Goal: Submit feedback/report problem: Submit feedback/report problem

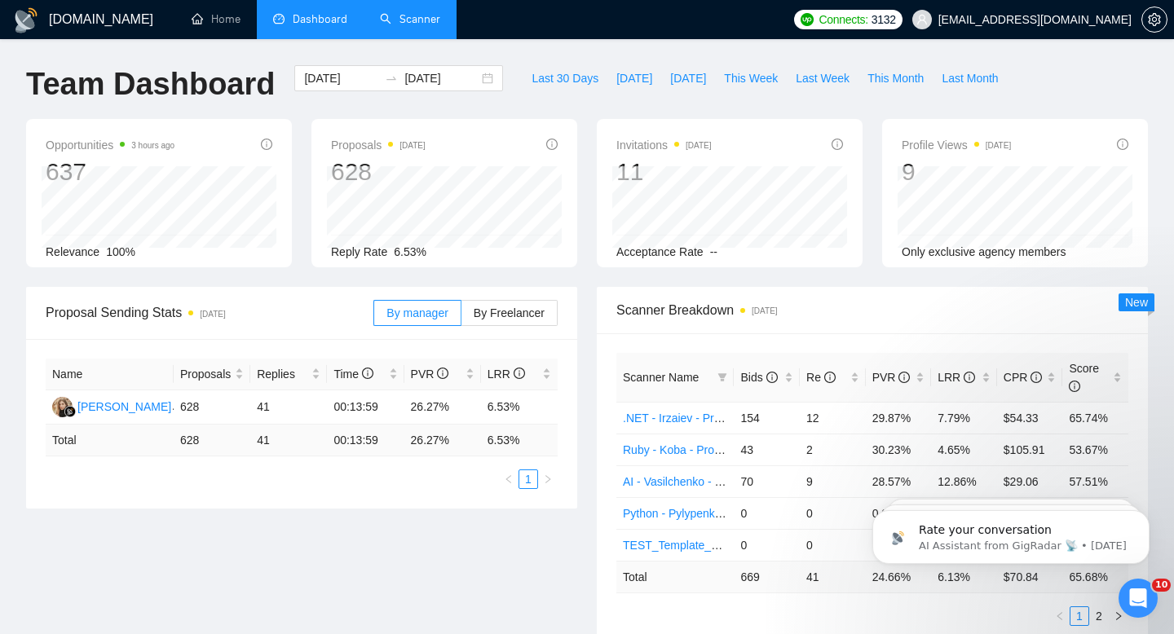
click at [416, 13] on link "Scanner" at bounding box center [410, 19] width 60 height 14
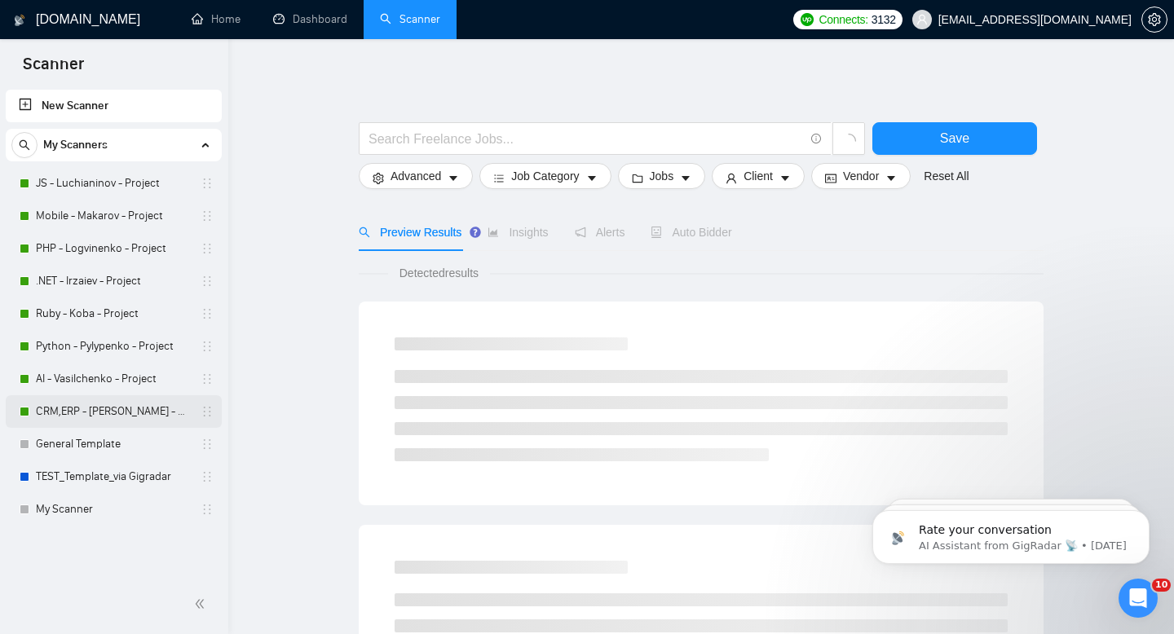
click at [95, 412] on link "CRM,ERP - [PERSON_NAME] - Project" at bounding box center [113, 411] width 155 height 33
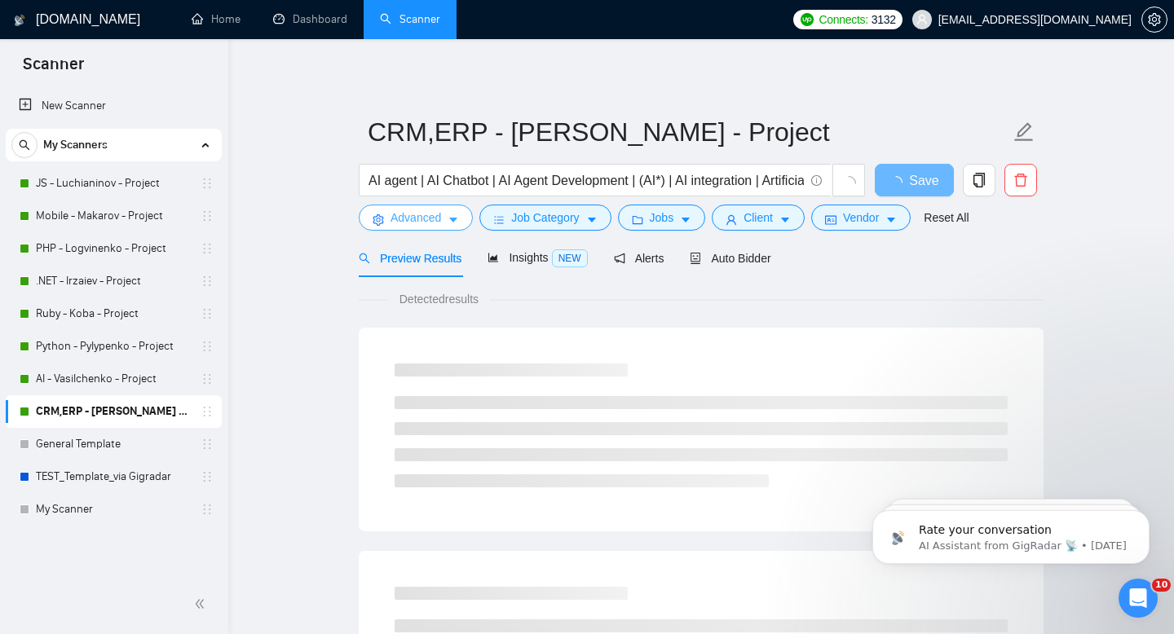
click at [427, 220] on span "Advanced" at bounding box center [416, 218] width 51 height 18
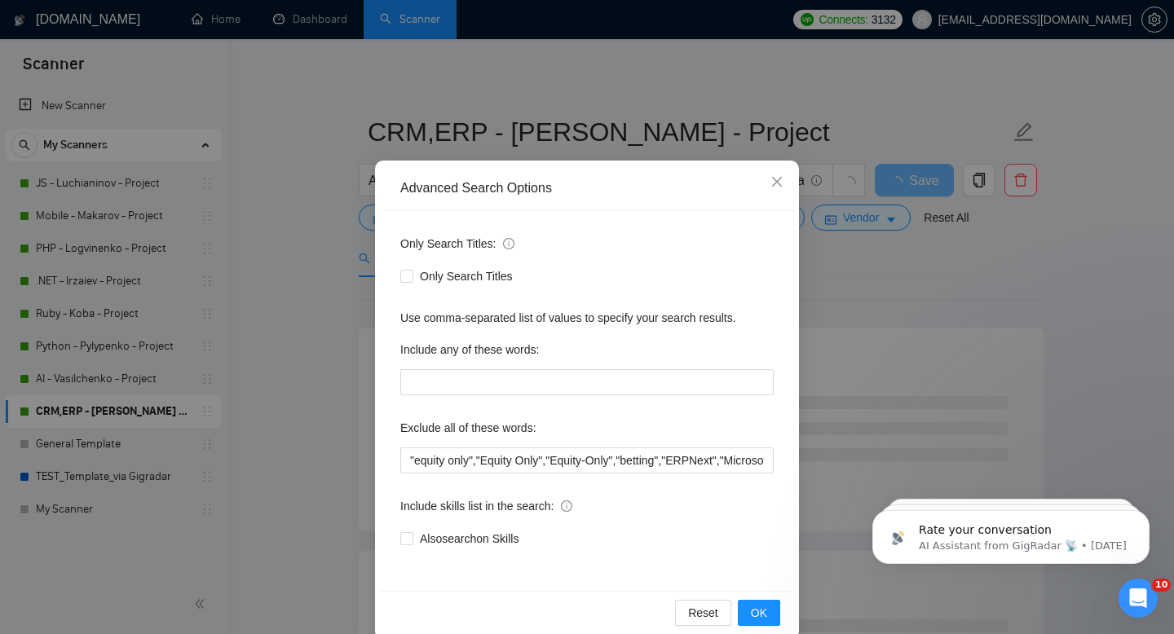
scroll to position [22, 0]
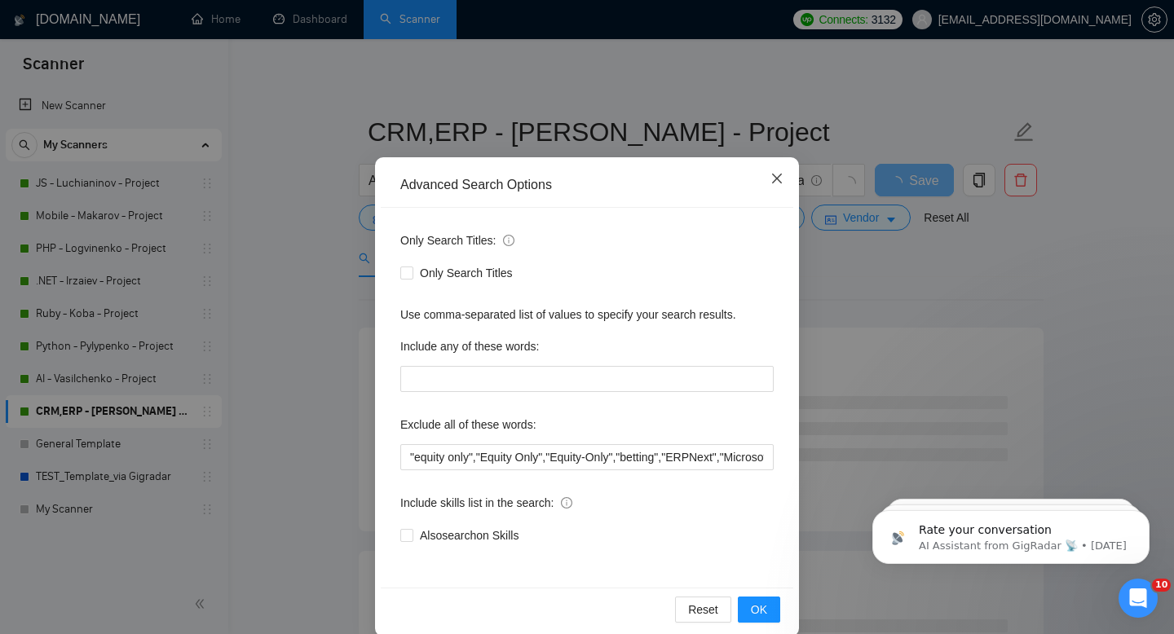
click at [779, 174] on icon "close" at bounding box center [776, 178] width 13 height 13
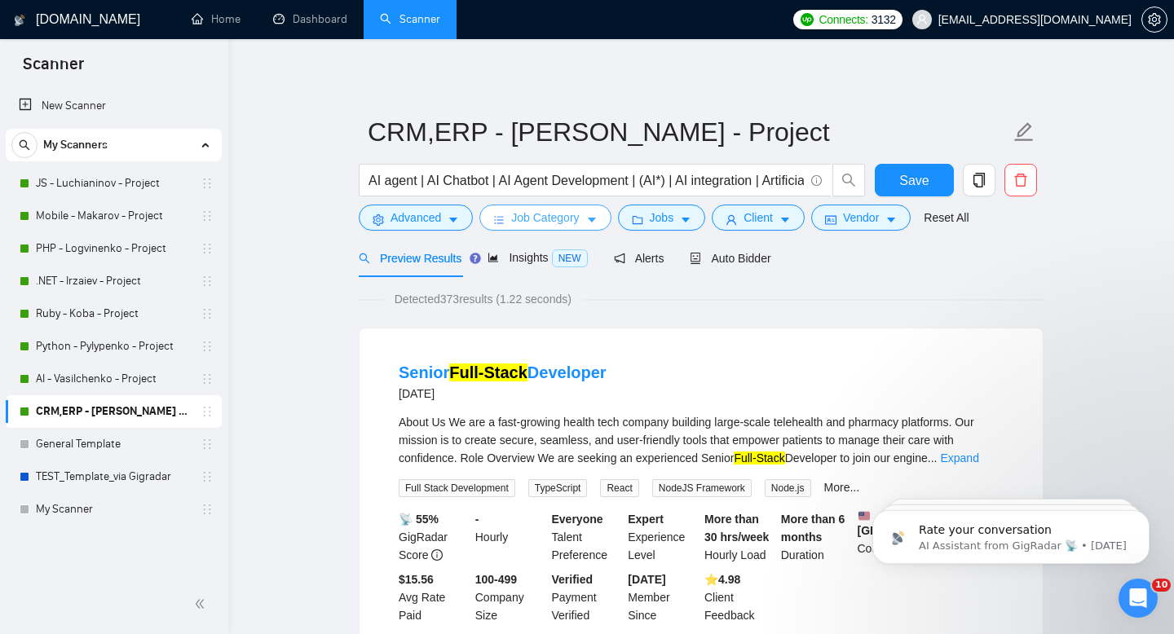
scroll to position [0, 0]
click at [426, 220] on span "Advanced" at bounding box center [416, 218] width 51 height 18
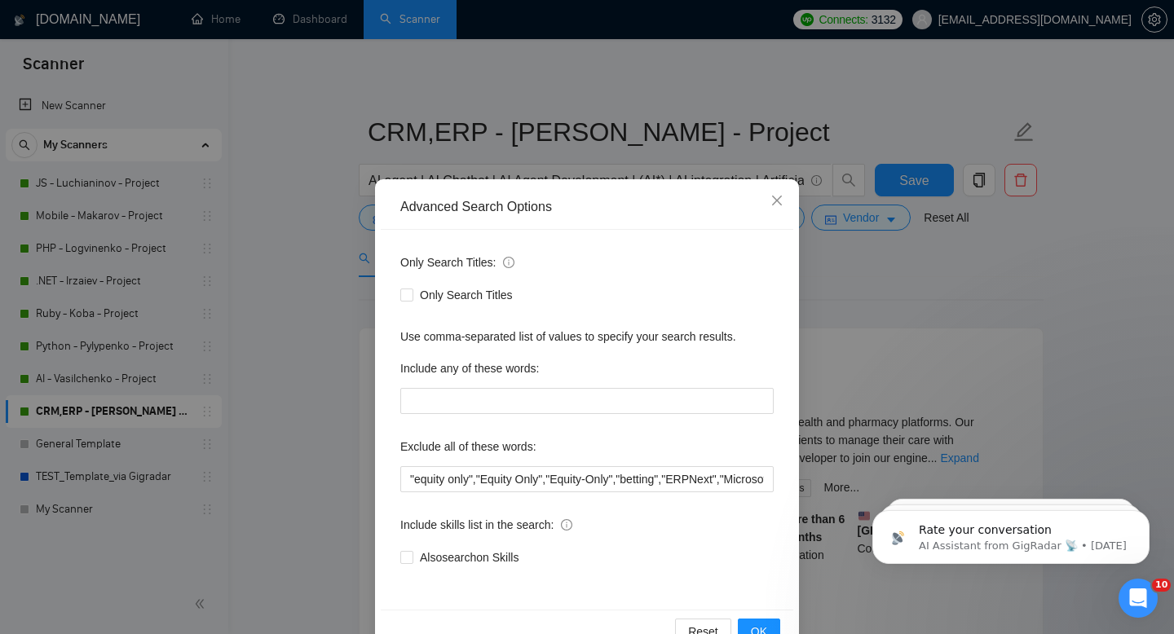
scroll to position [44, 0]
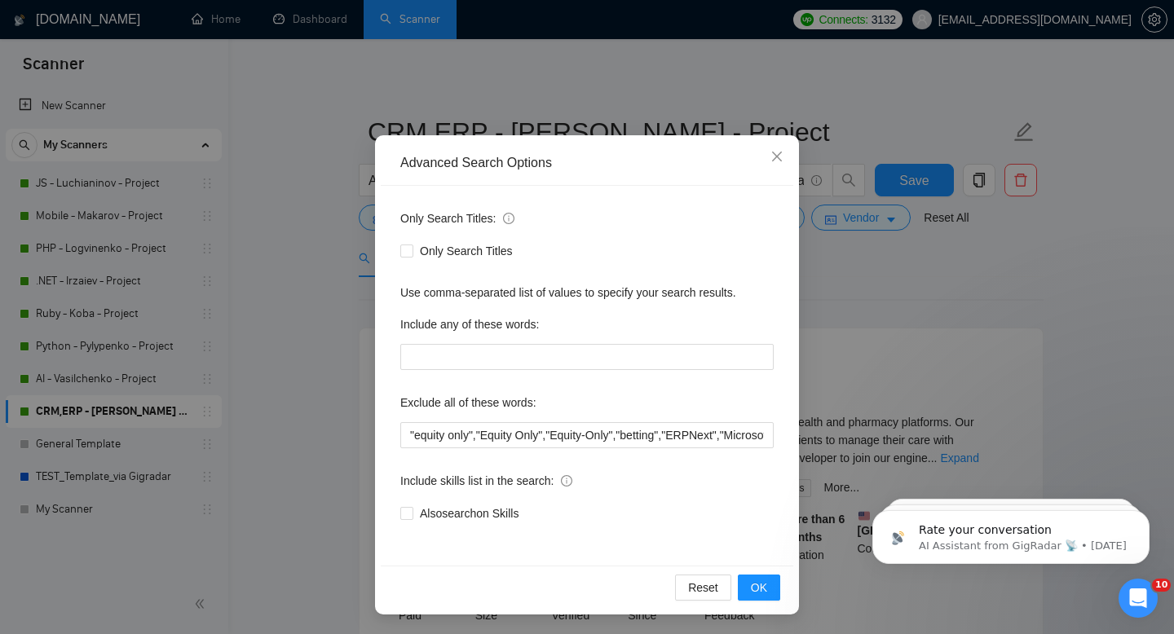
click at [882, 297] on div "Advanced Search Options Only Search Titles: Only Search Titles Use comma-separa…" at bounding box center [587, 317] width 1174 height 634
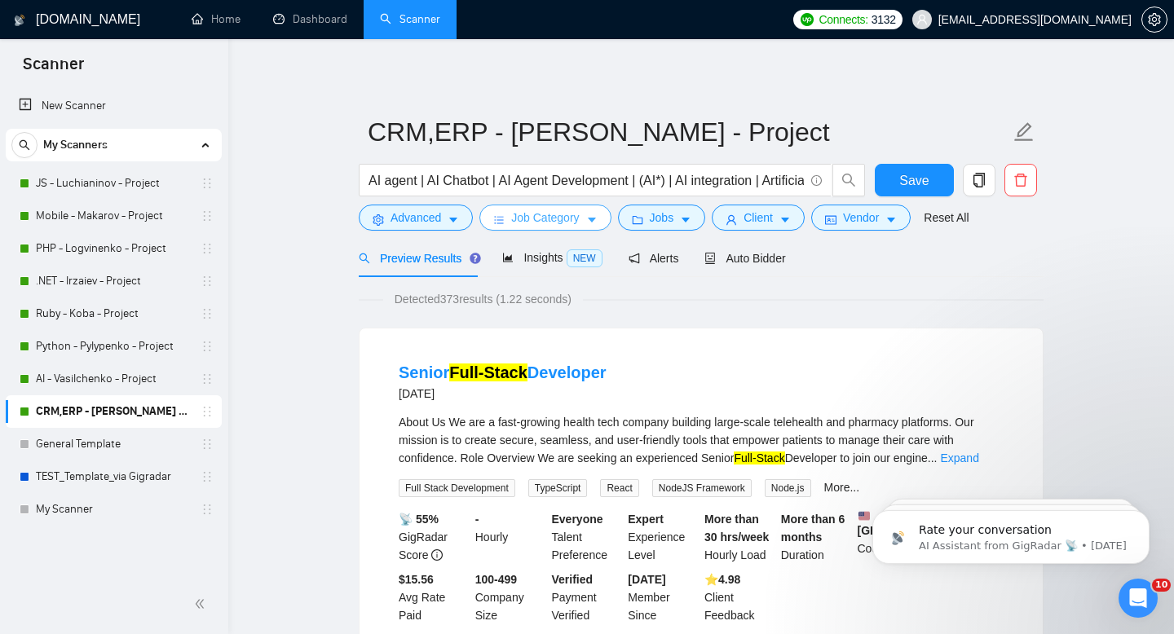
click at [579, 223] on span "Job Category" at bounding box center [545, 218] width 68 height 18
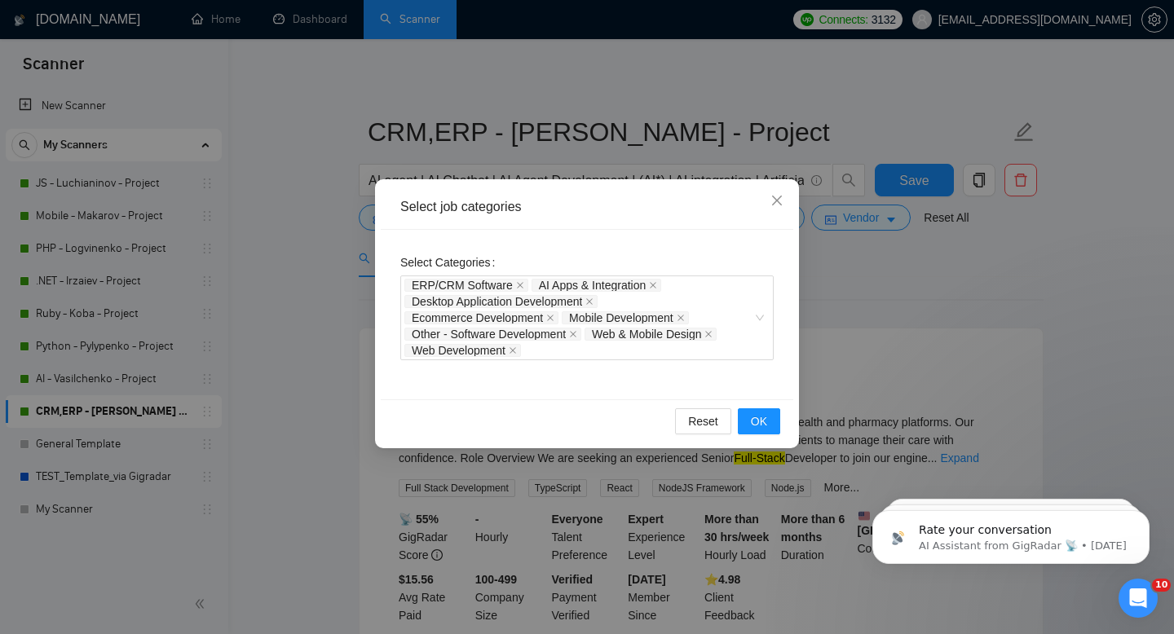
click at [280, 291] on div "Select job categories Select Categories ERP/CRM Software AI Apps & Integration …" at bounding box center [587, 317] width 1174 height 634
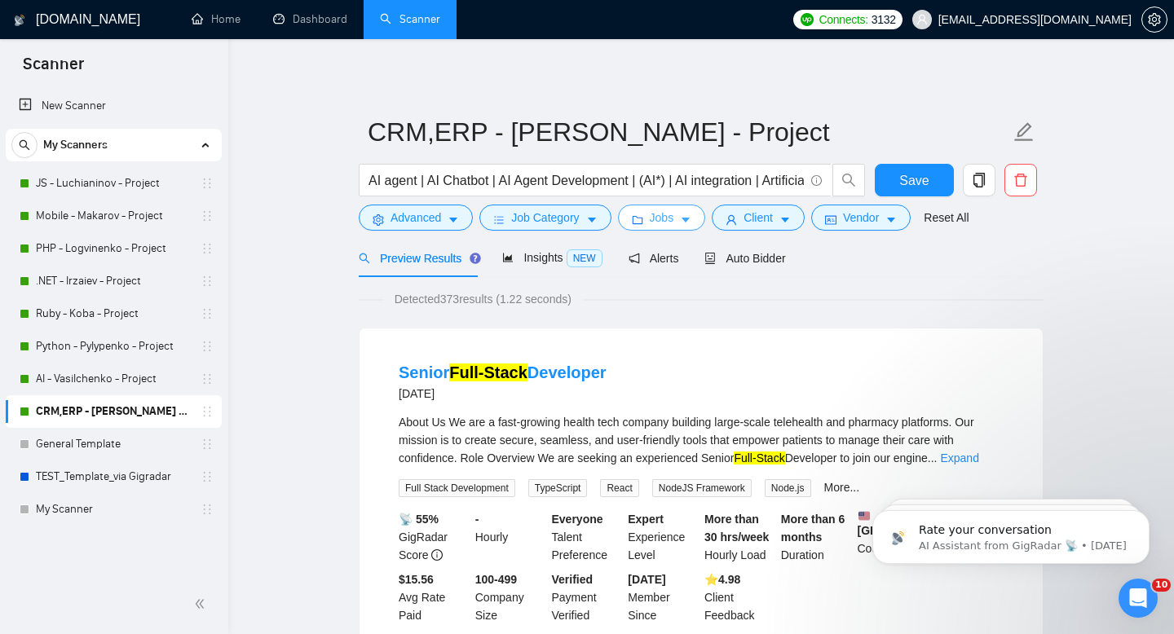
click at [688, 229] on button "Jobs" at bounding box center [662, 218] width 88 height 26
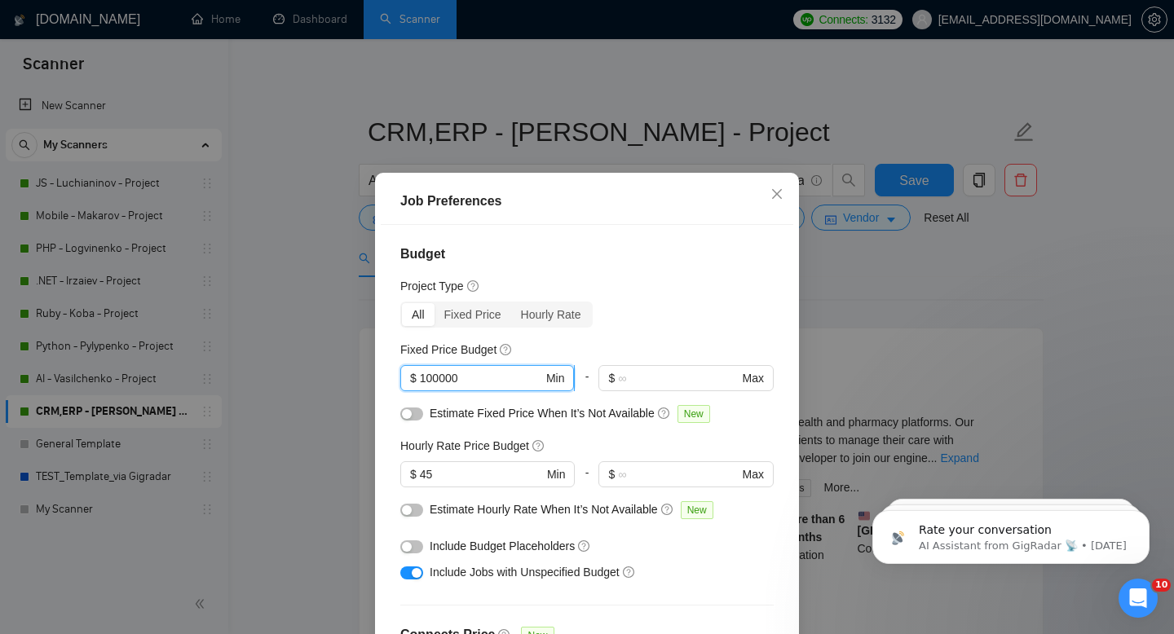
click at [468, 381] on input "100000" at bounding box center [481, 378] width 123 height 18
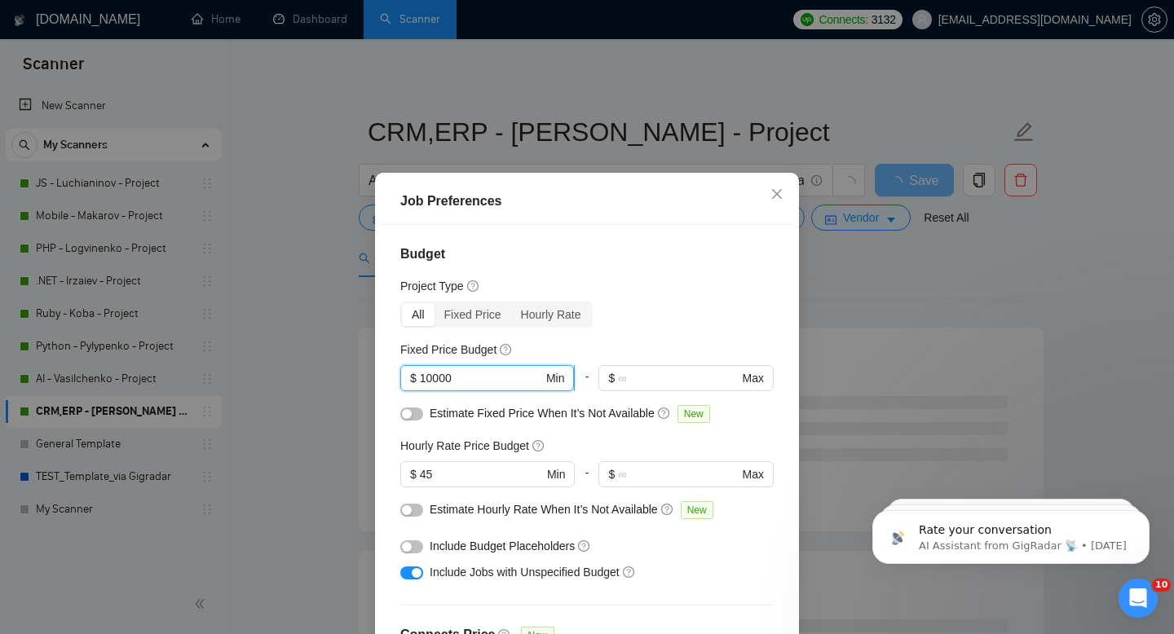
drag, startPoint x: 463, startPoint y: 381, endPoint x: 416, endPoint y: 381, distance: 47.3
click at [416, 381] on span "$ 10000 Min" at bounding box center [487, 378] width 174 height 26
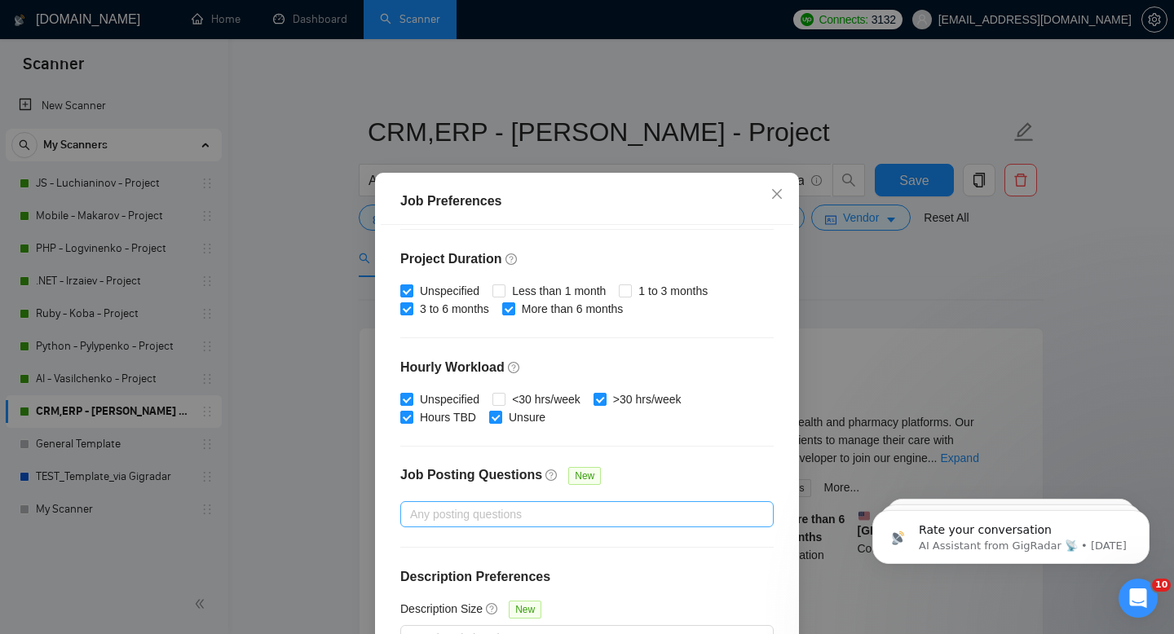
scroll to position [107, 0]
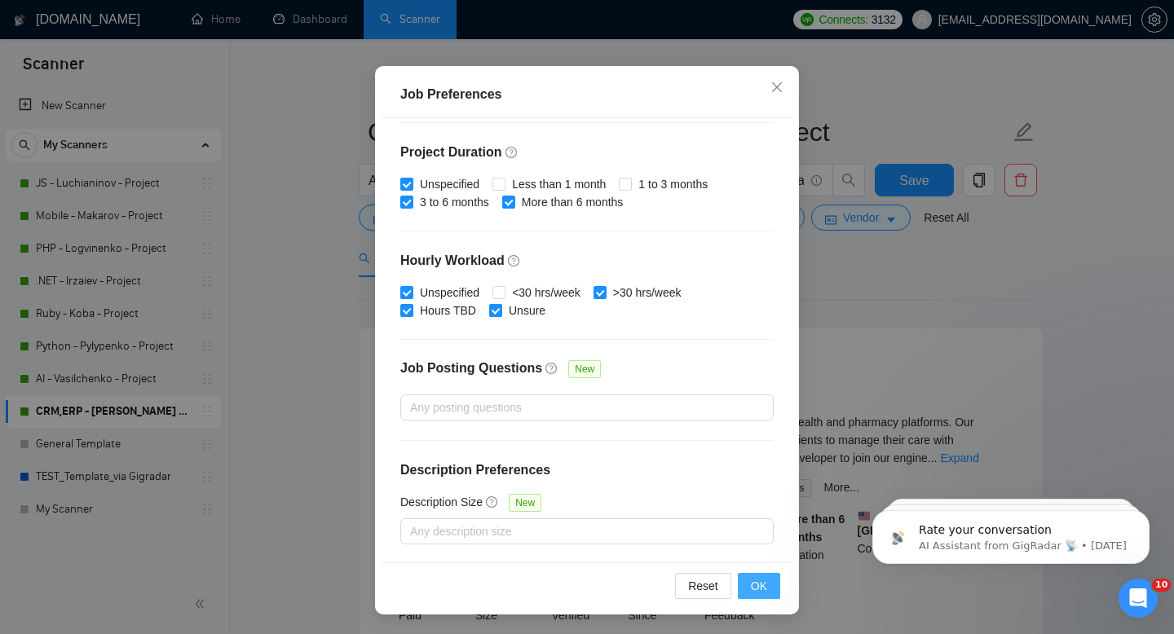
type input "10000"
click at [763, 582] on span "OK" at bounding box center [759, 586] width 16 height 18
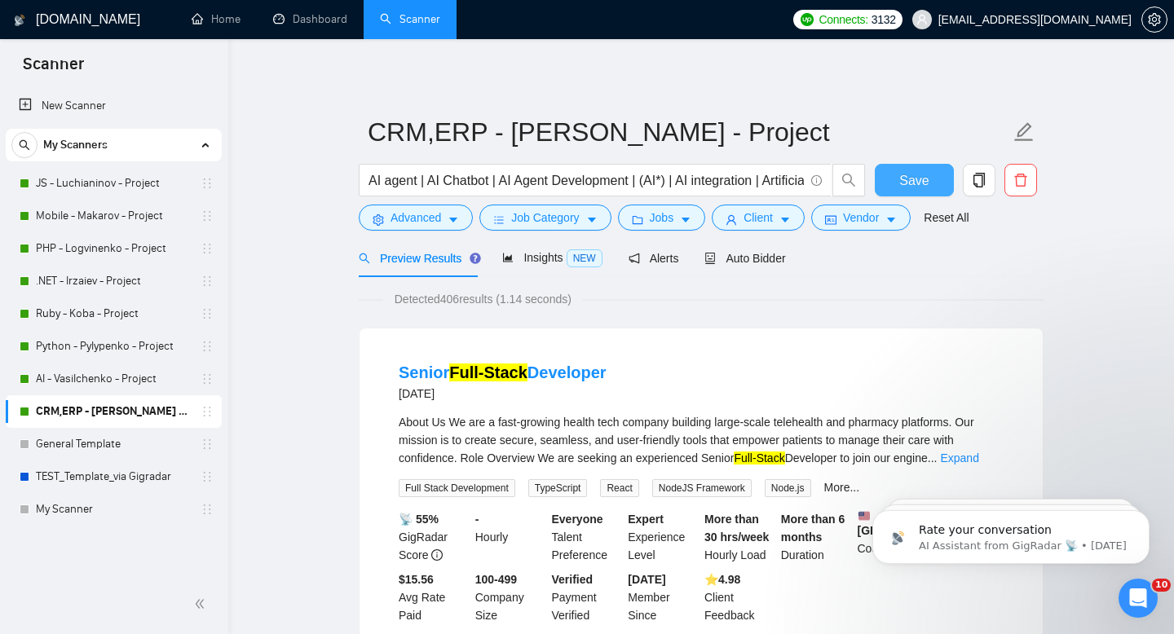
click at [920, 178] on span "Save" at bounding box center [913, 180] width 29 height 20
click at [76, 377] on link "AI - Vasilchenko - Project" at bounding box center [113, 379] width 155 height 33
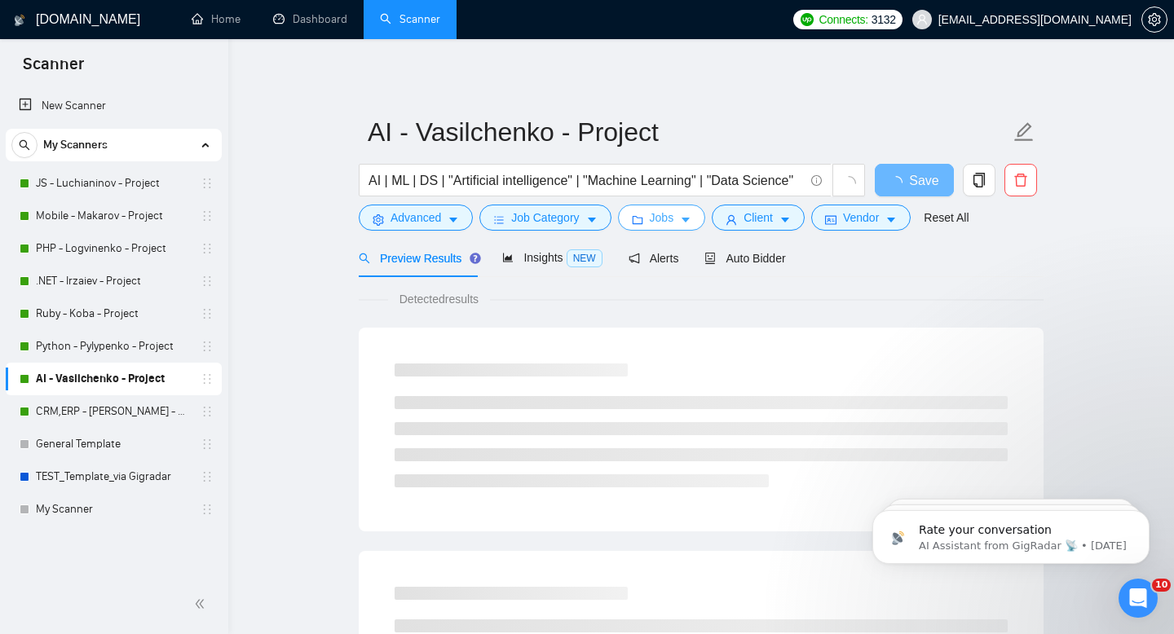
click at [673, 221] on span "Jobs" at bounding box center [662, 218] width 24 height 18
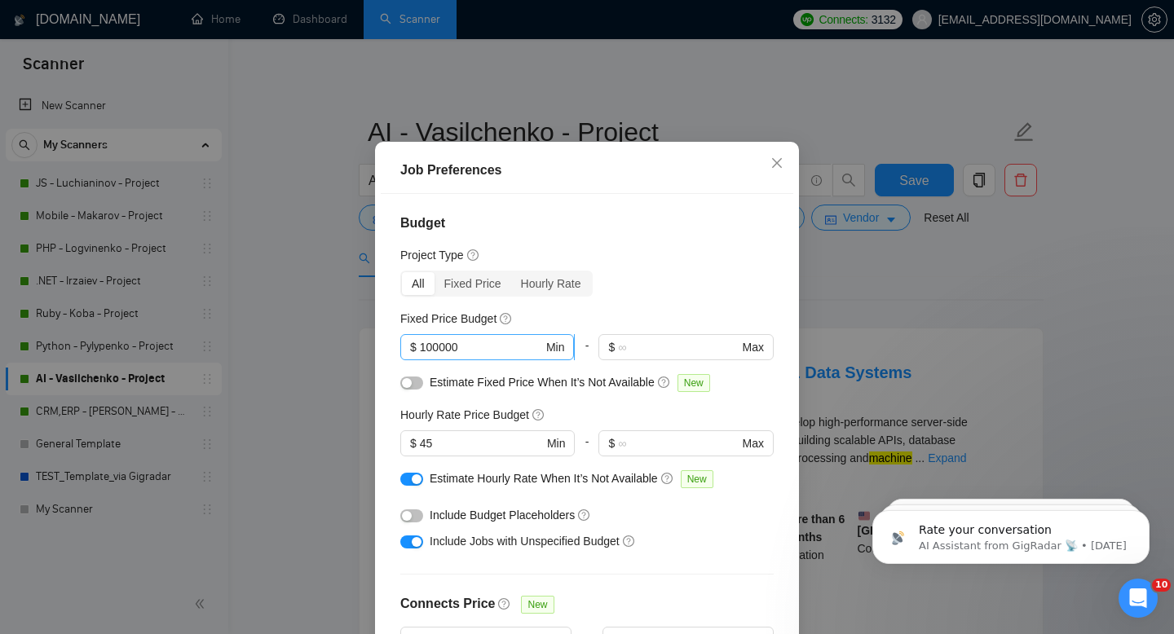
click at [488, 356] on input "100000" at bounding box center [481, 347] width 123 height 18
drag, startPoint x: 488, startPoint y: 381, endPoint x: 403, endPoint y: 381, distance: 84.8
click at [403, 360] on span "$ 100000 Min" at bounding box center [487, 347] width 174 height 26
paste input "text"
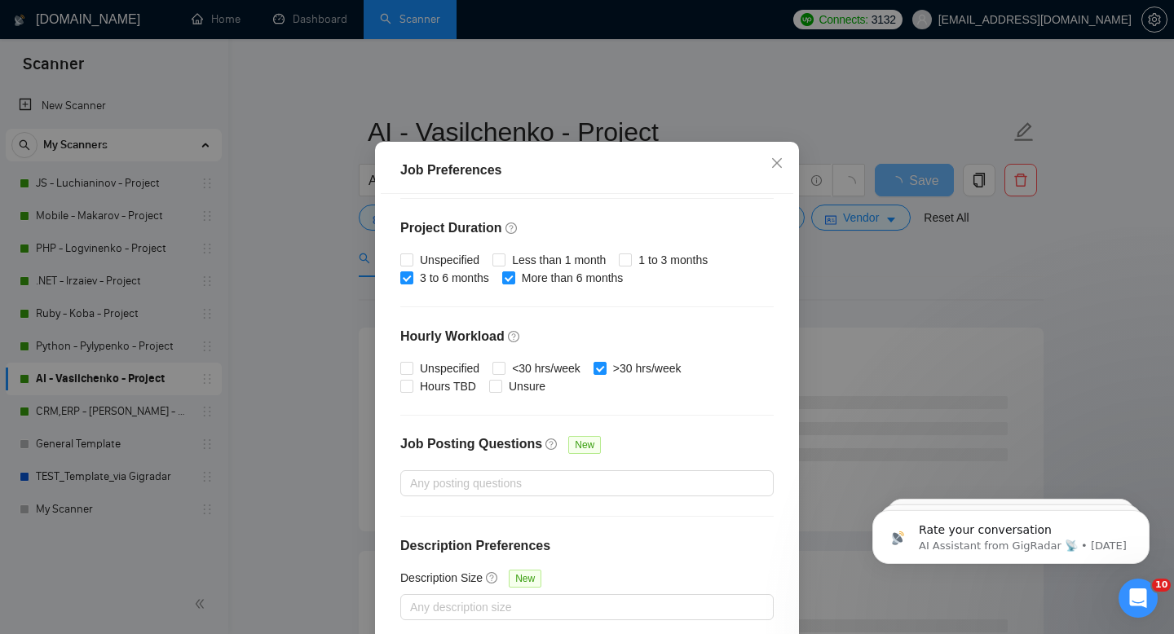
scroll to position [107, 0]
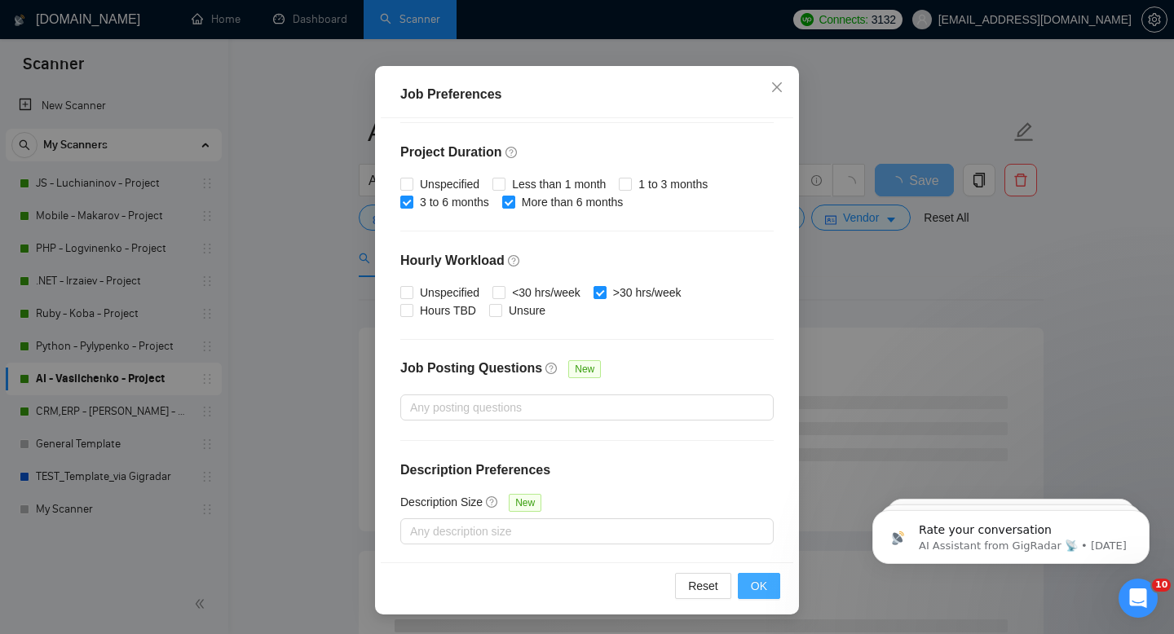
type input "10000"
click at [750, 587] on button "OK" at bounding box center [759, 586] width 42 height 26
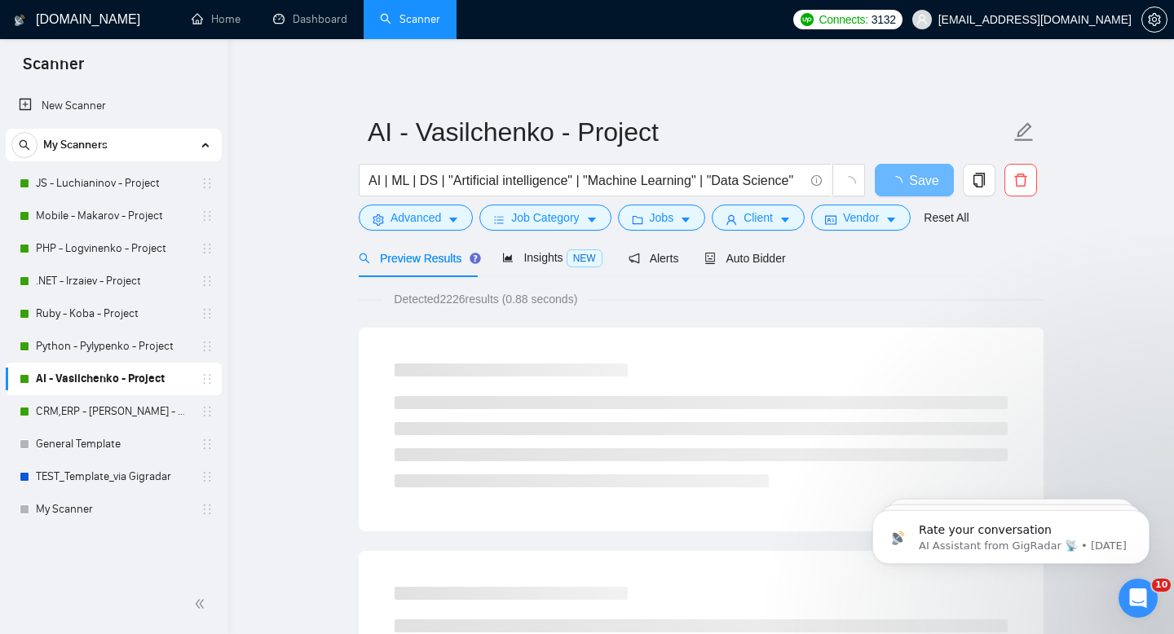
scroll to position [31, 0]
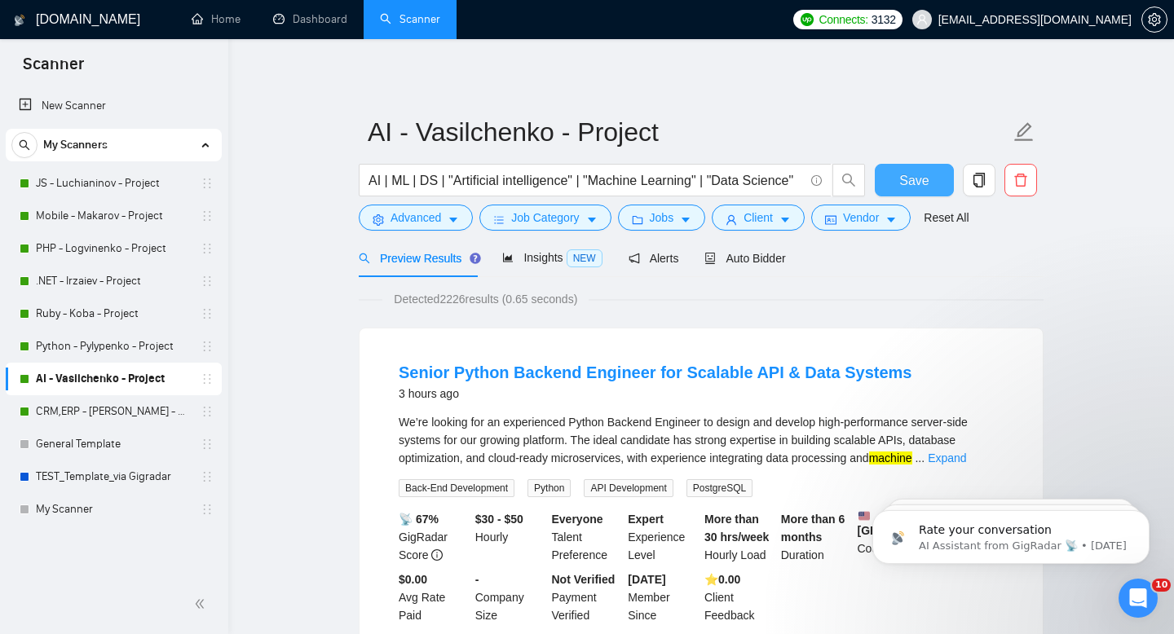
click at [900, 179] on span "Save" at bounding box center [913, 180] width 29 height 20
click at [684, 223] on button "Jobs" at bounding box center [662, 218] width 88 height 26
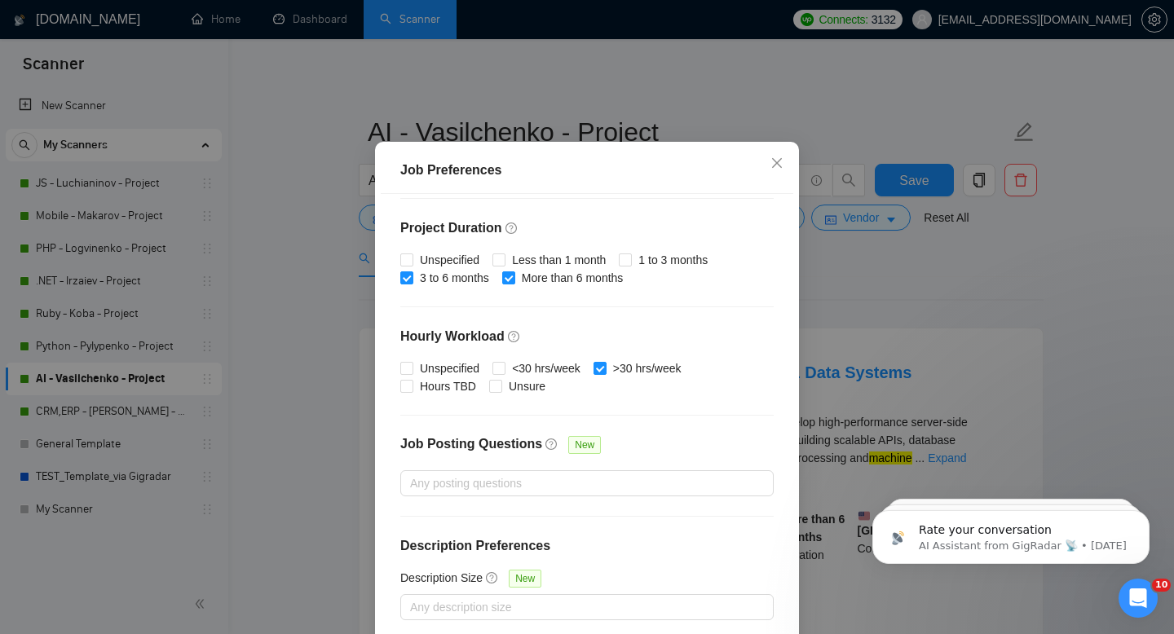
scroll to position [0, 0]
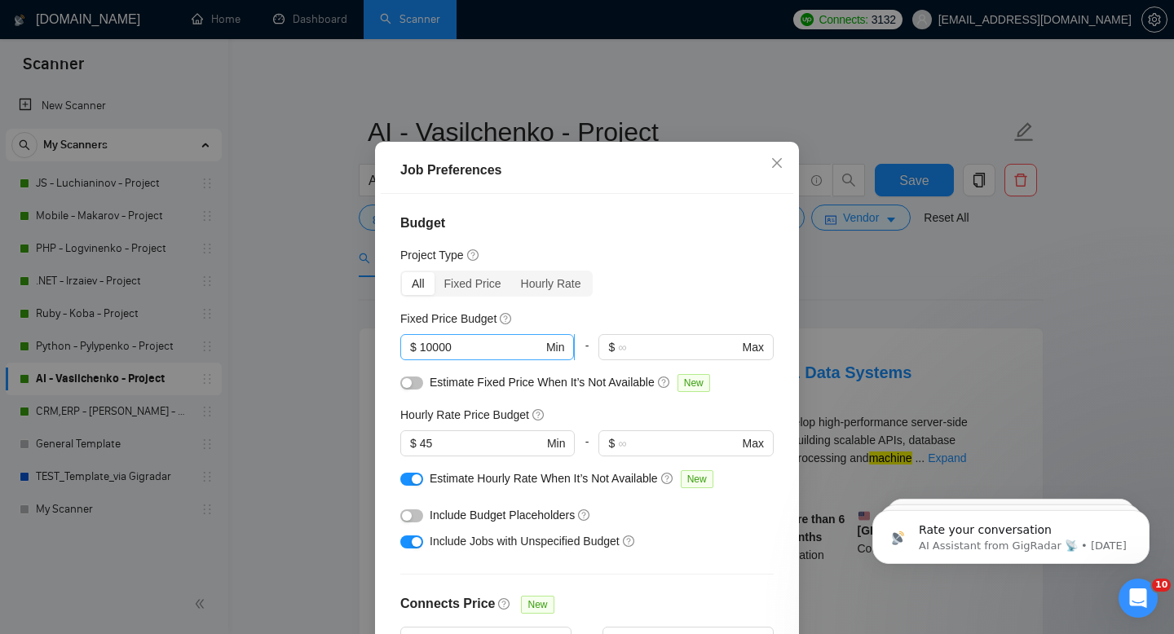
click at [435, 356] on input "10000" at bounding box center [481, 347] width 123 height 18
click at [776, 170] on icon "close" at bounding box center [776, 163] width 13 height 13
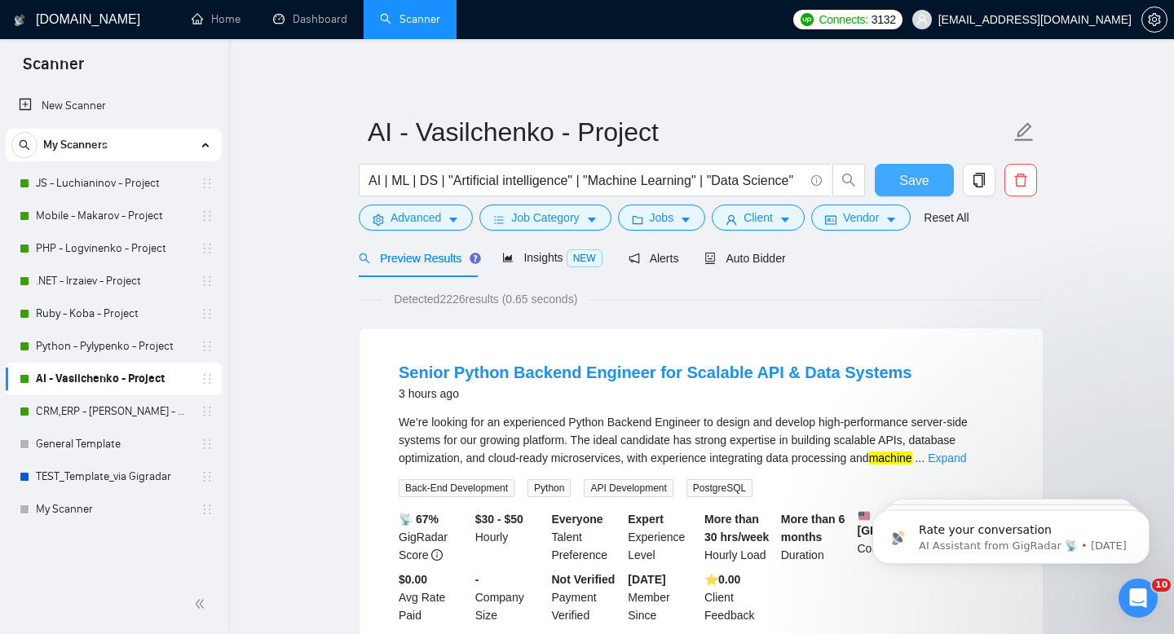
click at [891, 185] on button "Save" at bounding box center [914, 180] width 79 height 33
click at [123, 350] on link "Python - Pylypenko - Project" at bounding box center [113, 346] width 155 height 33
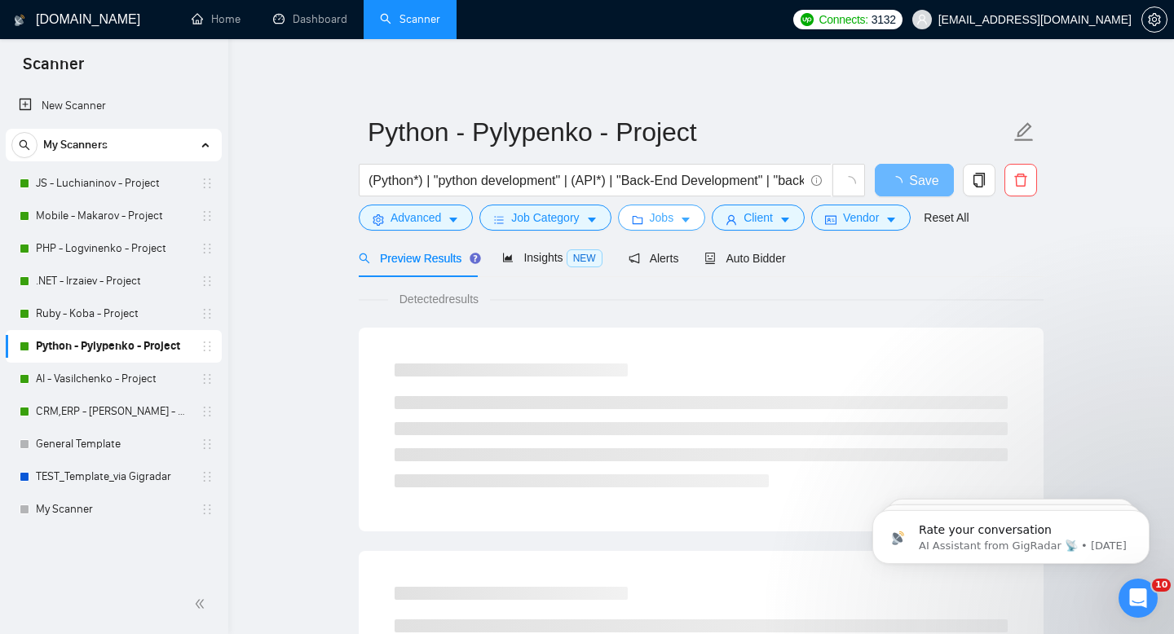
click at [680, 218] on button "Jobs" at bounding box center [662, 218] width 88 height 26
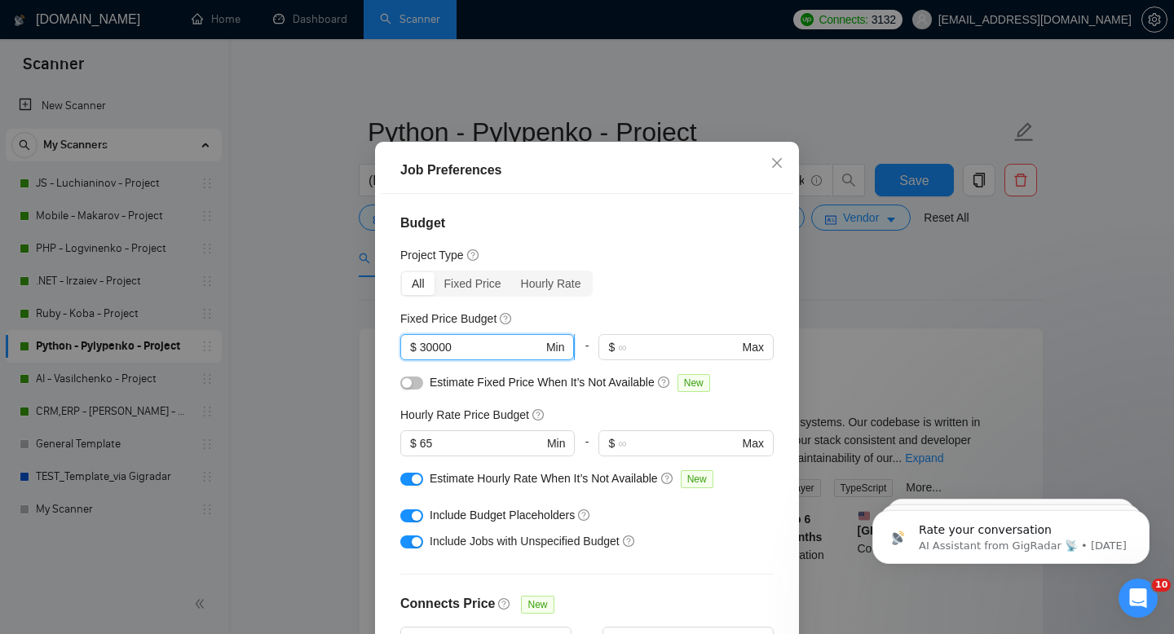
drag, startPoint x: 434, startPoint y: 379, endPoint x: 420, endPoint y: 380, distance: 13.9
click at [420, 356] on input "30000" at bounding box center [481, 347] width 123 height 18
type input "10000"
click at [387, 365] on div "Budget Project Type All Fixed Price Hourly Rate Fixed Price Budget 10000 $ 1000…" at bounding box center [587, 416] width 413 height 444
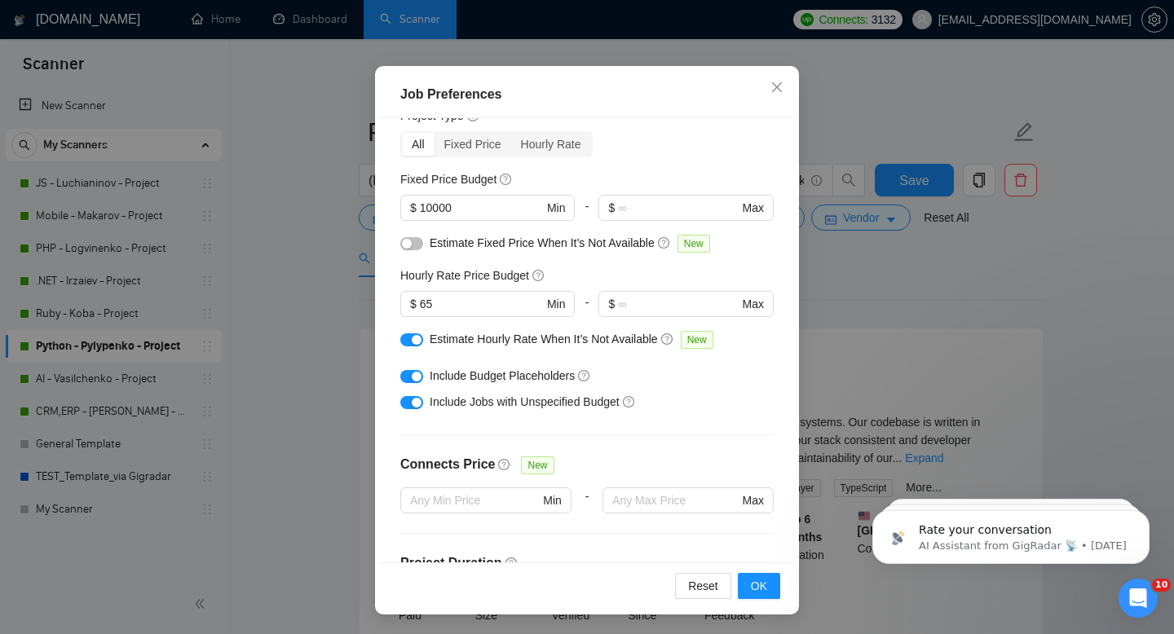
scroll to position [73, 0]
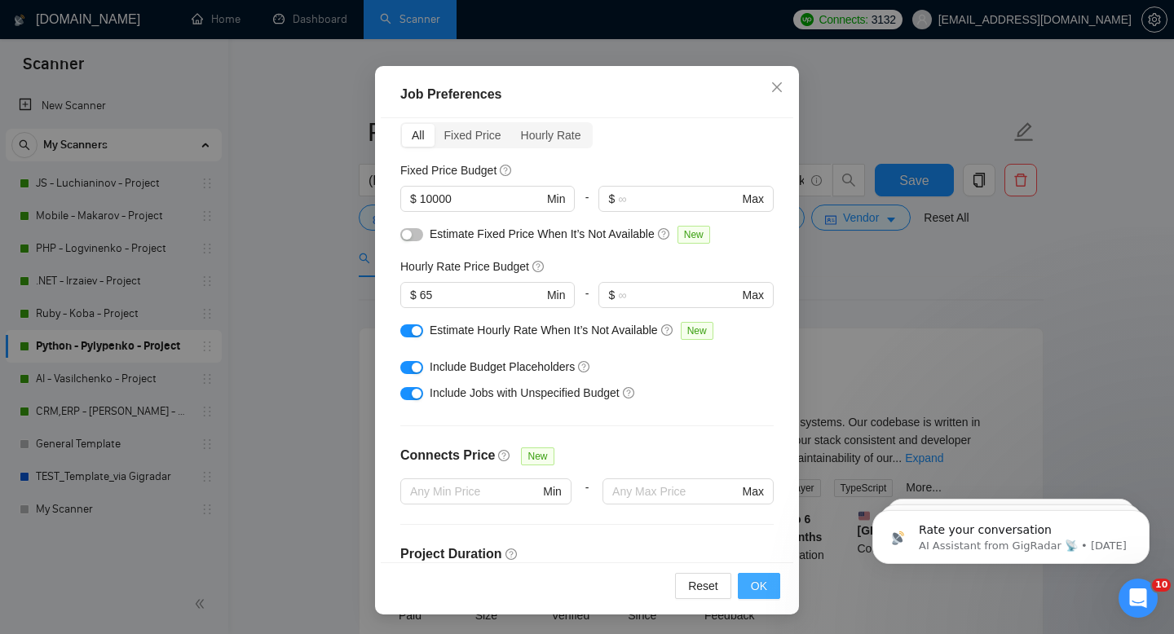
click at [759, 588] on span "OK" at bounding box center [759, 586] width 16 height 18
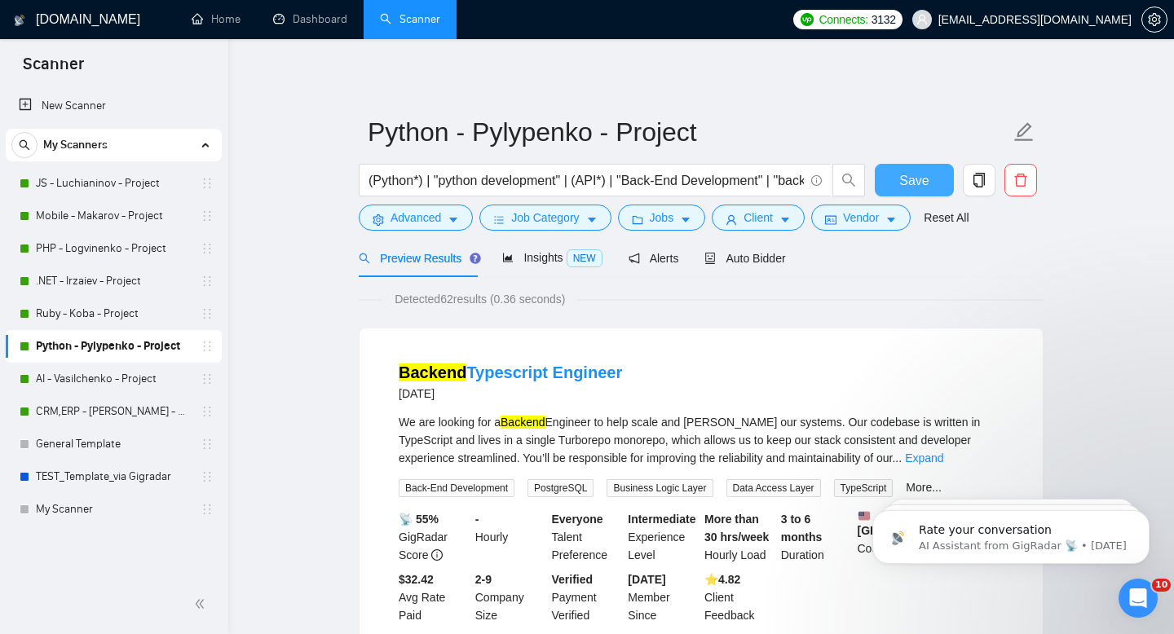
click at [895, 180] on button "Save" at bounding box center [914, 180] width 79 height 33
click at [117, 316] on link "Ruby - Koba - Project" at bounding box center [113, 314] width 155 height 33
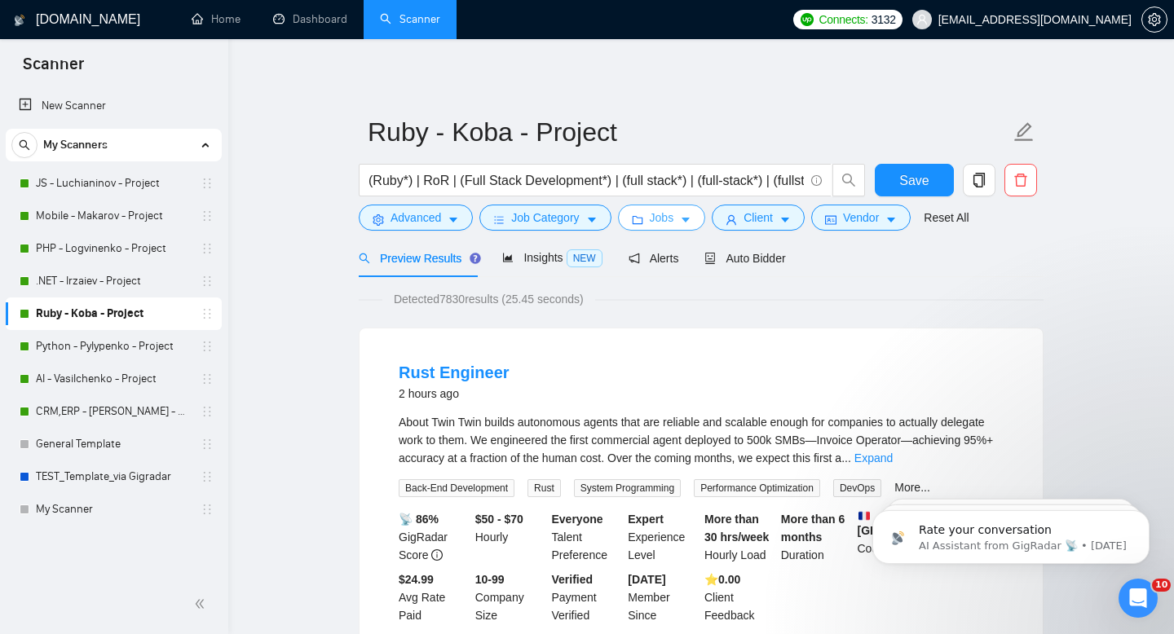
click at [690, 222] on icon "caret-down" at bounding box center [686, 220] width 8 height 5
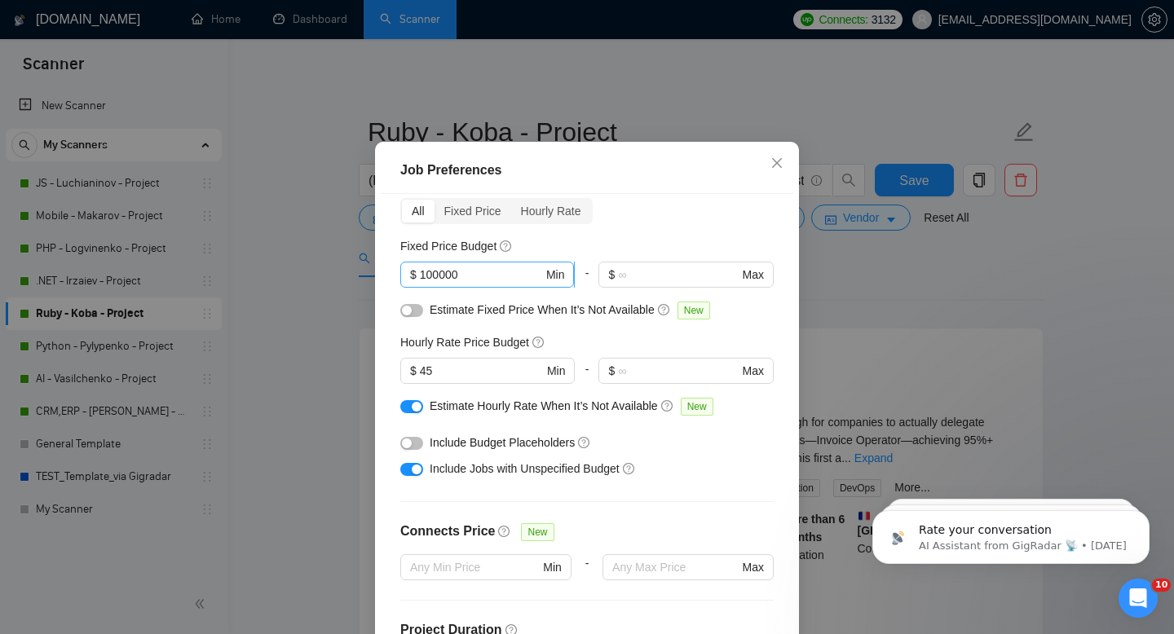
click at [471, 284] on input "100000" at bounding box center [481, 275] width 123 height 18
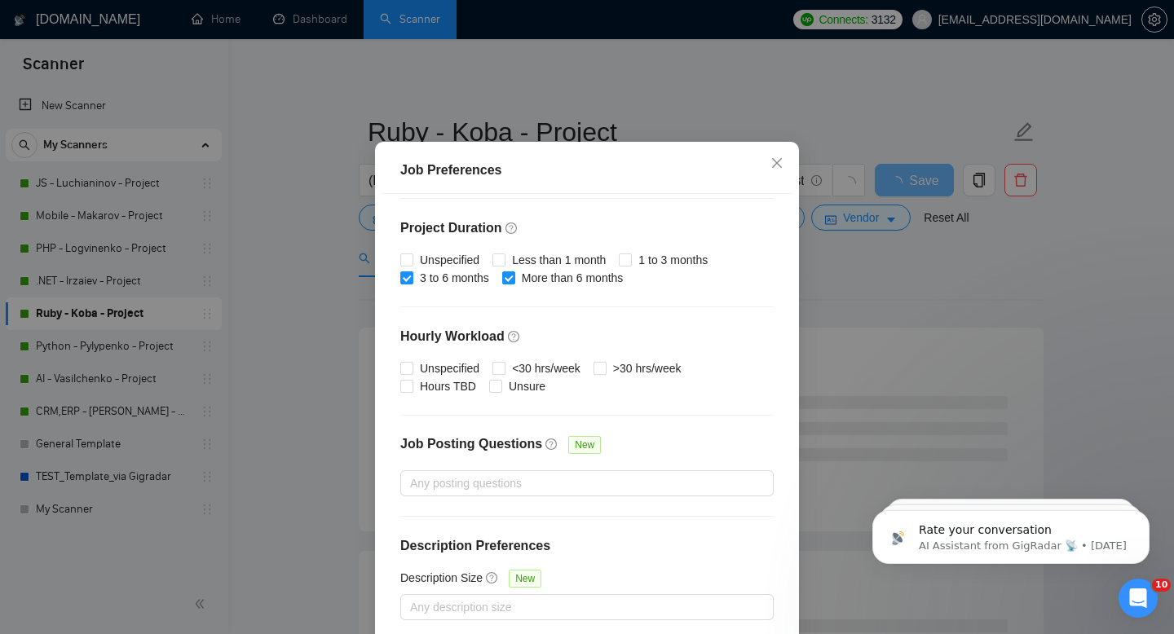
scroll to position [107, 0]
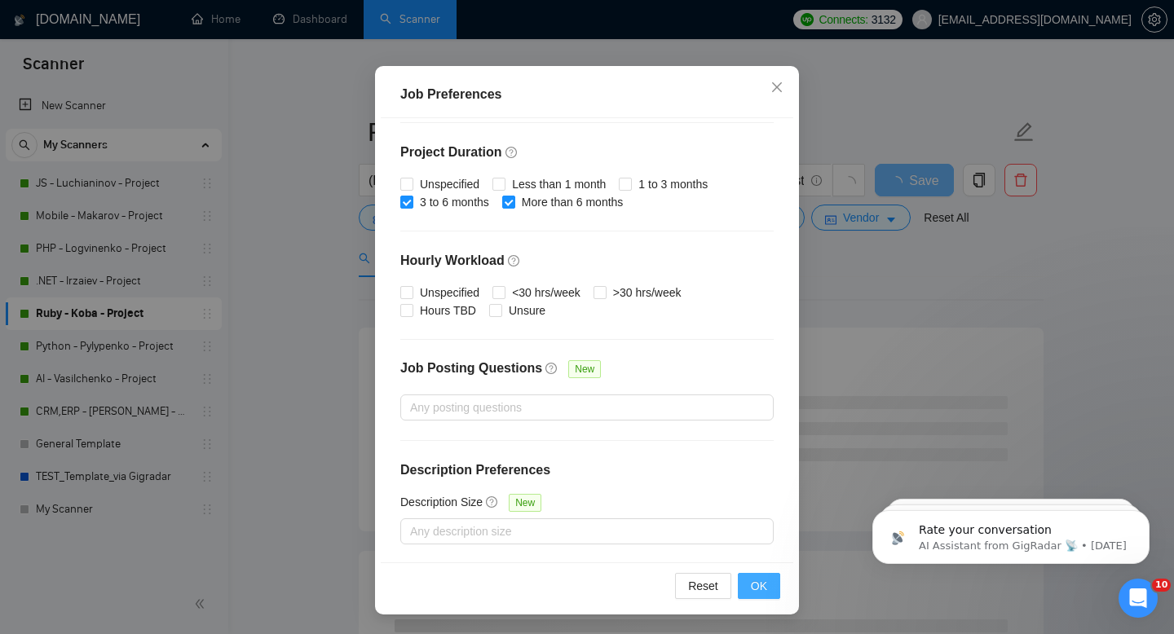
type input "10000"
click at [753, 585] on span "OK" at bounding box center [759, 586] width 16 height 18
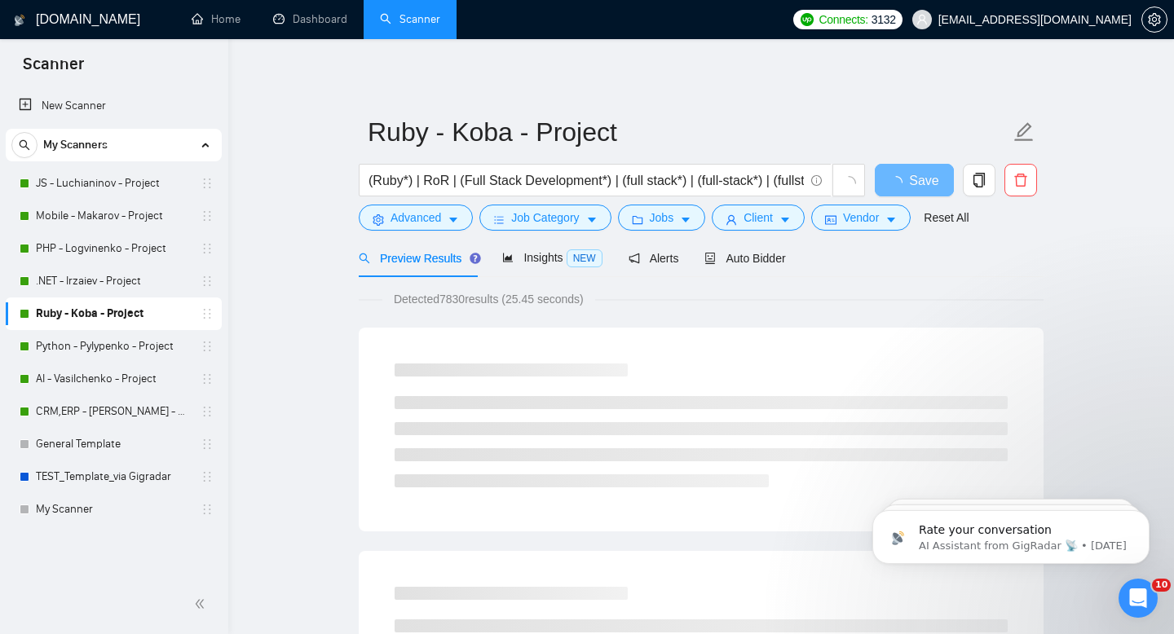
scroll to position [31, 0]
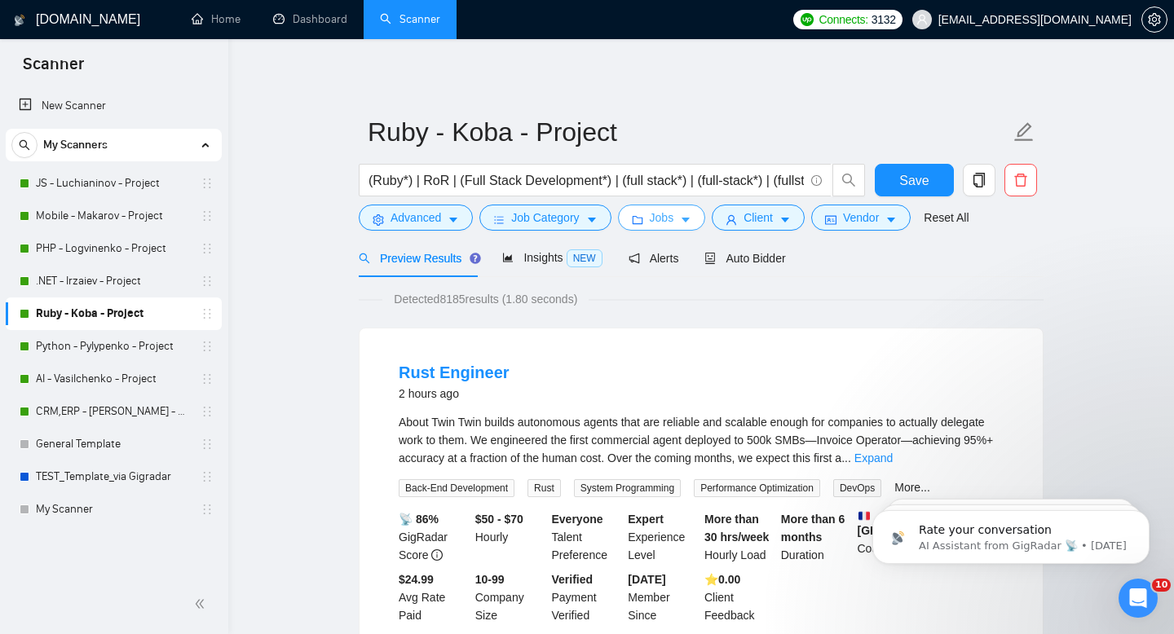
click at [682, 223] on button "Jobs" at bounding box center [662, 218] width 88 height 26
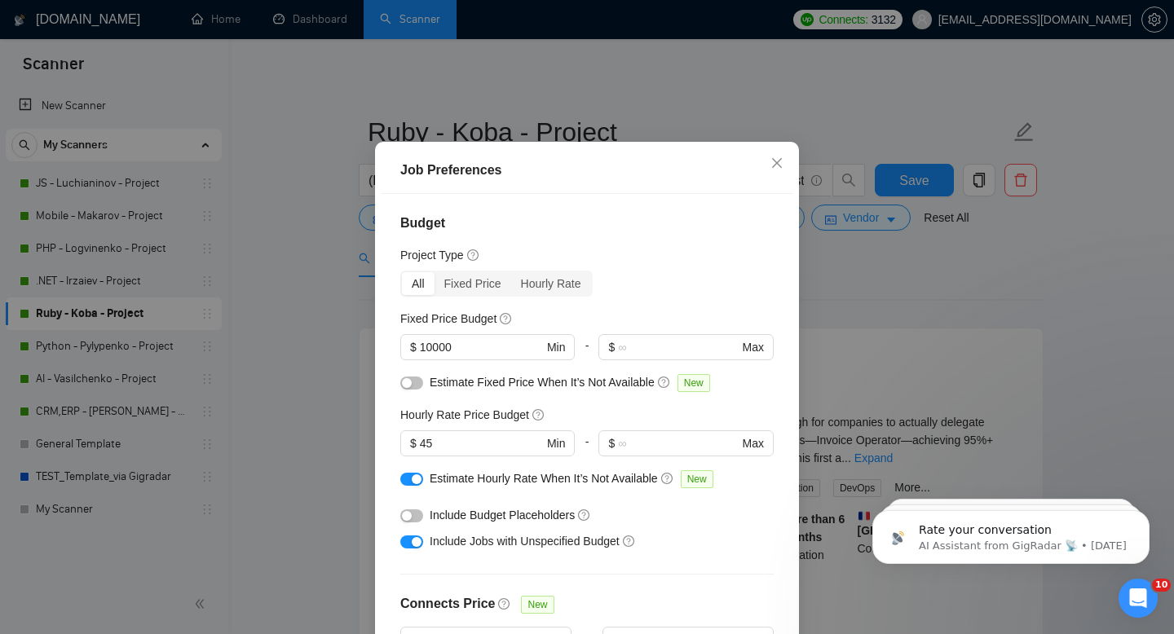
scroll to position [475, 0]
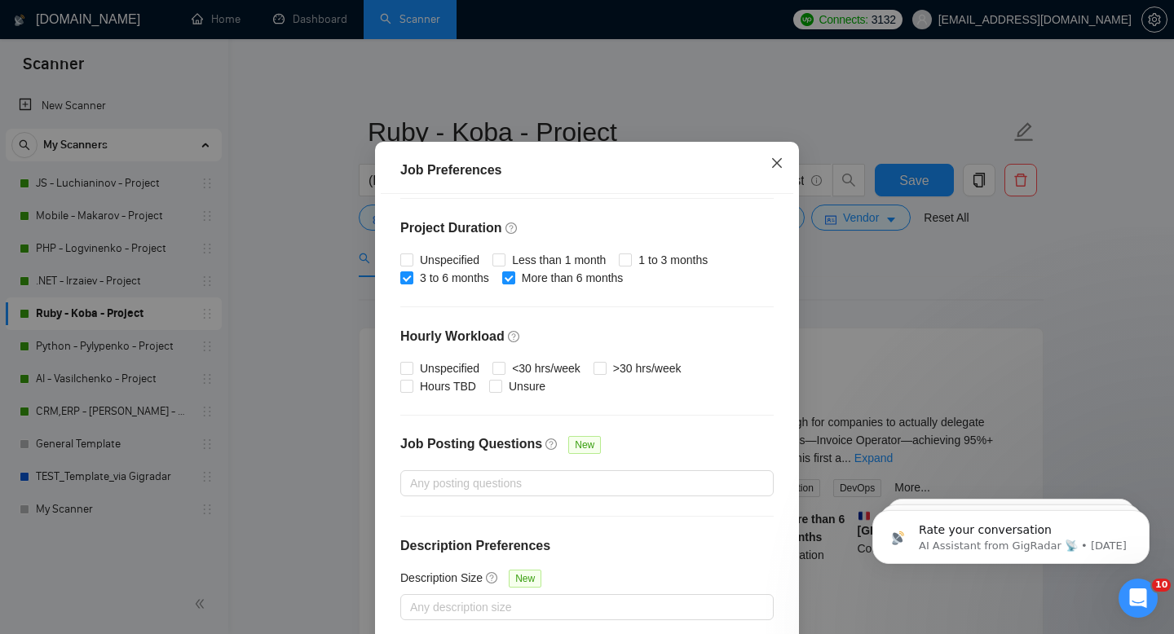
click at [778, 168] on icon "close" at bounding box center [777, 163] width 10 height 10
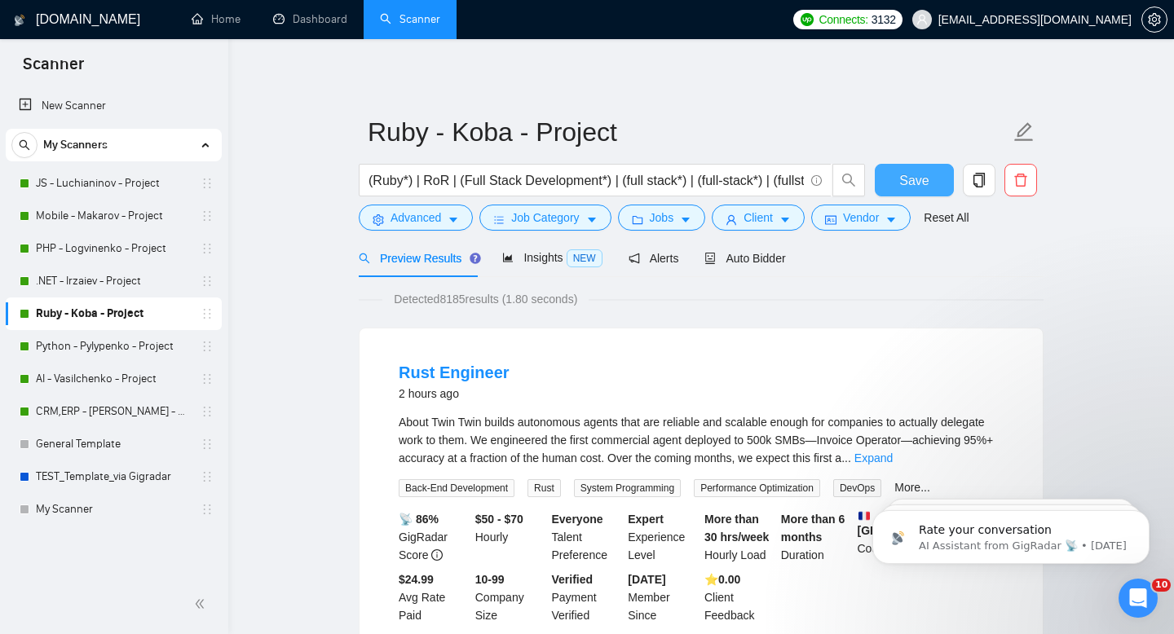
click at [912, 183] on span "Save" at bounding box center [913, 180] width 29 height 20
click at [99, 284] on link ".NET - Irzaiev - Project" at bounding box center [113, 281] width 155 height 33
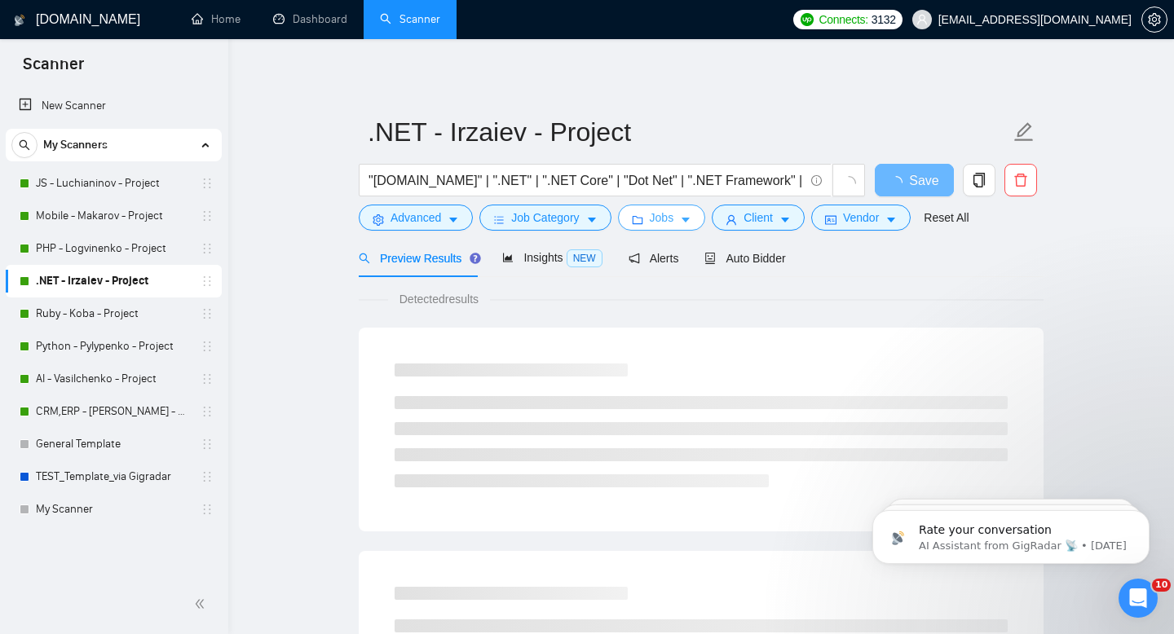
click at [674, 214] on span "Jobs" at bounding box center [662, 218] width 24 height 18
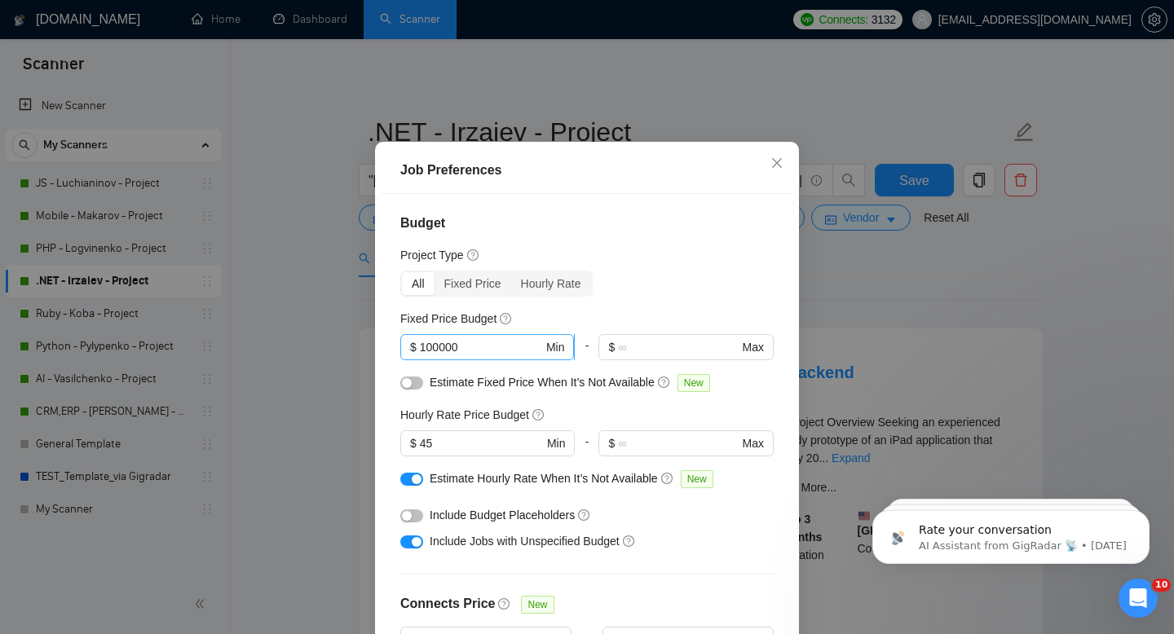
click at [488, 356] on input "100000" at bounding box center [481, 347] width 123 height 18
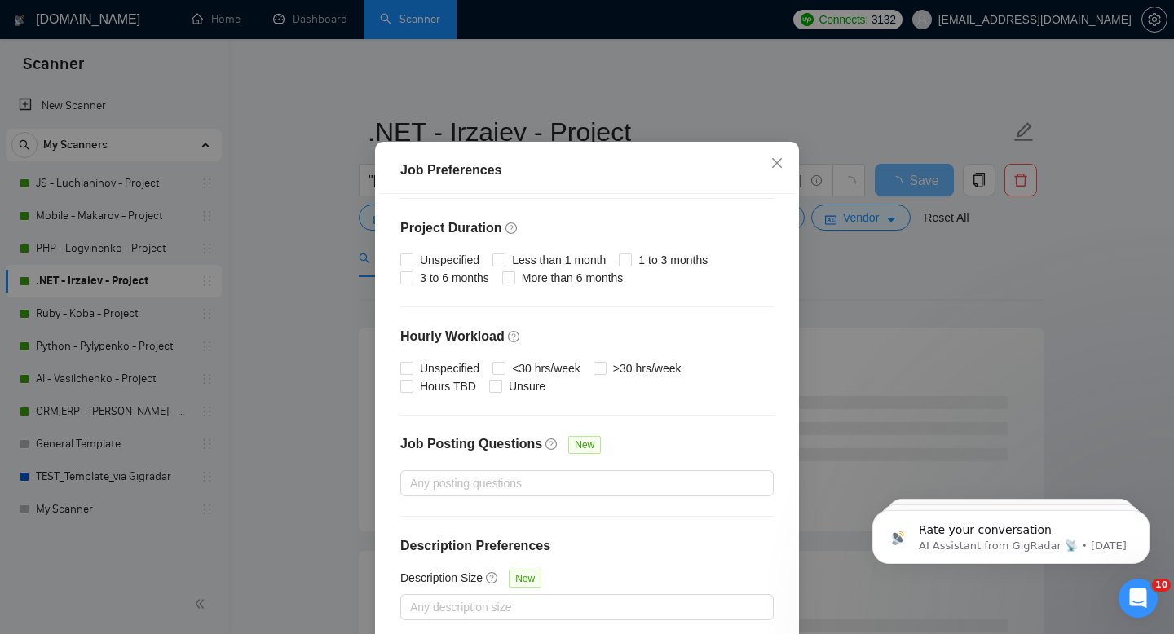
scroll to position [107, 0]
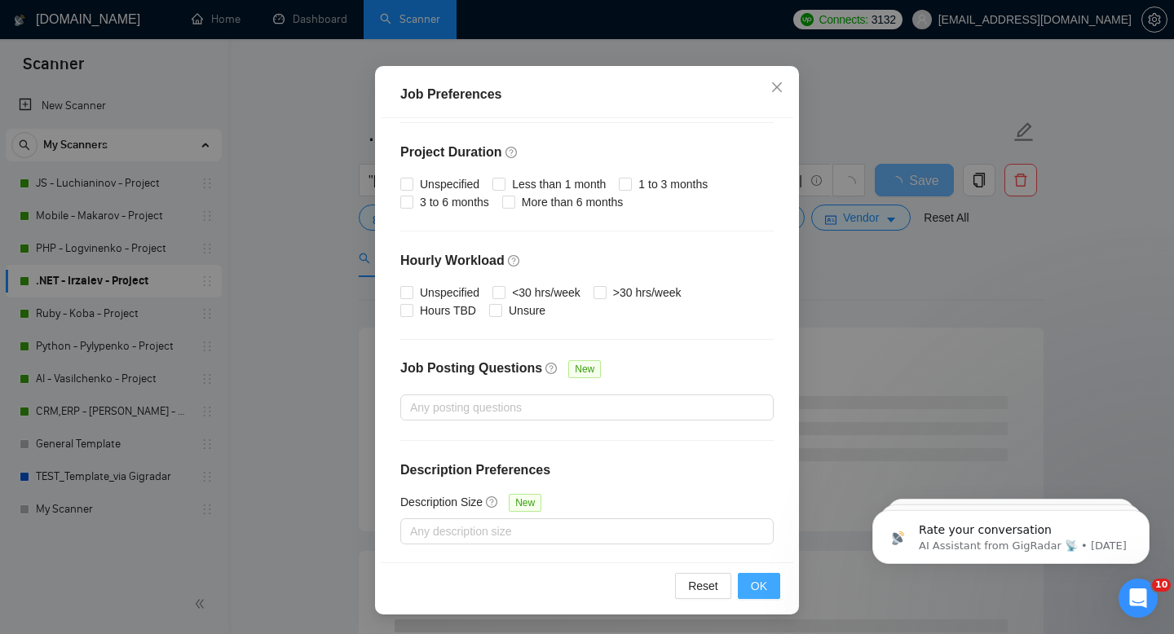
type input "10000"
click at [755, 590] on span "OK" at bounding box center [759, 586] width 16 height 18
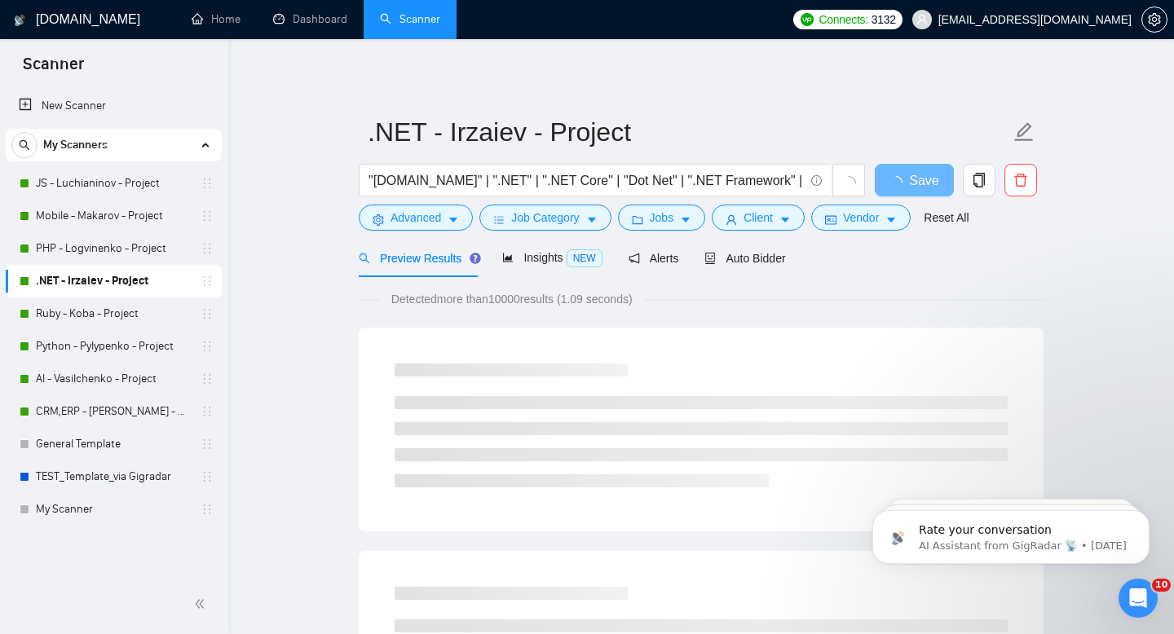
scroll to position [31, 0]
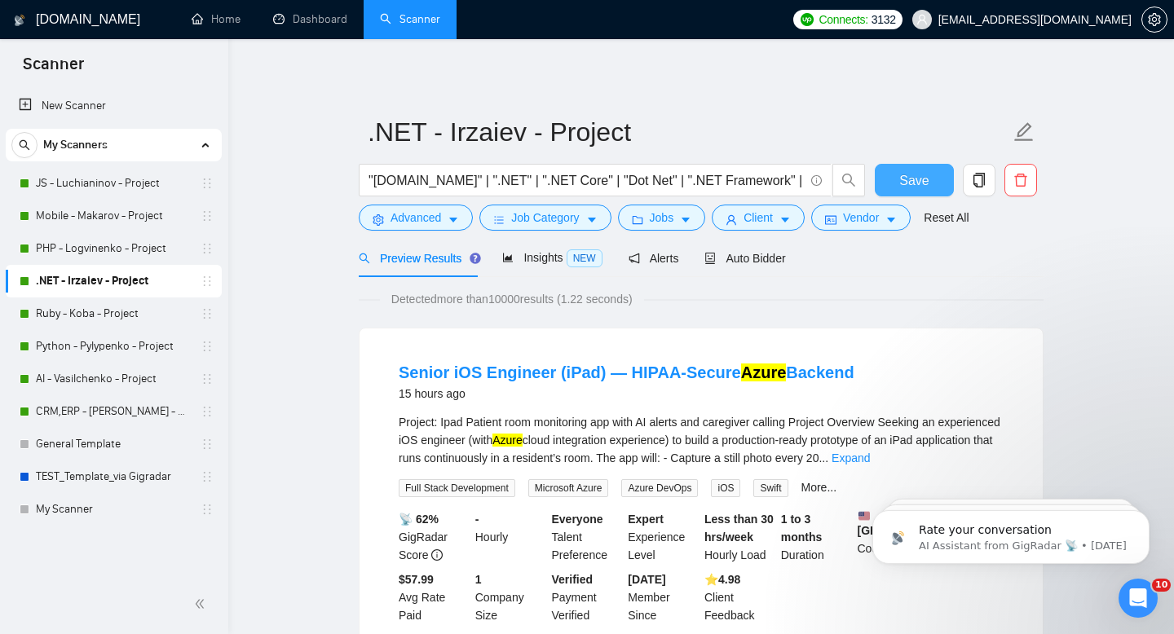
click at [902, 183] on span "Save" at bounding box center [913, 180] width 29 height 20
click at [105, 252] on link "PHP - Logvinenko - Project" at bounding box center [113, 248] width 155 height 33
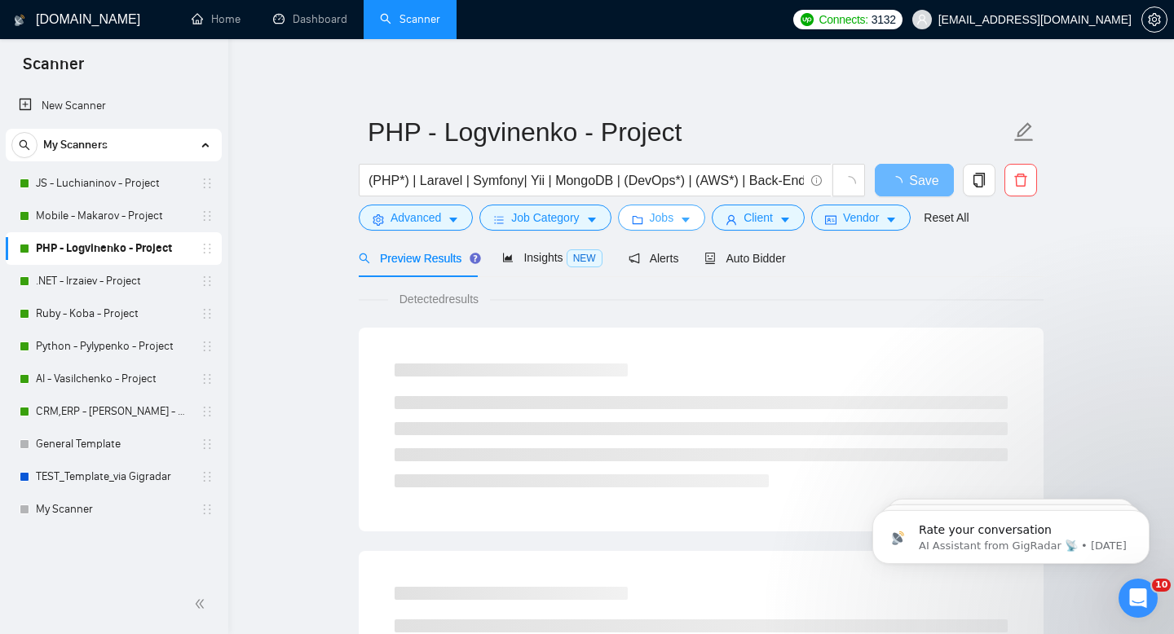
click at [703, 223] on button "Jobs" at bounding box center [662, 218] width 88 height 26
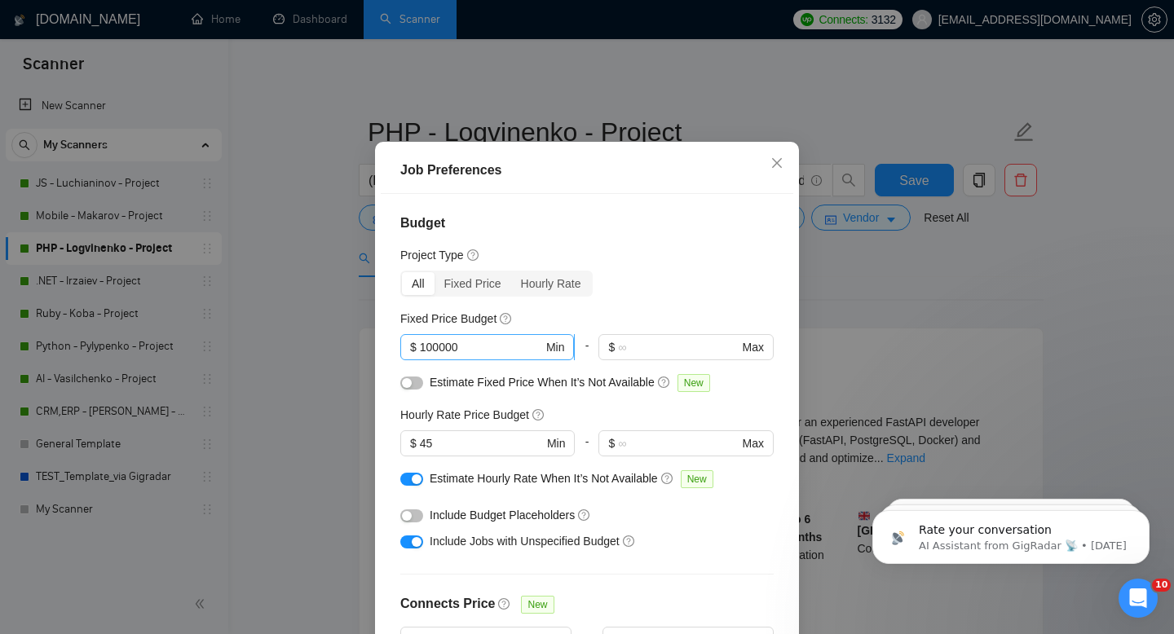
click at [483, 356] on input "100000" at bounding box center [481, 347] width 123 height 18
type input "10000"
click at [388, 378] on div "Budget Project Type All Fixed Price Hourly Rate Fixed Price Budget 10000 $ 1000…" at bounding box center [587, 416] width 413 height 444
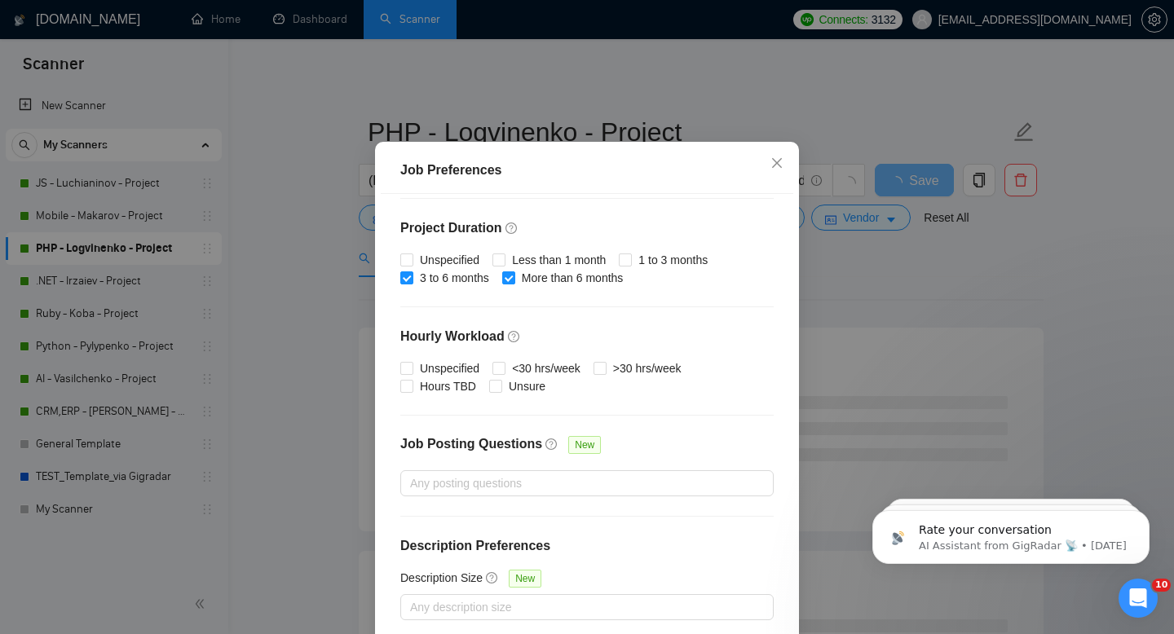
scroll to position [107, 0]
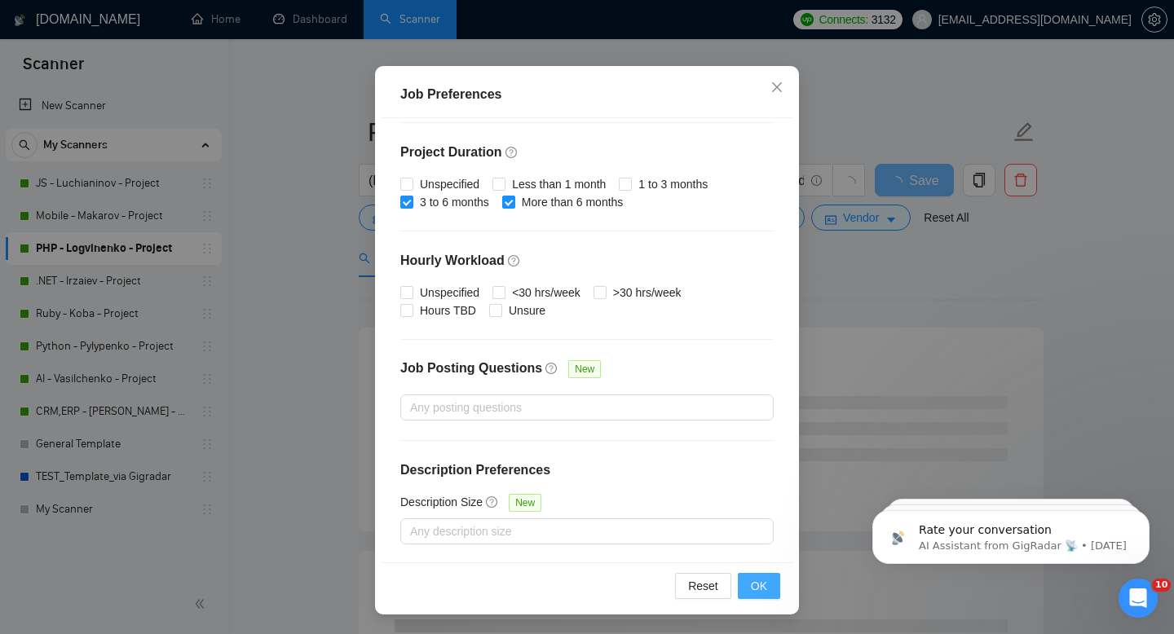
click at [767, 592] on button "OK" at bounding box center [759, 586] width 42 height 26
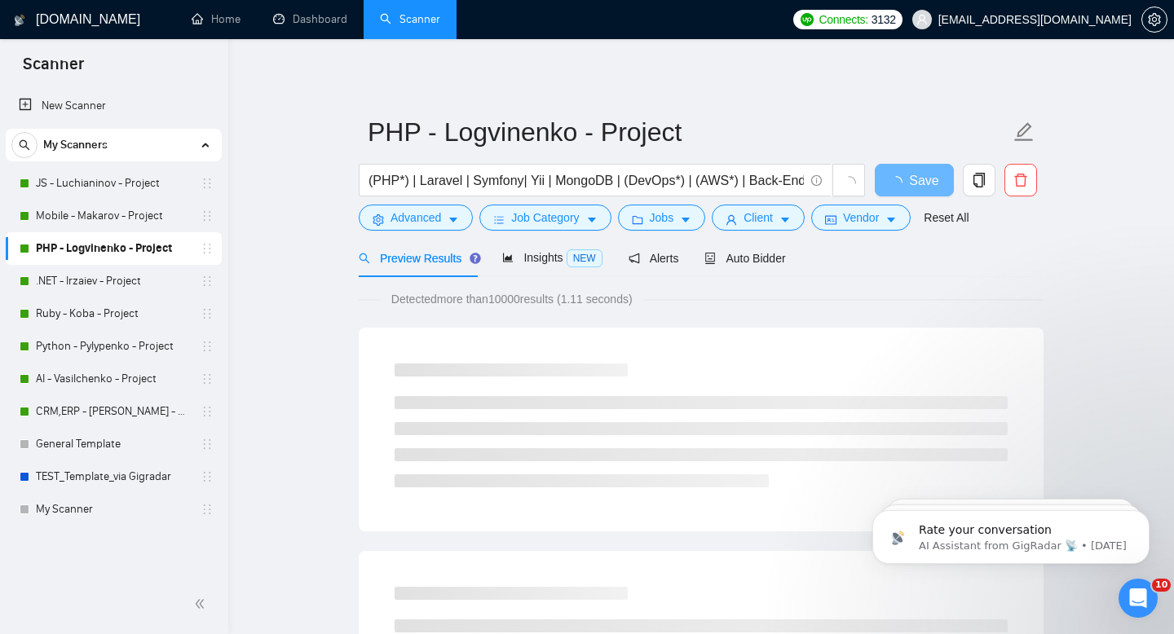
scroll to position [31, 0]
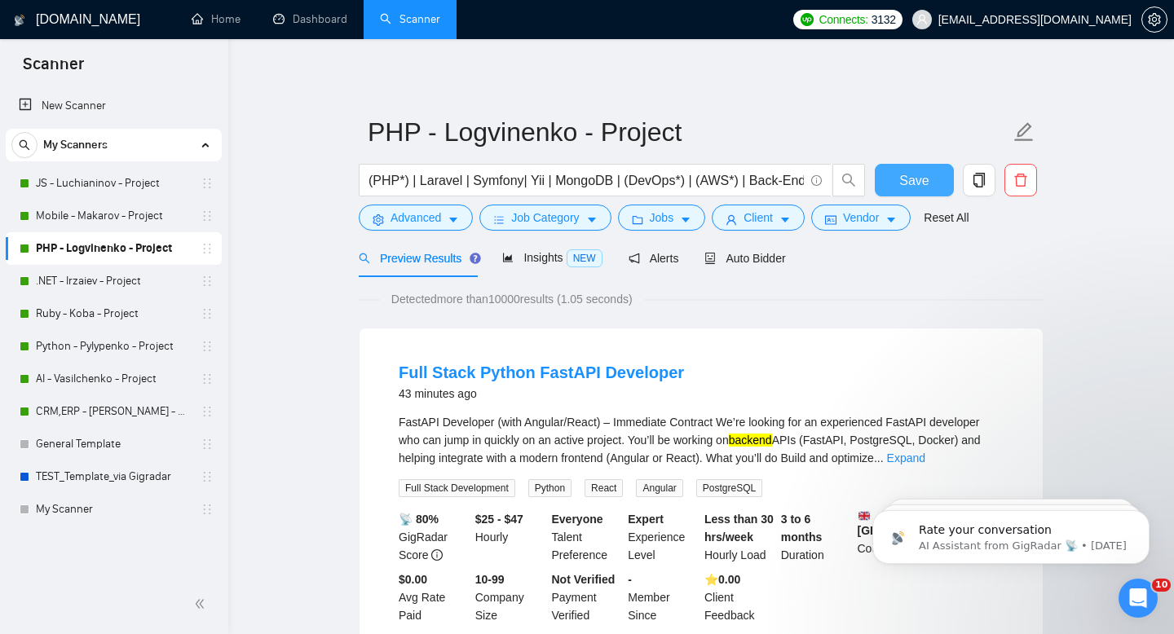
click at [922, 166] on button "Save" at bounding box center [914, 180] width 79 height 33
click at [99, 219] on link "Mobile - Makarov - Project" at bounding box center [113, 216] width 155 height 33
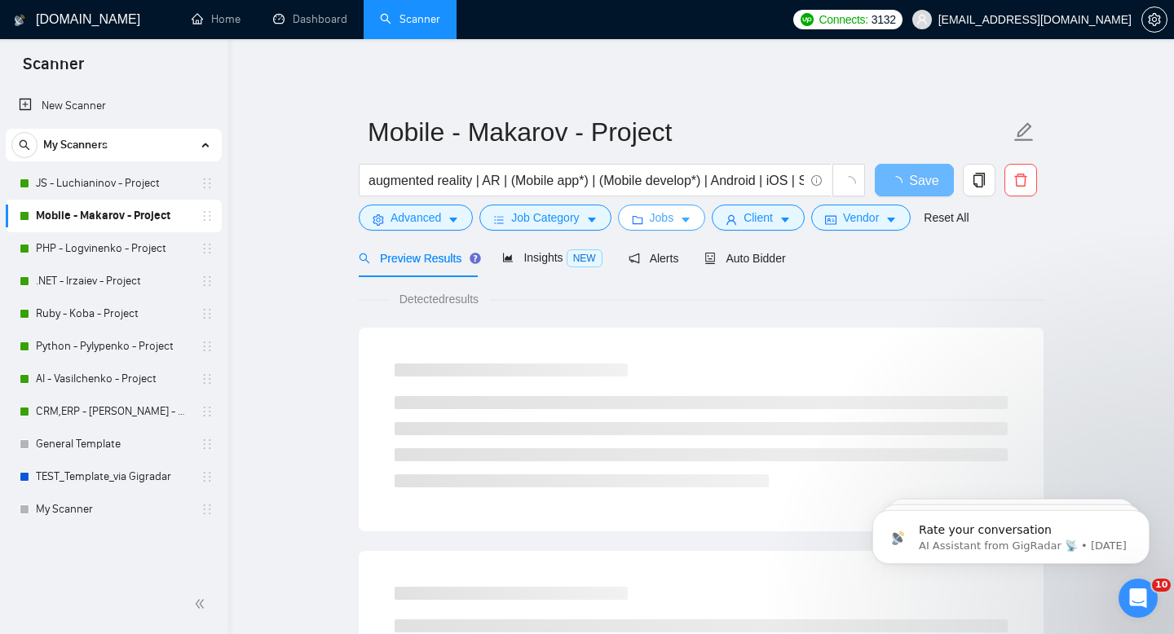
click at [666, 219] on span "Jobs" at bounding box center [662, 218] width 24 height 18
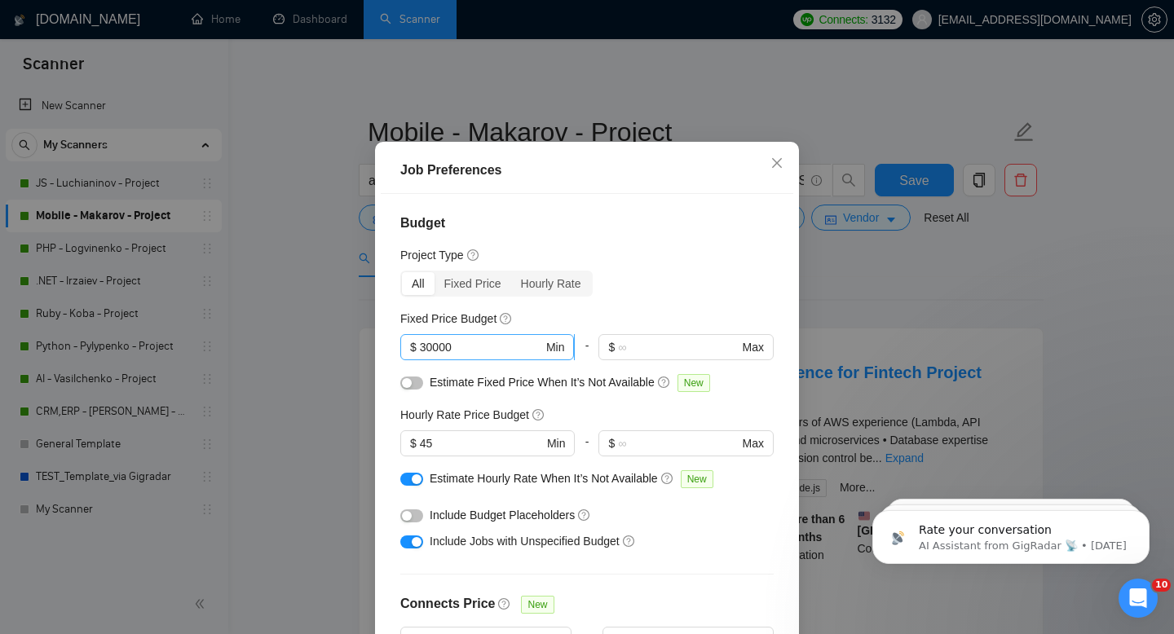
click at [426, 356] on input "30000" at bounding box center [481, 347] width 123 height 18
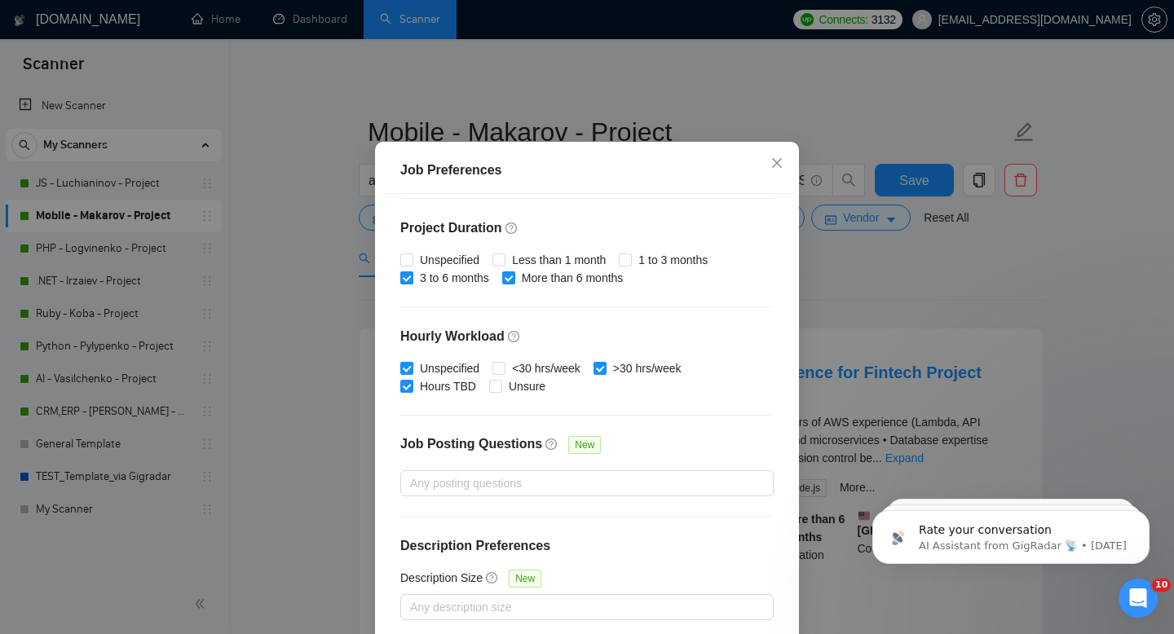
scroll to position [107, 0]
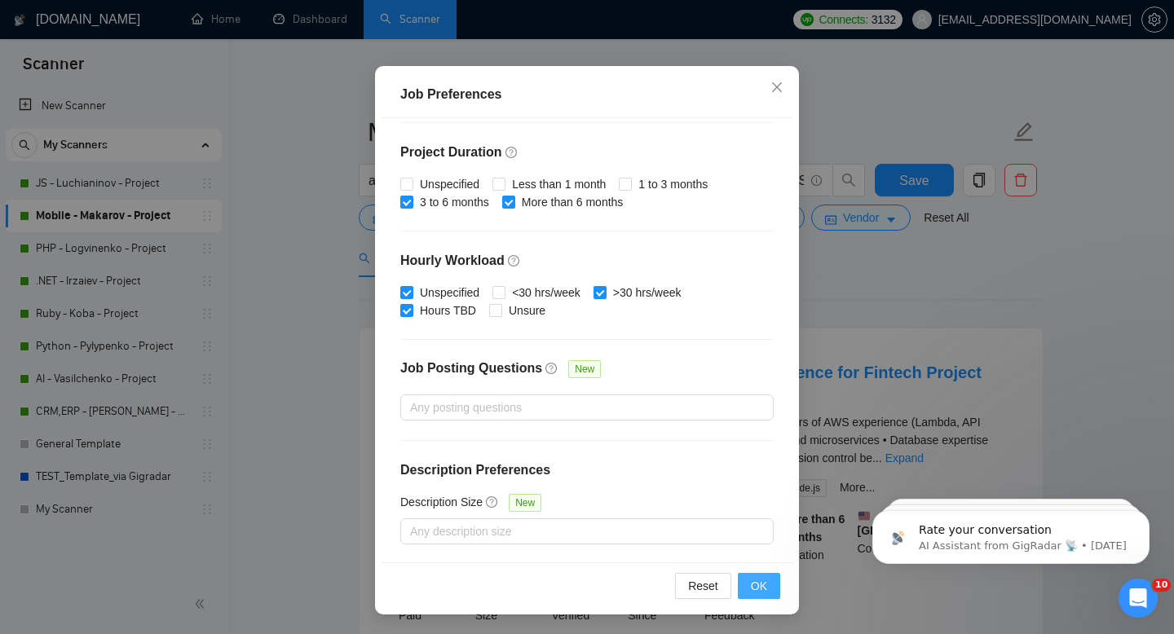
type input "10000"
click at [766, 586] on span "OK" at bounding box center [759, 586] width 16 height 18
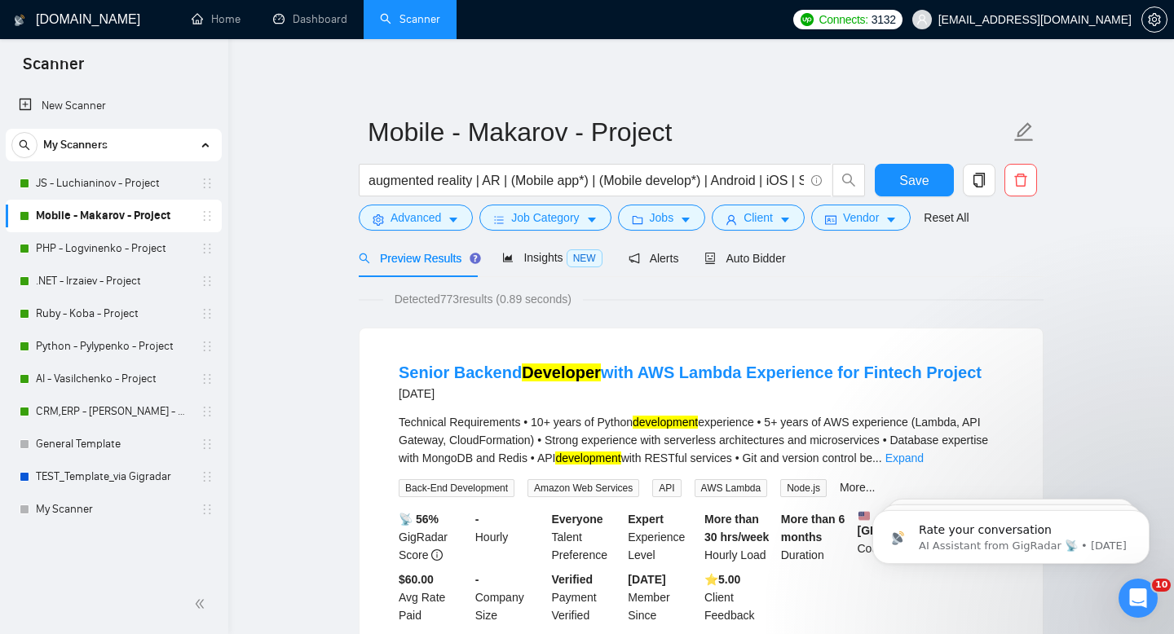
scroll to position [31, 0]
click at [922, 177] on span "Save" at bounding box center [913, 180] width 29 height 20
click at [667, 213] on span "Jobs" at bounding box center [662, 218] width 24 height 18
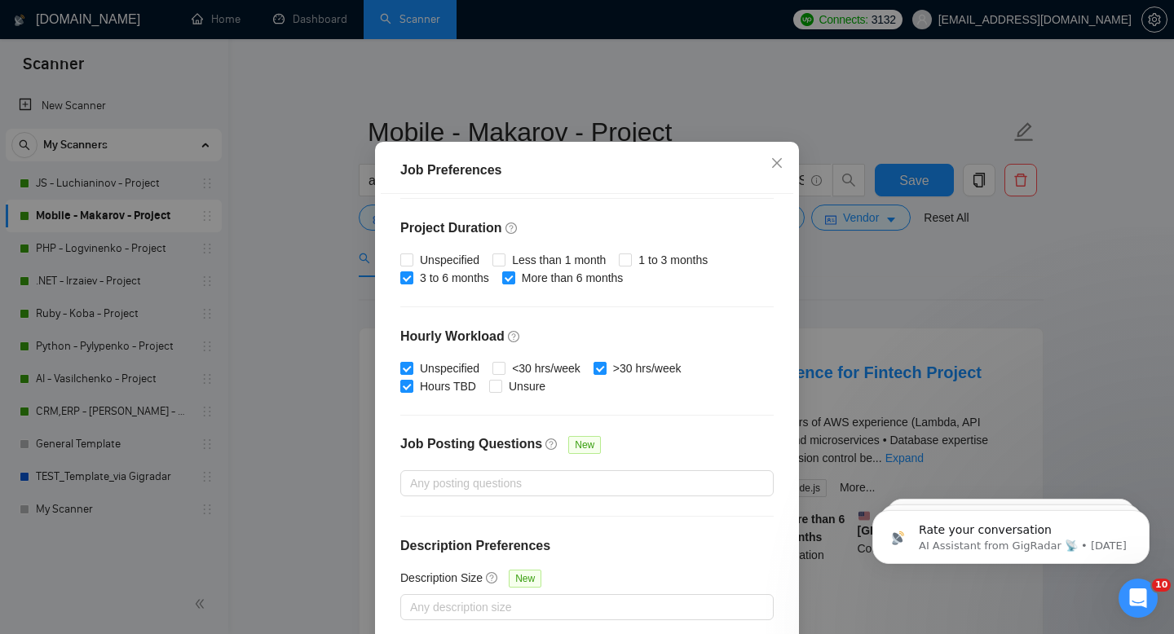
scroll to position [0, 0]
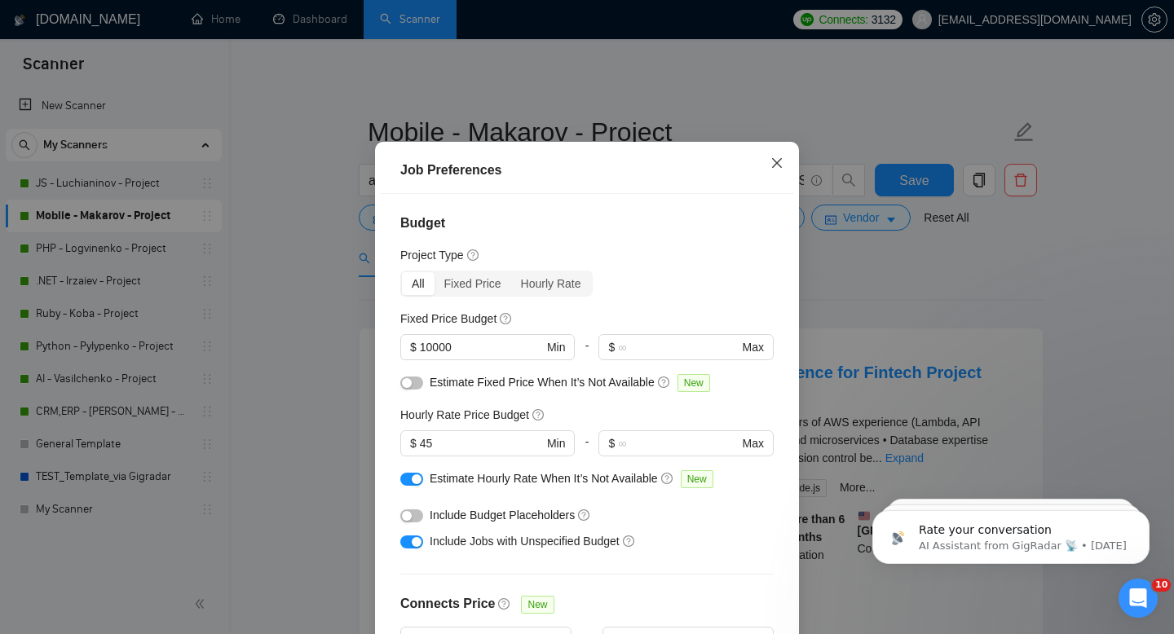
click at [780, 168] on icon "close" at bounding box center [777, 163] width 10 height 10
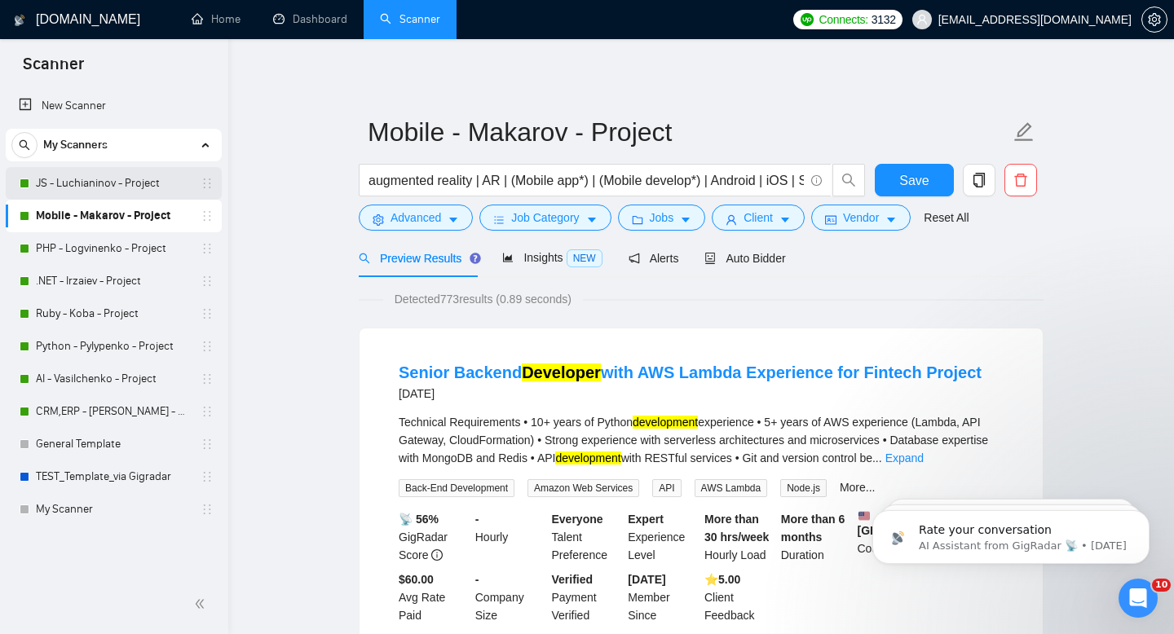
click at [116, 188] on link "JS - Luchianinov - Project" at bounding box center [113, 183] width 155 height 33
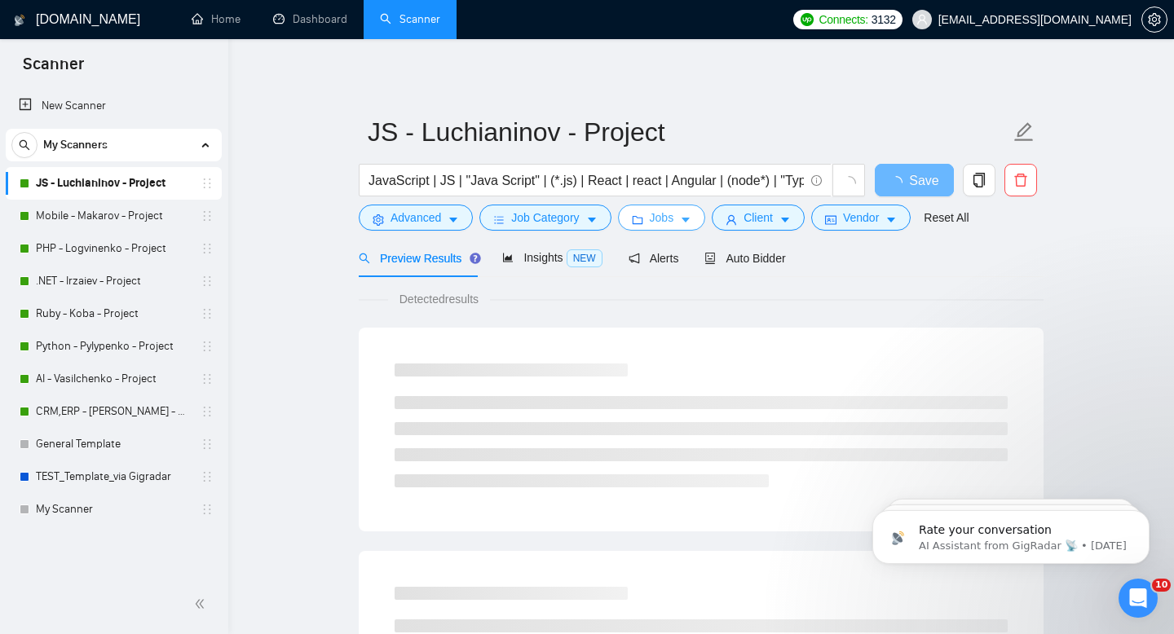
click at [681, 225] on button "Jobs" at bounding box center [662, 218] width 88 height 26
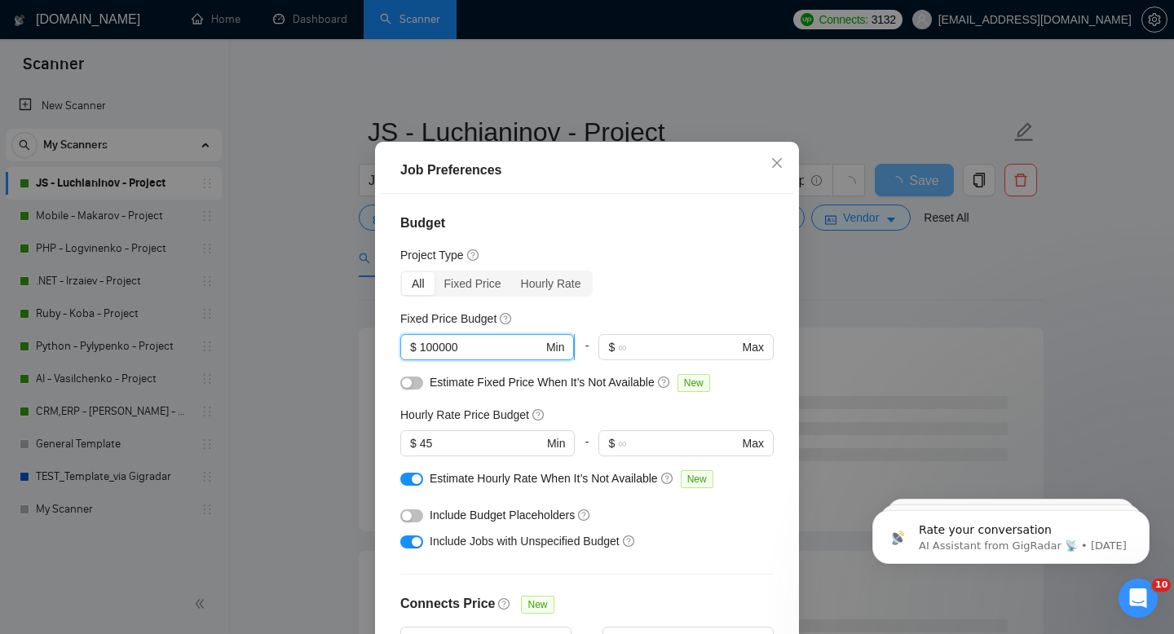
click at [497, 356] on input "100000" at bounding box center [481, 347] width 123 height 18
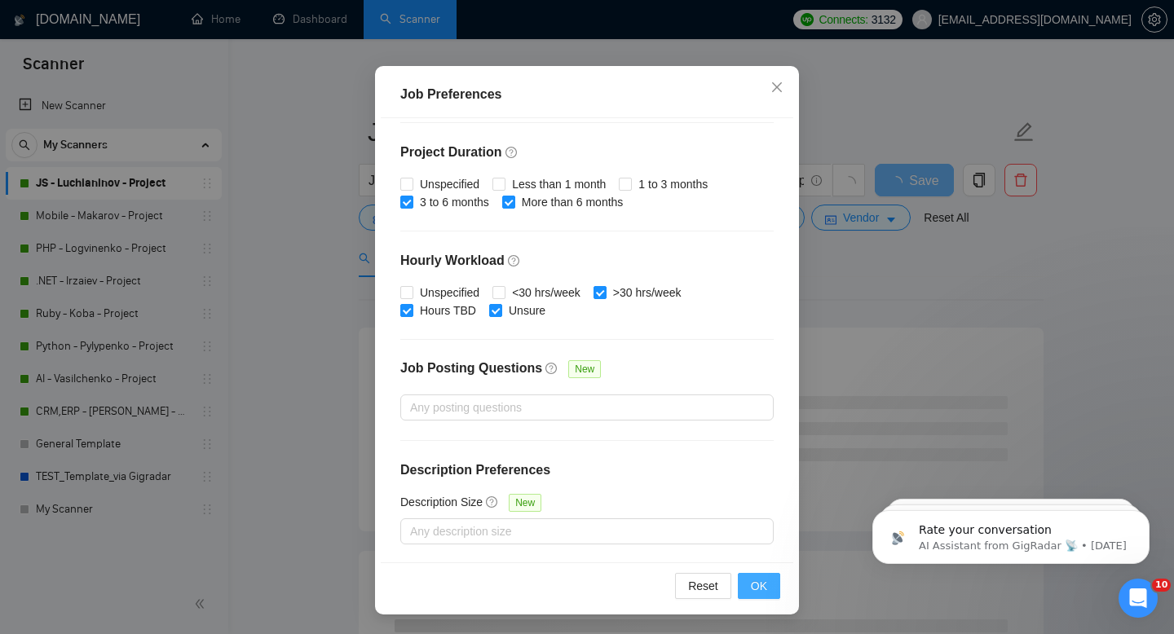
type input "10000"
click at [755, 594] on span "OK" at bounding box center [759, 586] width 16 height 18
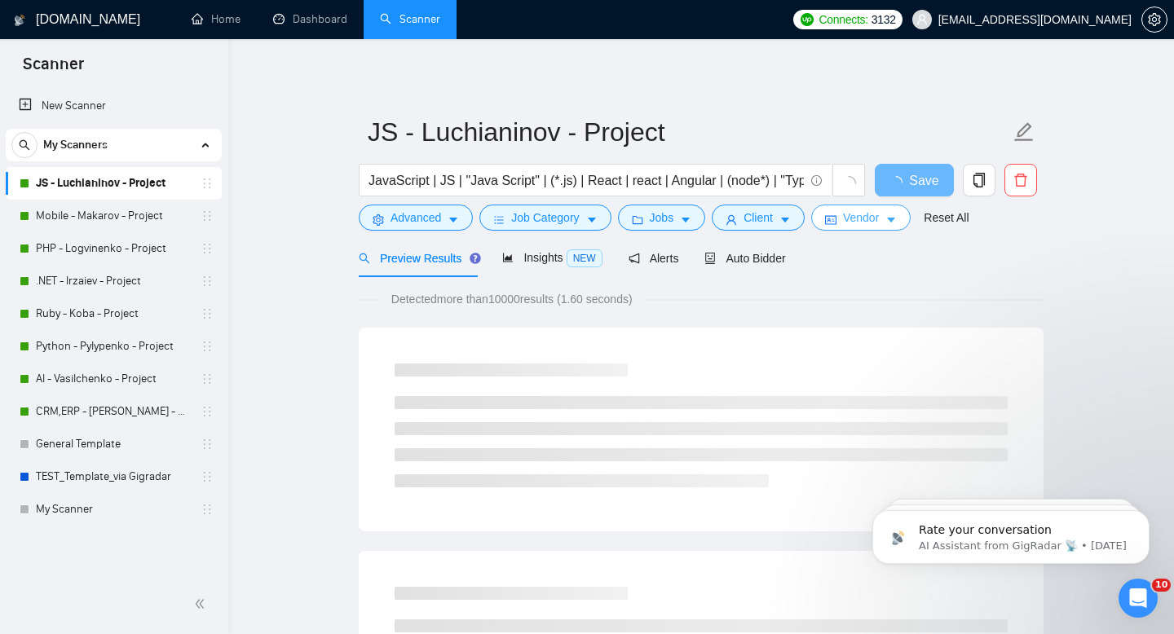
scroll to position [31, 0]
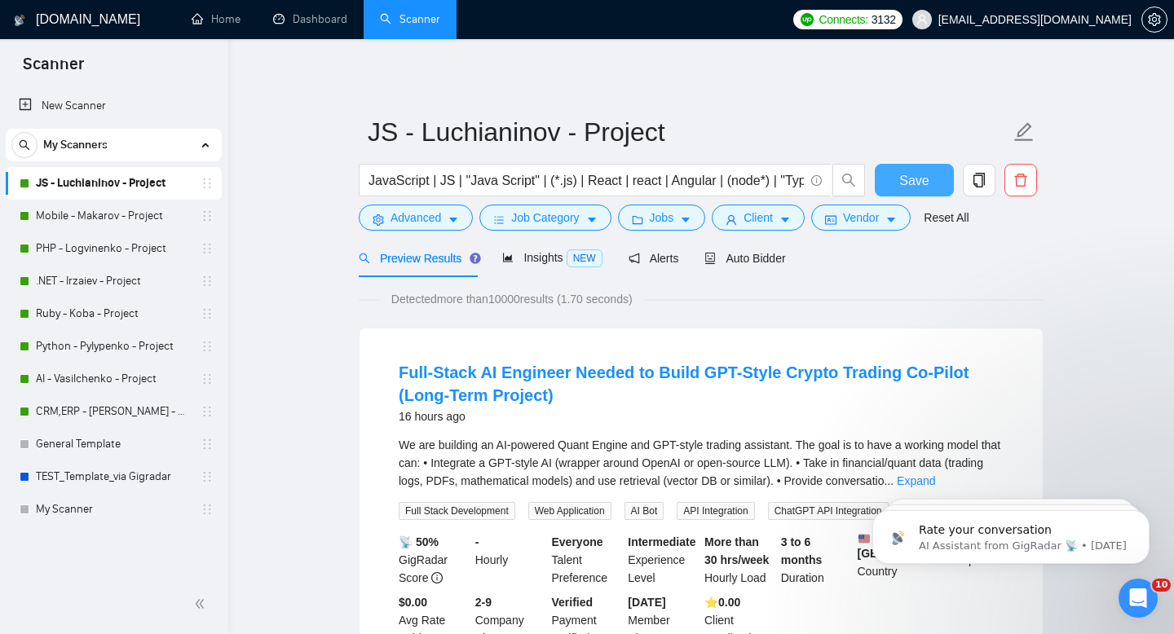
click at [913, 170] on span "Save" at bounding box center [913, 180] width 29 height 20
click at [440, 232] on form "JS - Luchianinov - Project JavaScript | JS | "Java Script" | (*.js) | React | r…" at bounding box center [701, 172] width 685 height 133
click at [434, 215] on span "Advanced" at bounding box center [416, 218] width 51 height 18
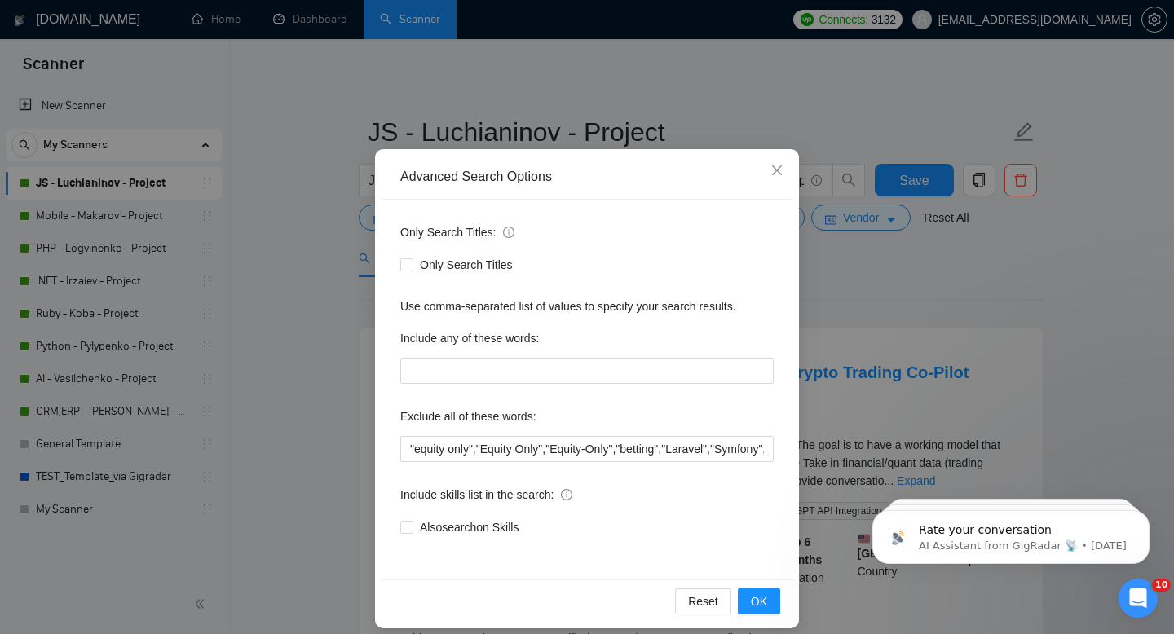
scroll to position [33, 0]
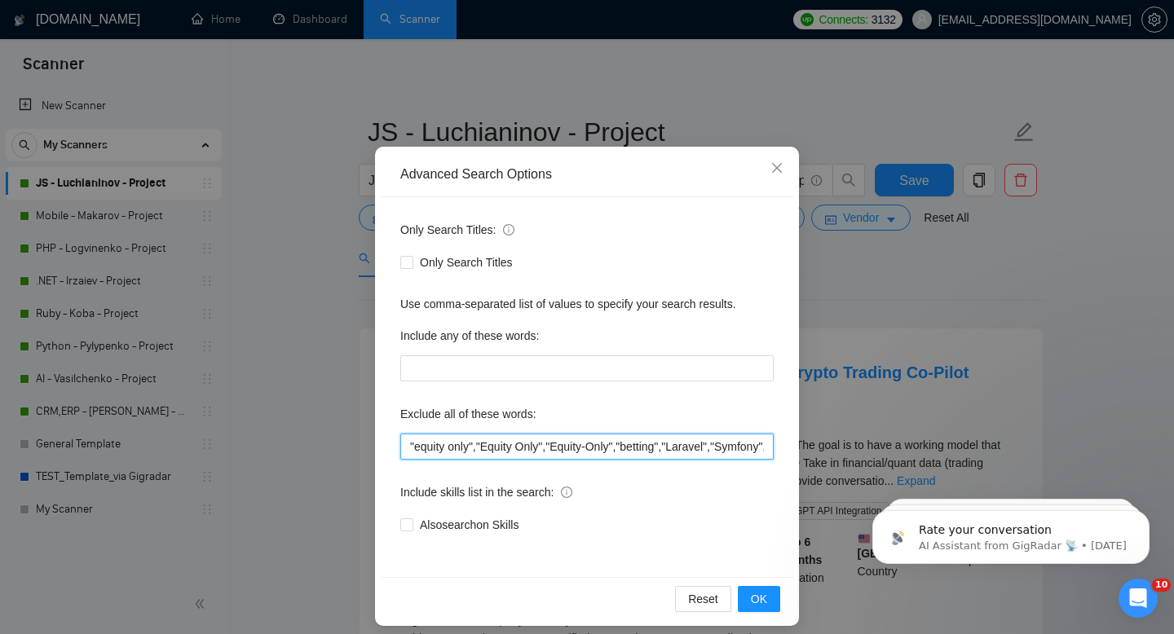
click at [454, 448] on input ""equity only","Equity Only","Equity-Only","betting","Laravel","Symfony","Yii","…" at bounding box center [586, 447] width 373 height 26
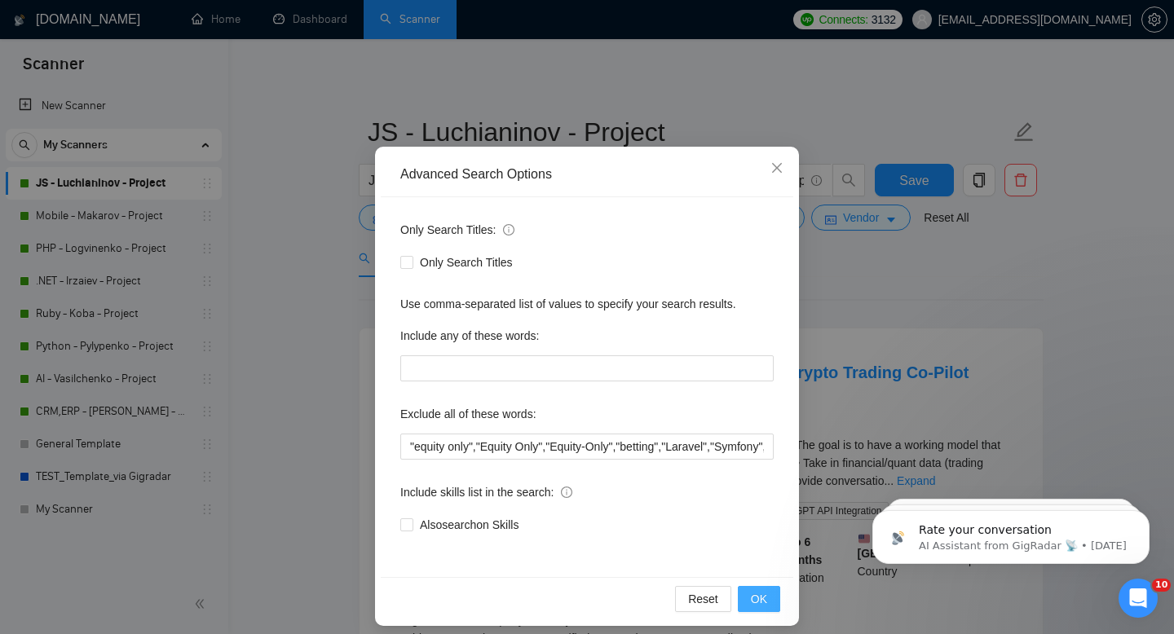
click at [767, 602] on button "OK" at bounding box center [759, 599] width 42 height 26
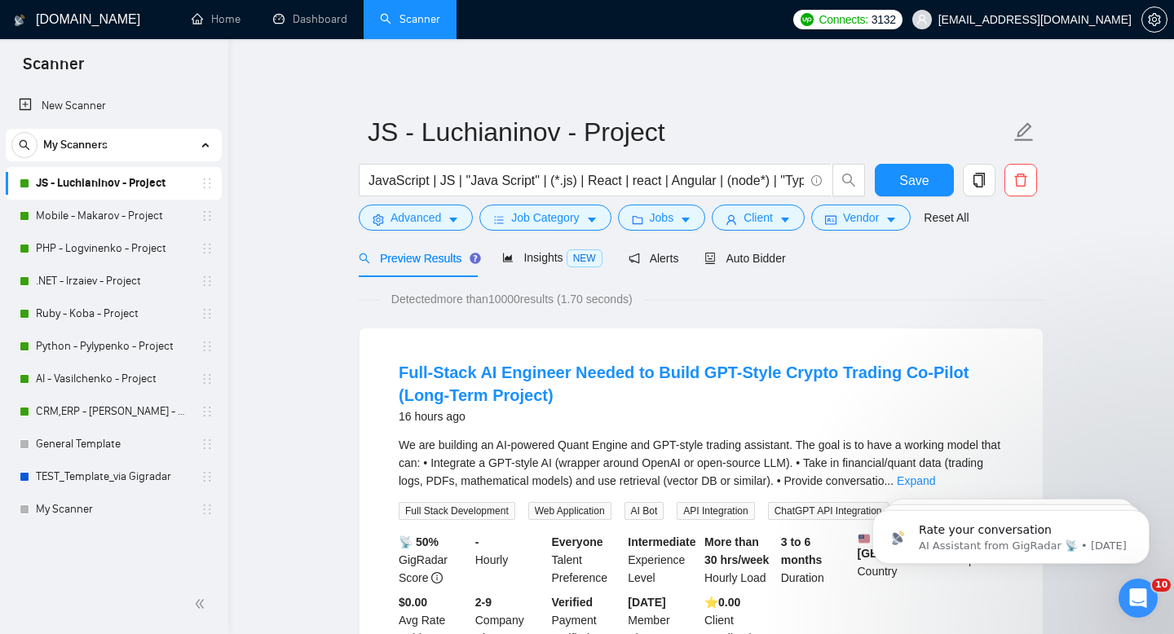
scroll to position [0, 0]
click at [93, 212] on link "Mobile - Makarov - Project" at bounding box center [113, 216] width 155 height 33
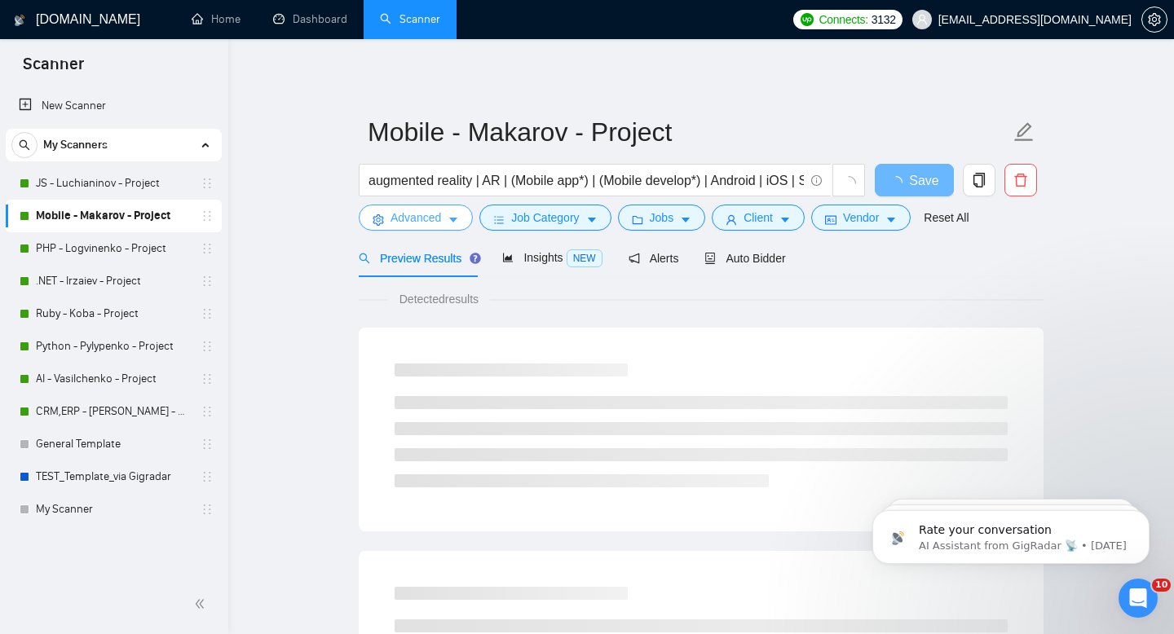
click at [428, 223] on span "Advanced" at bounding box center [416, 218] width 51 height 18
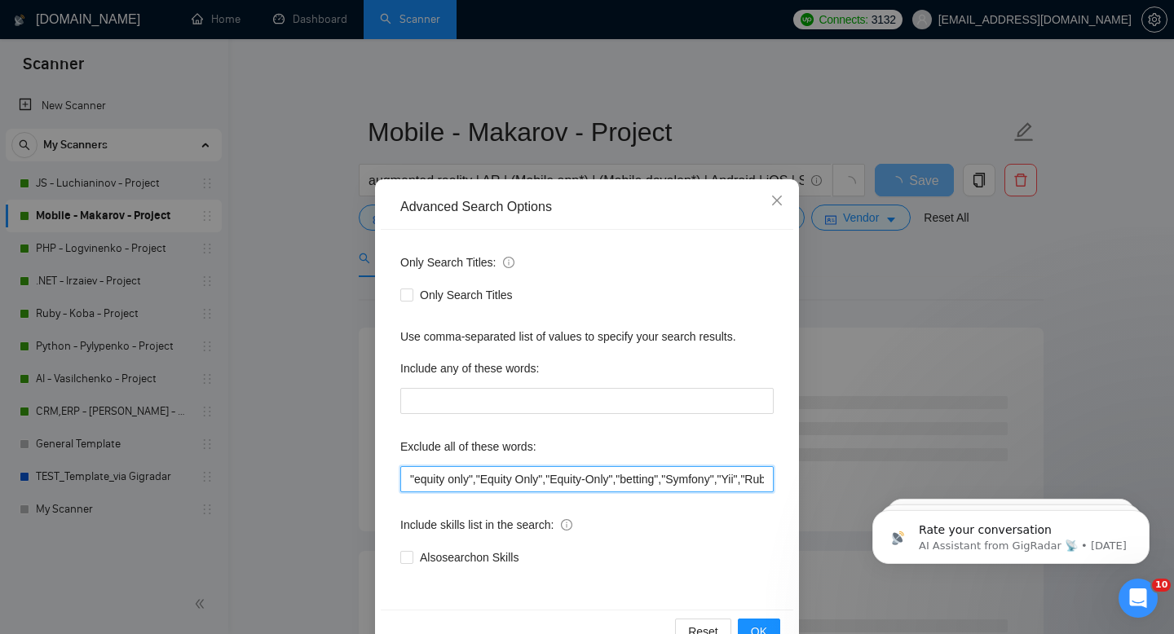
click at [478, 472] on input ""equity only","Equity Only","Equity-Only","betting","Symfony","Yii","Ruby","No …" at bounding box center [586, 479] width 373 height 26
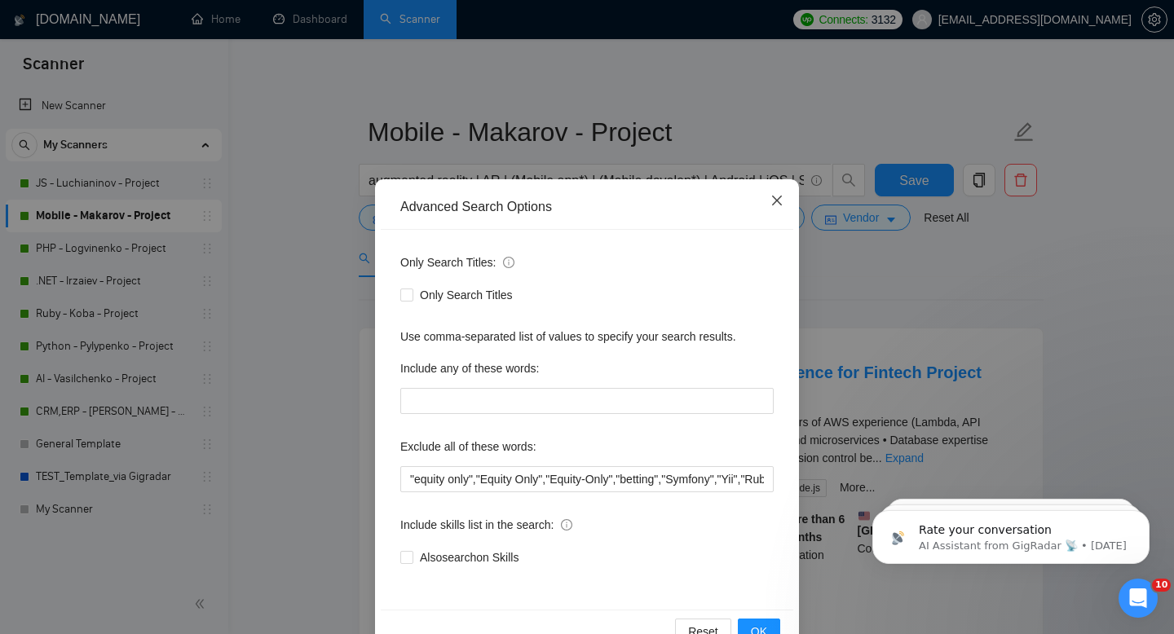
click at [777, 200] on icon "close" at bounding box center [776, 200] width 13 height 13
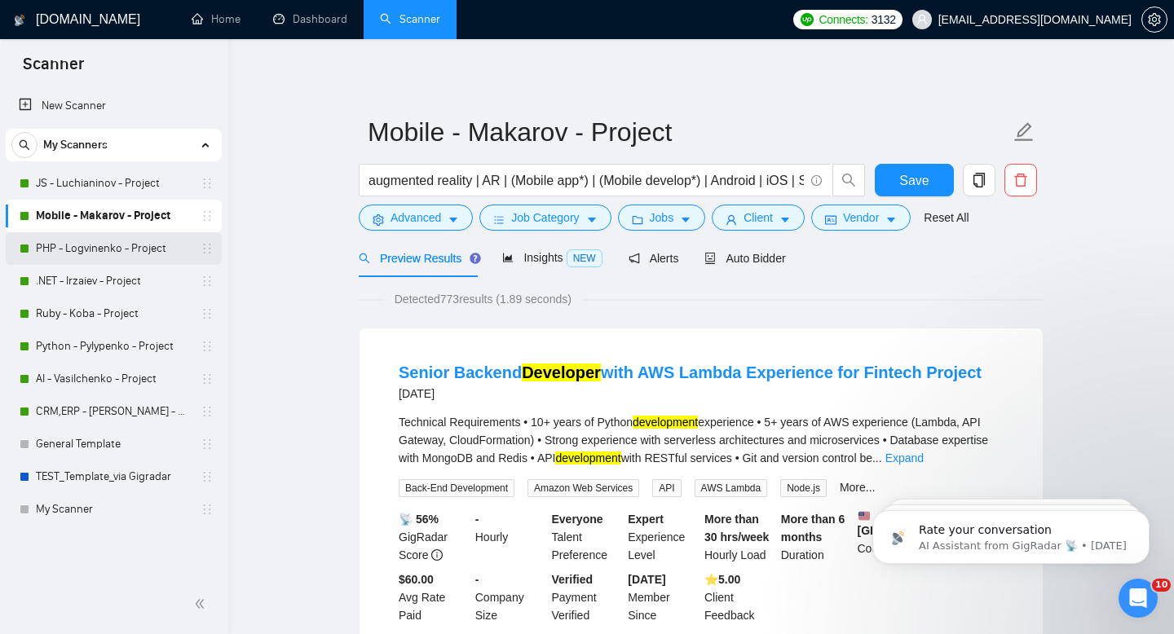
click at [91, 258] on link "PHP - Logvinenko - Project" at bounding box center [113, 248] width 155 height 33
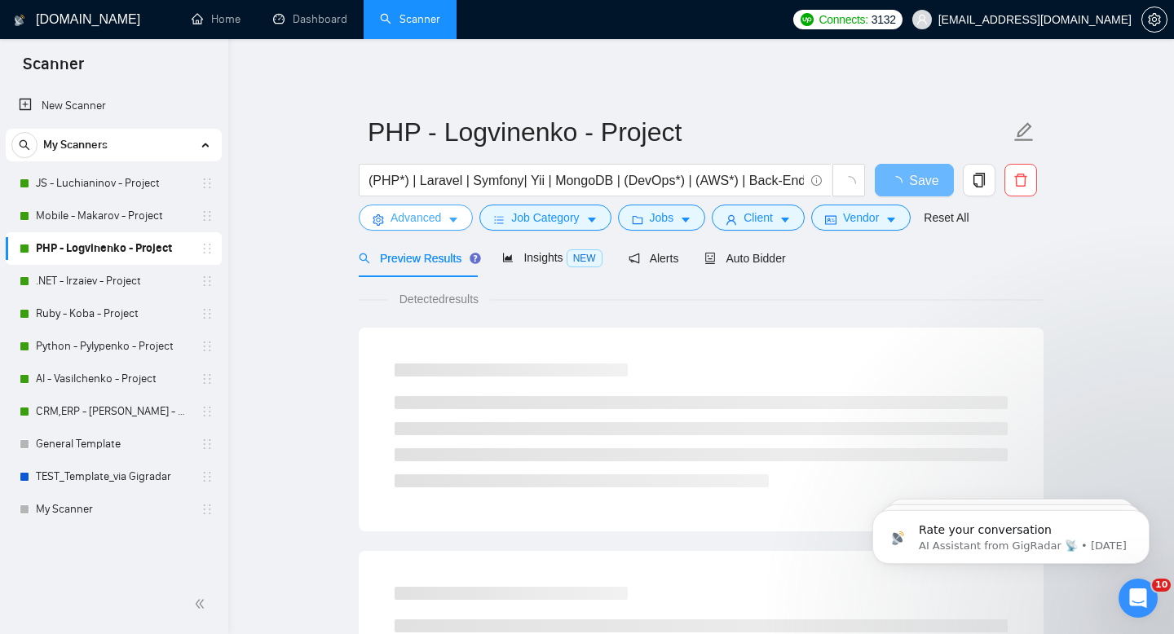
click at [426, 222] on span "Advanced" at bounding box center [416, 218] width 51 height 18
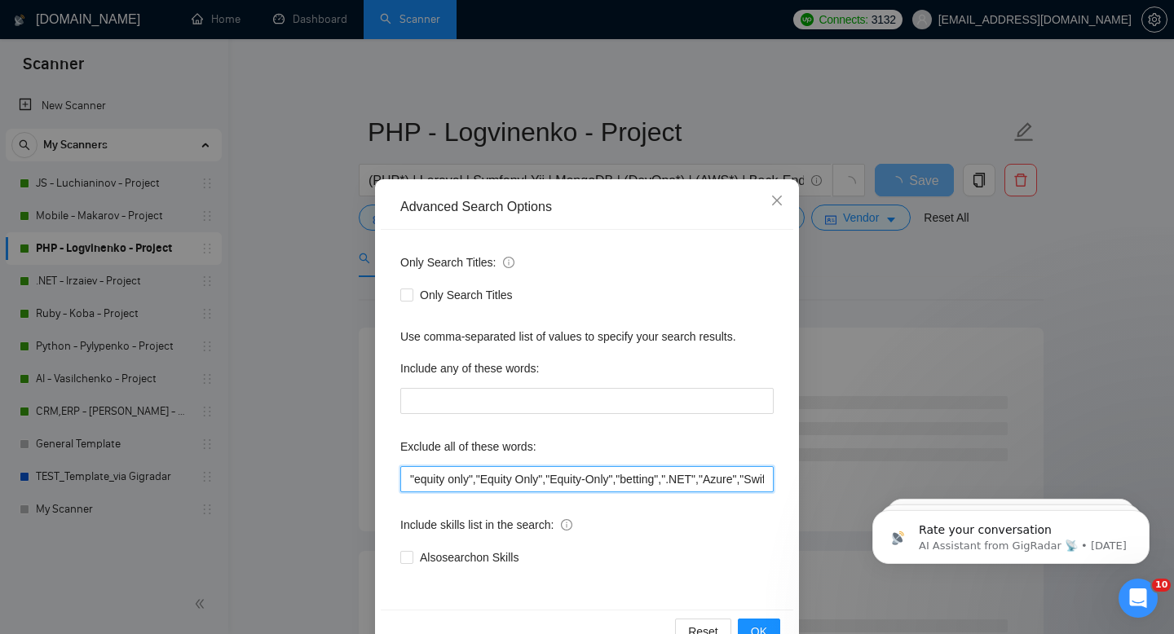
click at [483, 481] on input ""equity only","Equity Only","Equity-Only","betting",".NET","Azure","Swift","Obj…" at bounding box center [586, 479] width 373 height 26
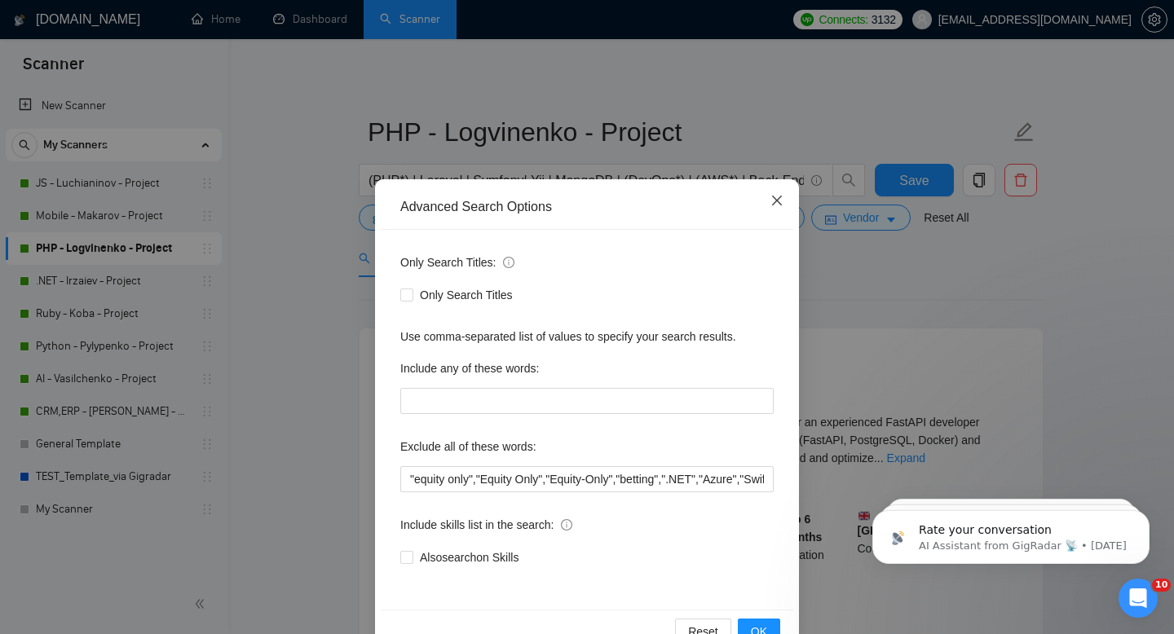
click at [774, 197] on icon "close" at bounding box center [776, 200] width 13 height 13
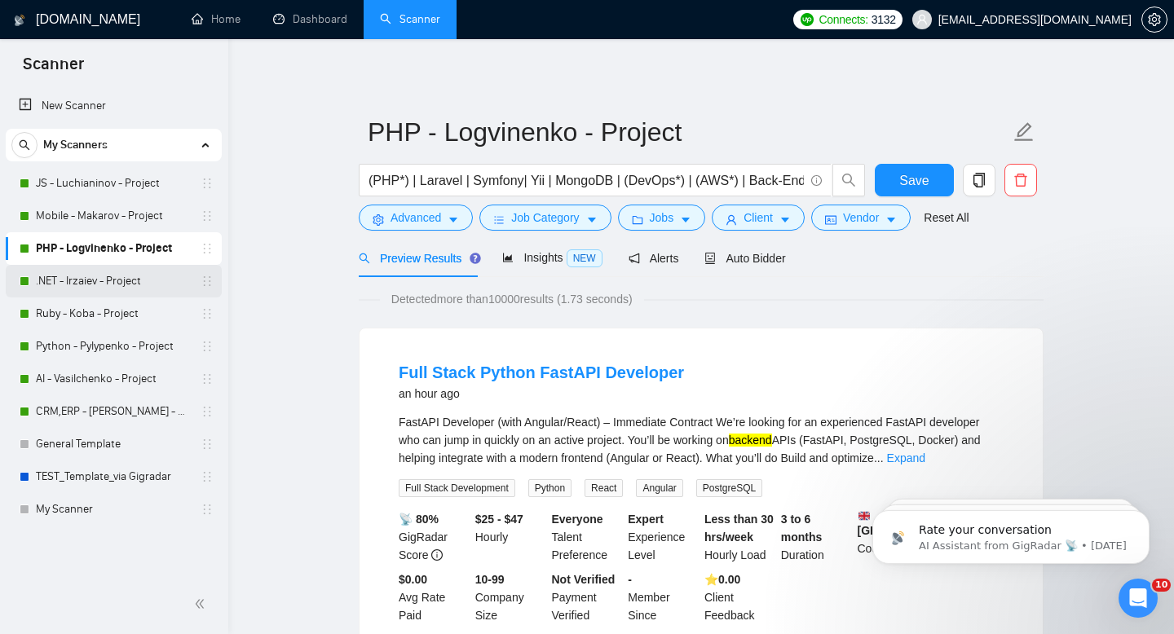
click at [104, 291] on link ".NET - Irzaiev - Project" at bounding box center [113, 281] width 155 height 33
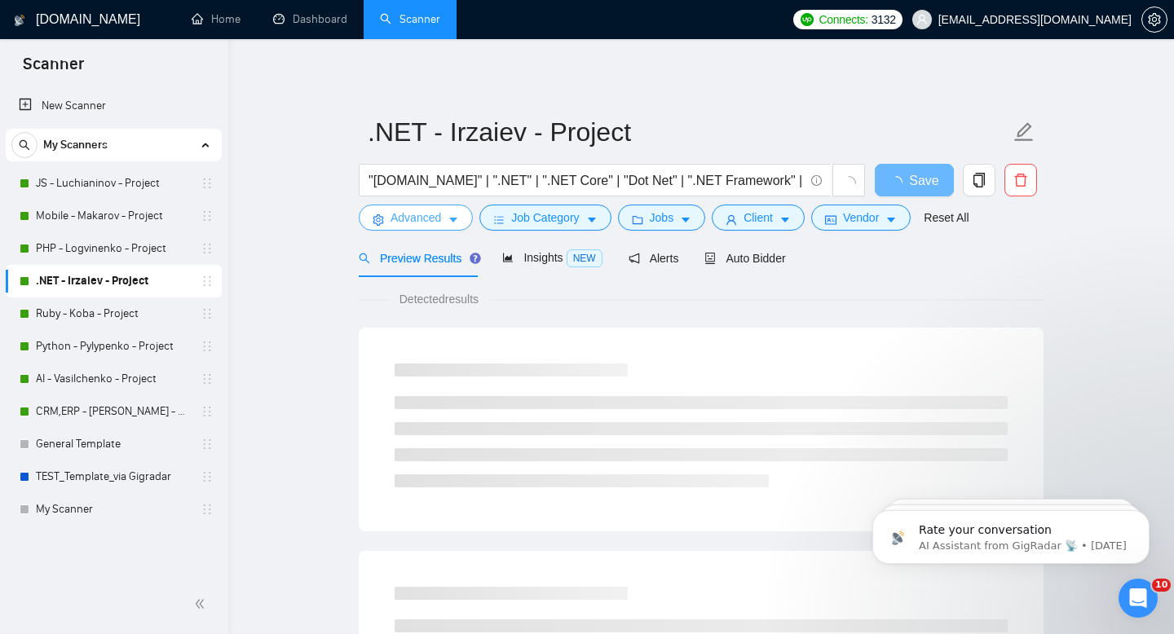
click at [439, 222] on span "Advanced" at bounding box center [416, 218] width 51 height 18
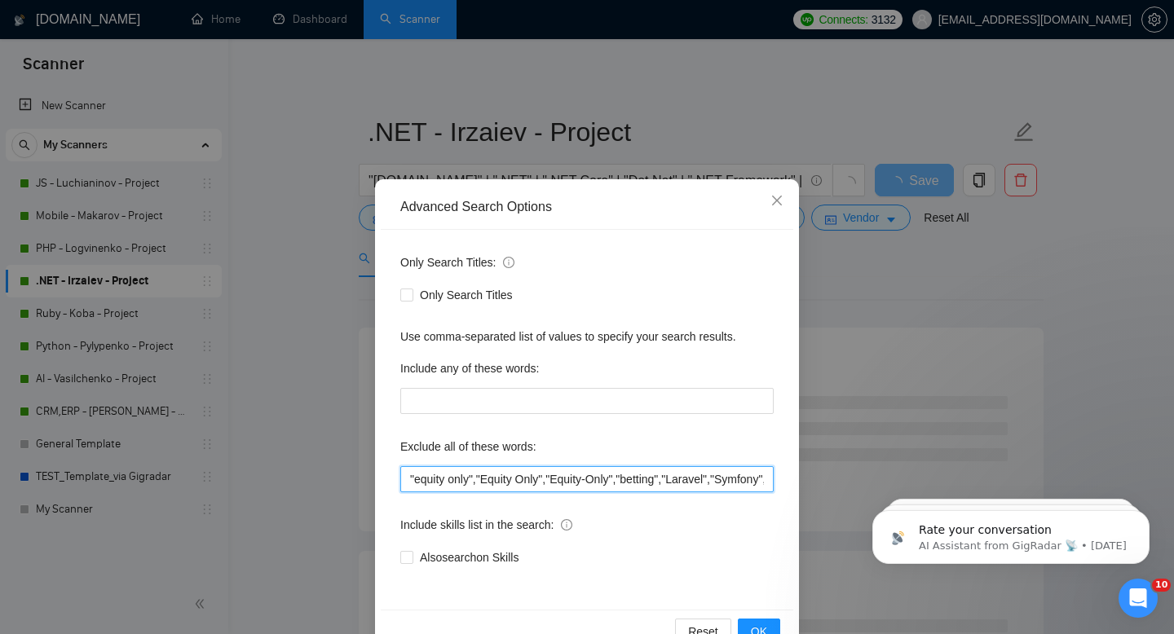
click at [491, 485] on input ""equity only","Equity Only","Equity-Only","betting","Laravel","Symfony","Yii","…" at bounding box center [586, 479] width 373 height 26
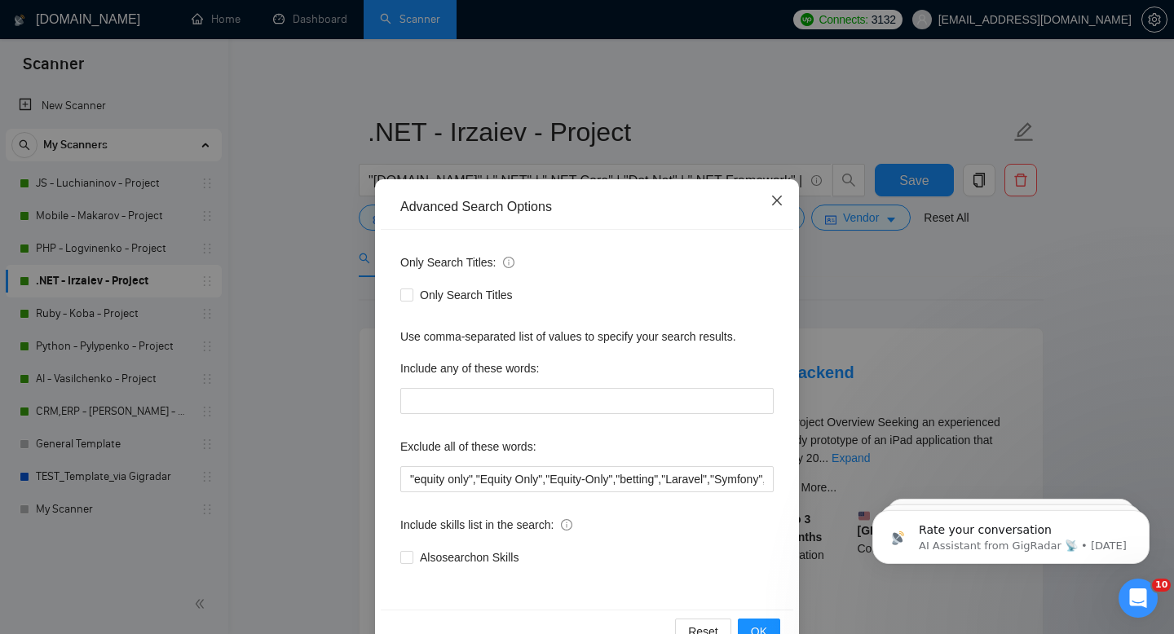
click at [776, 204] on icon "close" at bounding box center [776, 200] width 13 height 13
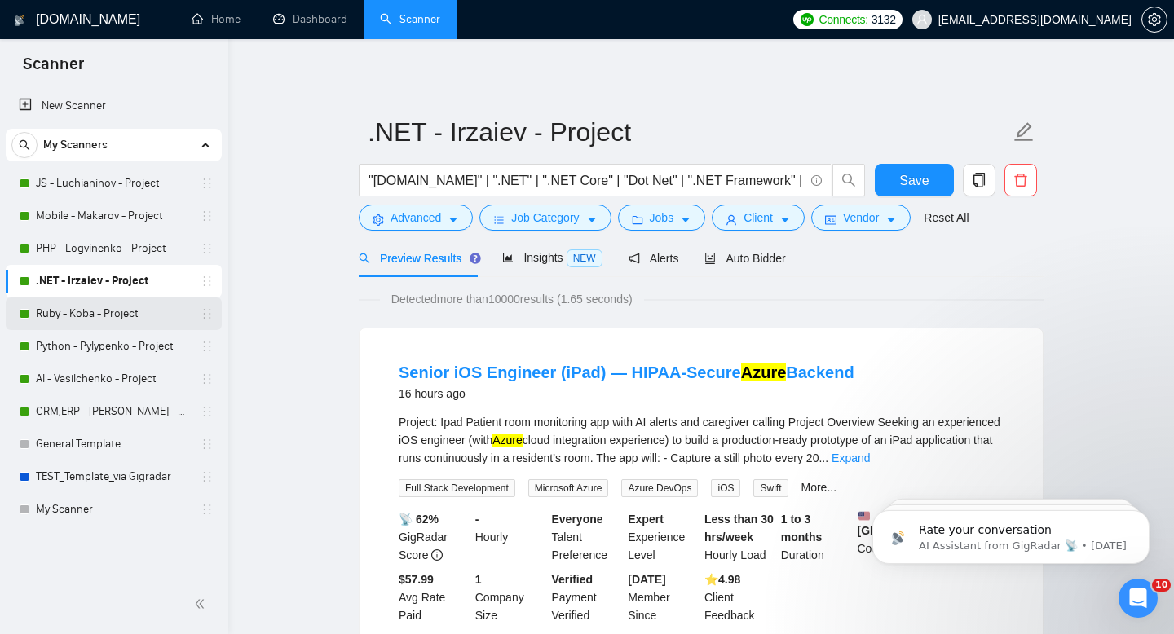
click at [107, 316] on link "Ruby - Koba - Project" at bounding box center [113, 314] width 155 height 33
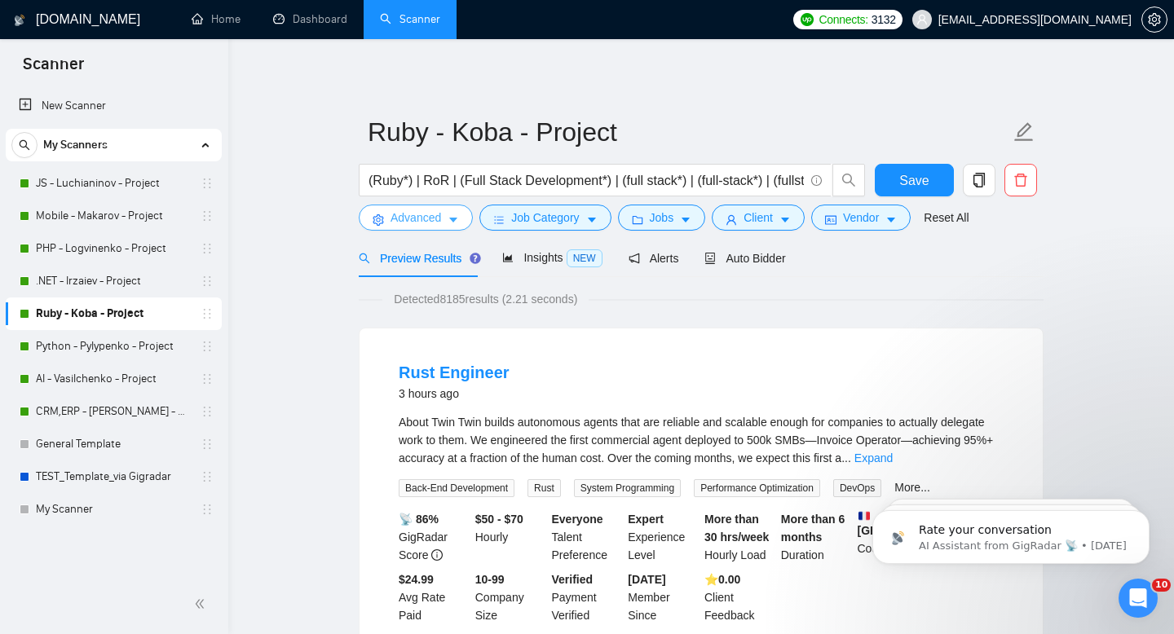
click at [445, 223] on button "Advanced" at bounding box center [416, 218] width 114 height 26
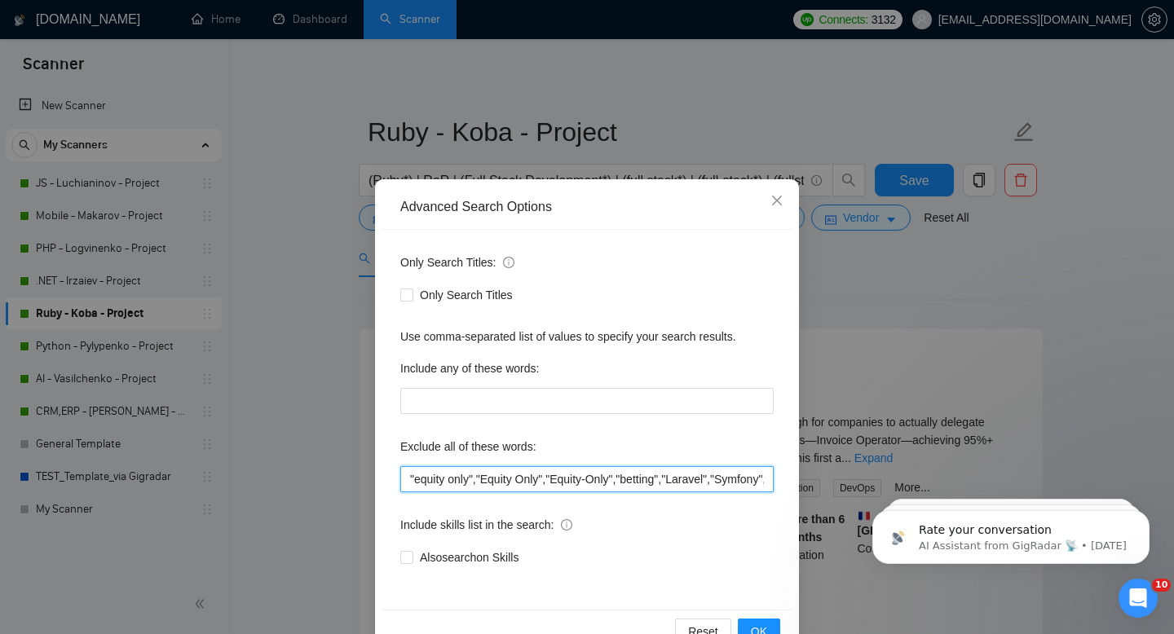
click at [481, 478] on input ""equity only","Equity Only","Equity-Only","betting","Laravel","Symfony","Yii","…" at bounding box center [586, 479] width 373 height 26
click at [776, 197] on icon "close" at bounding box center [776, 200] width 13 height 13
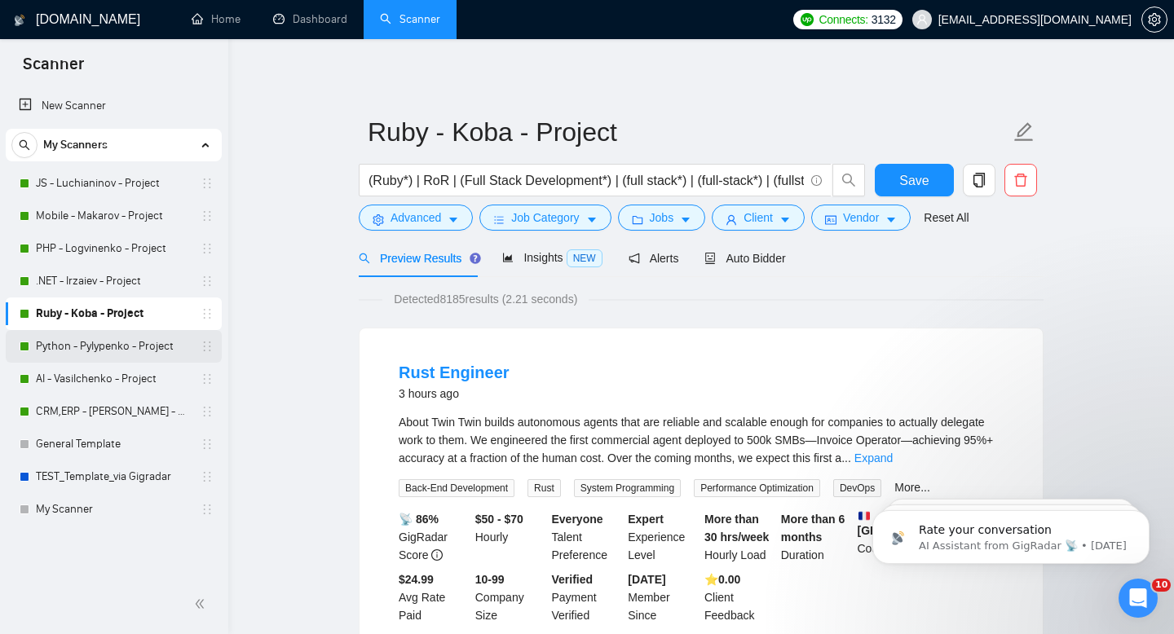
click at [115, 335] on link "Python - Pylypenko - Project" at bounding box center [113, 346] width 155 height 33
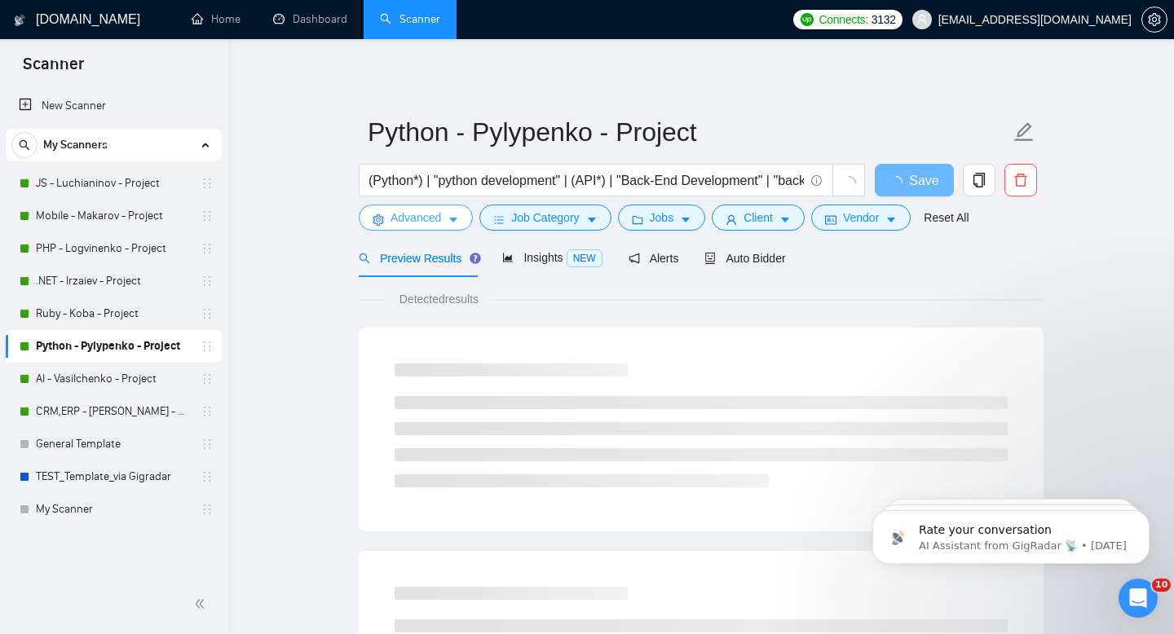
click at [439, 225] on span "Advanced" at bounding box center [416, 218] width 51 height 18
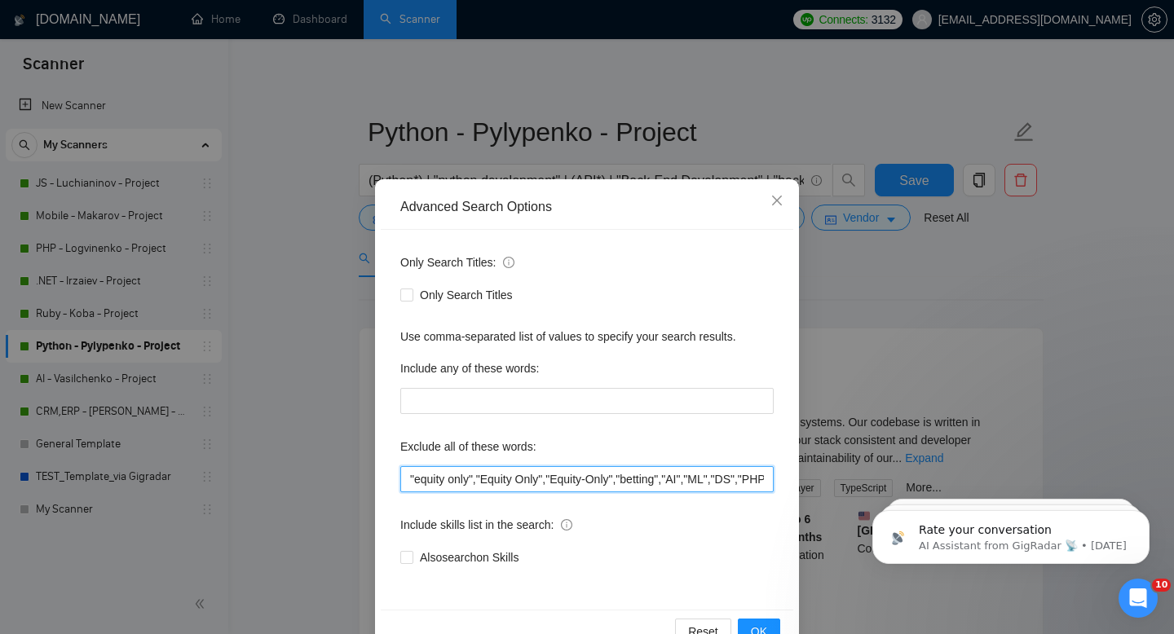
click at [445, 478] on input ""equity only","Equity Only","Equity-Only","betting","AI","ML","DS","PHP","Larav…" at bounding box center [586, 479] width 373 height 26
click at [777, 199] on icon "close" at bounding box center [776, 200] width 13 height 13
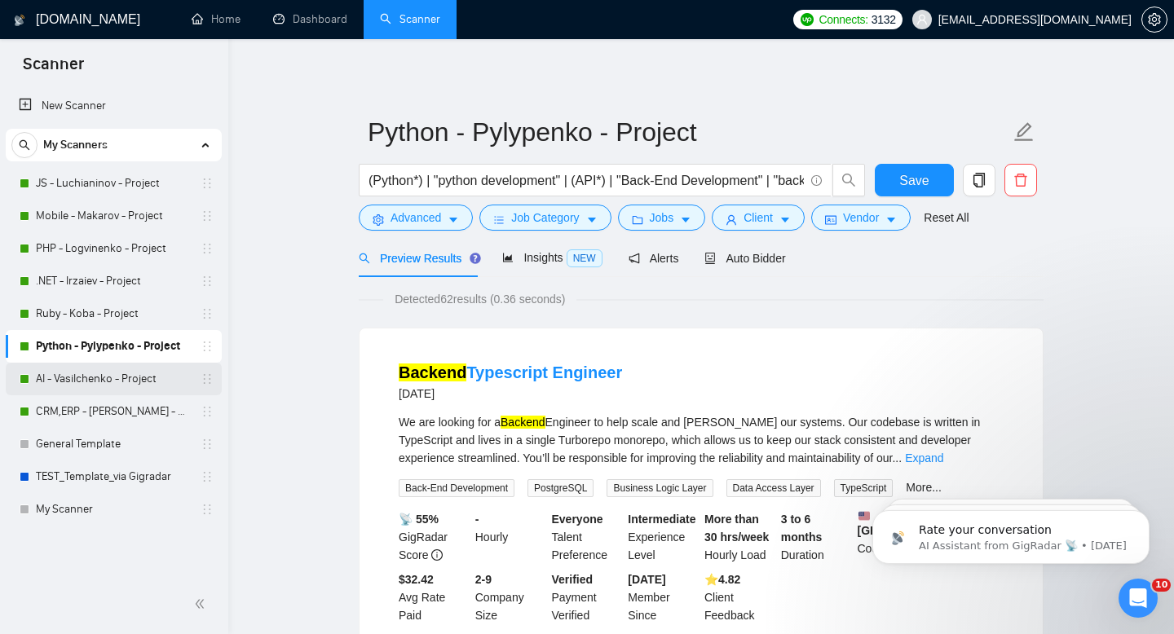
click at [88, 387] on link "AI - Vasilchenko - Project" at bounding box center [113, 379] width 155 height 33
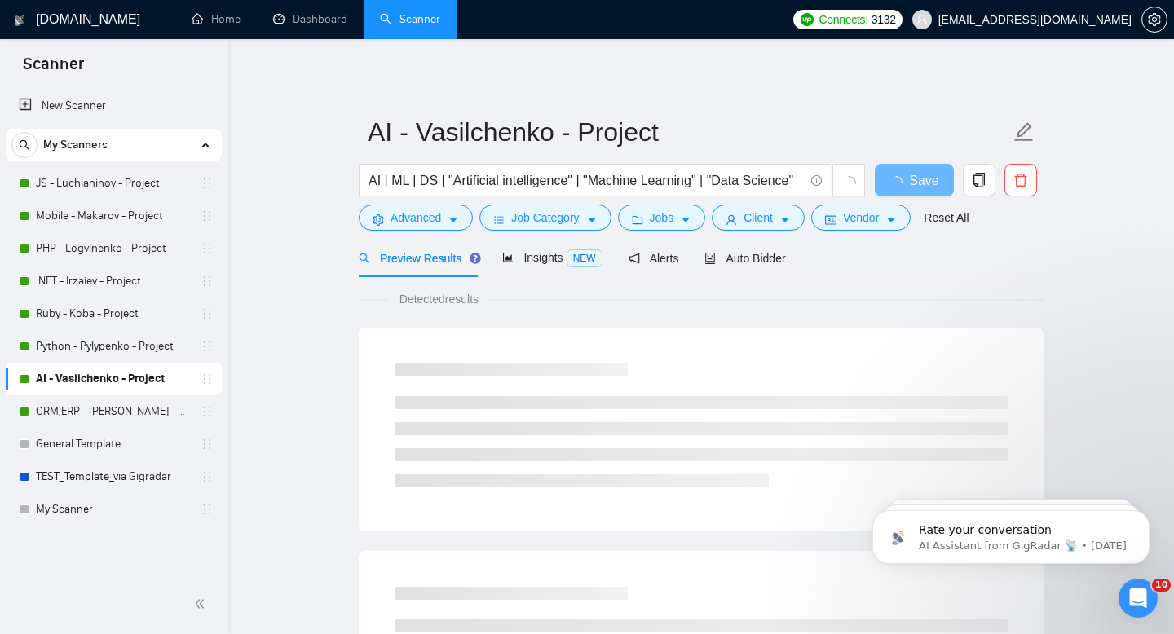
scroll to position [15, 0]
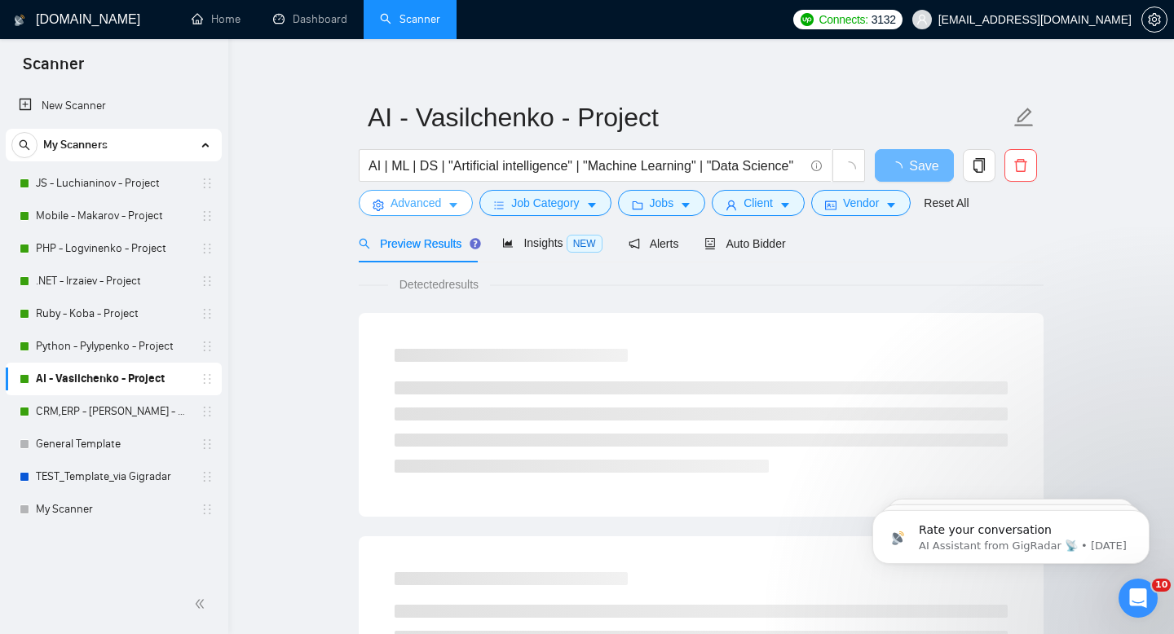
click at [435, 202] on span "Advanced" at bounding box center [416, 203] width 51 height 18
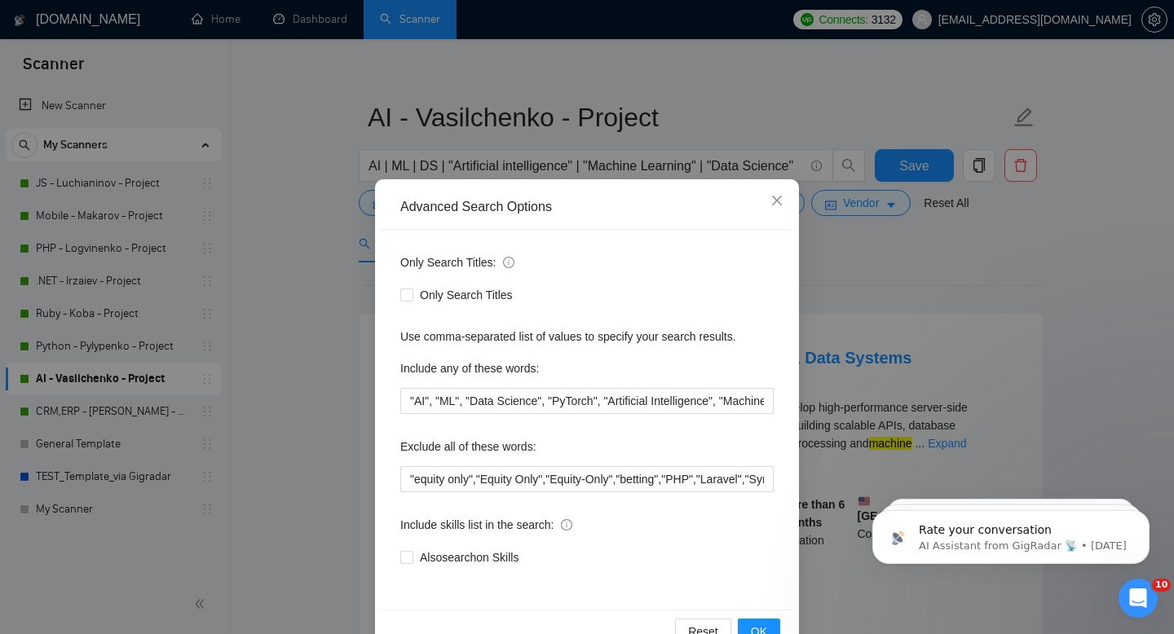
scroll to position [44, 0]
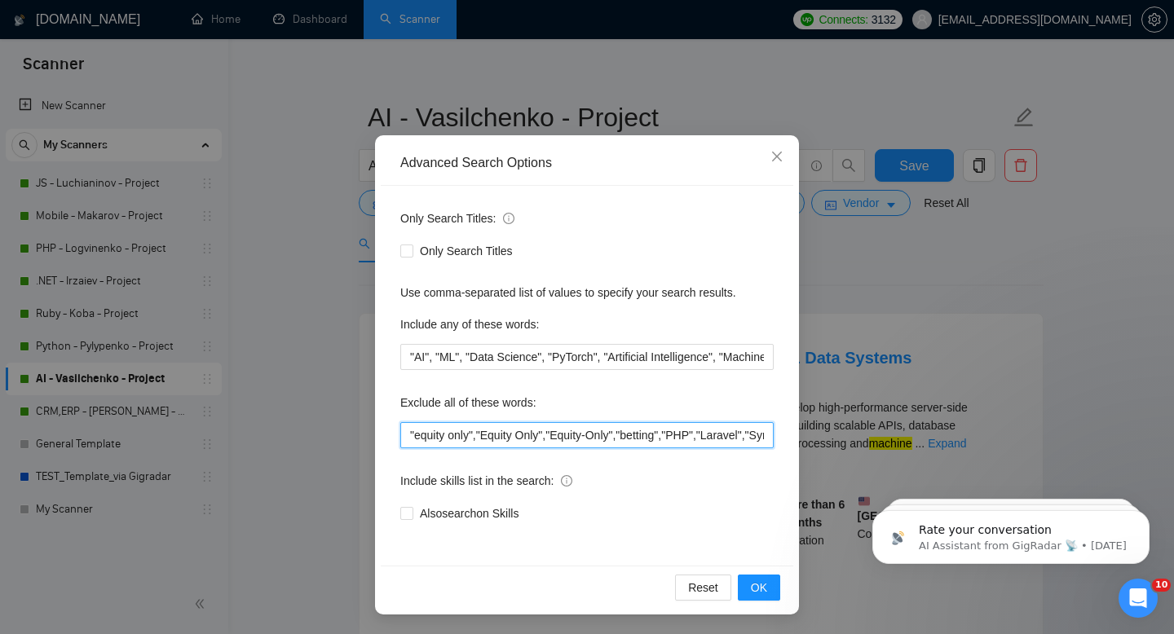
click at [462, 439] on input ""equity only","Equity Only","Equity-Only","betting","PHP","Laravel","Symfony","…" at bounding box center [586, 435] width 373 height 26
click at [775, 154] on icon "close" at bounding box center [776, 156] width 13 height 13
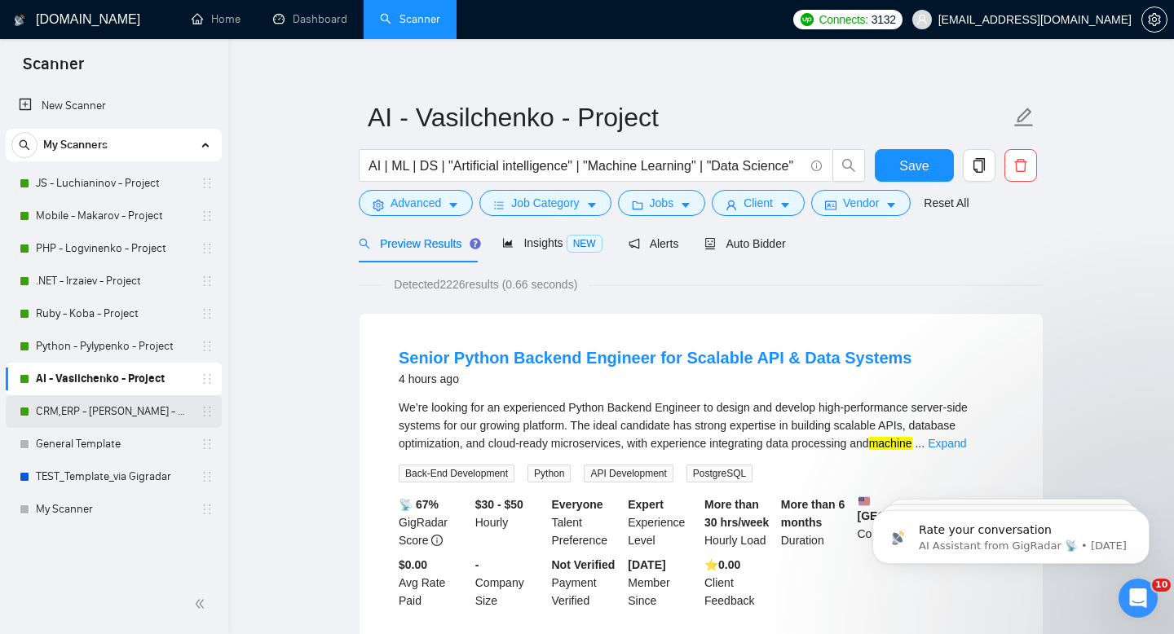
click at [113, 411] on link "CRM,ERP - [PERSON_NAME] - Project" at bounding box center [113, 411] width 155 height 33
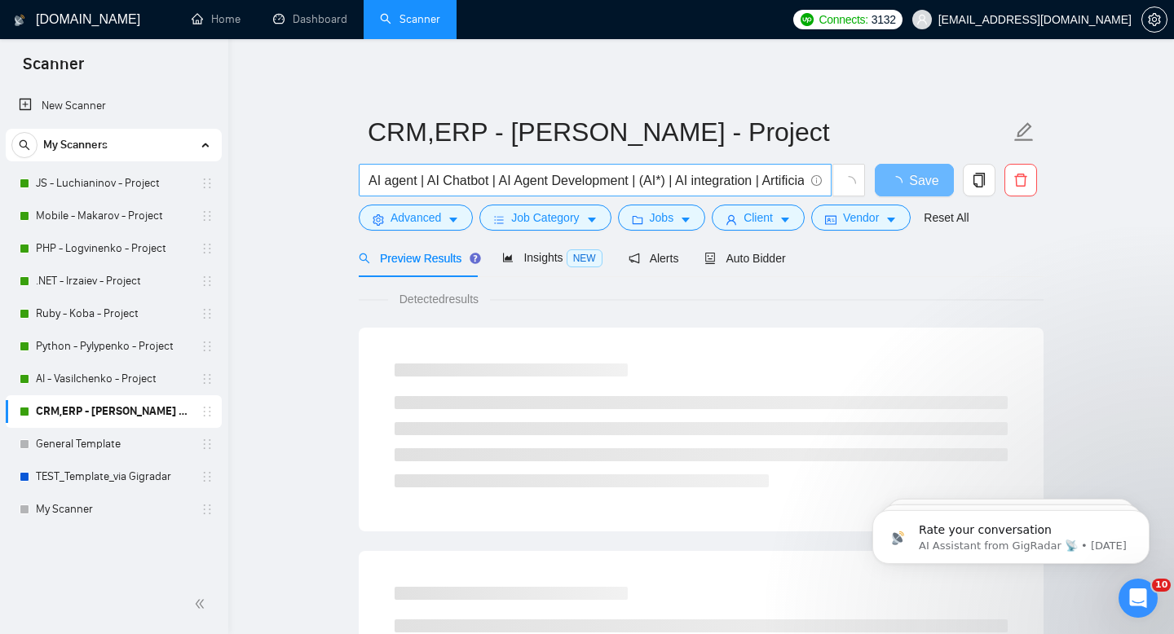
click at [505, 174] on input "AI agent | AI Chatbot | AI Agent Development | (AI*) | AI integration | Artific…" at bounding box center [586, 180] width 435 height 20
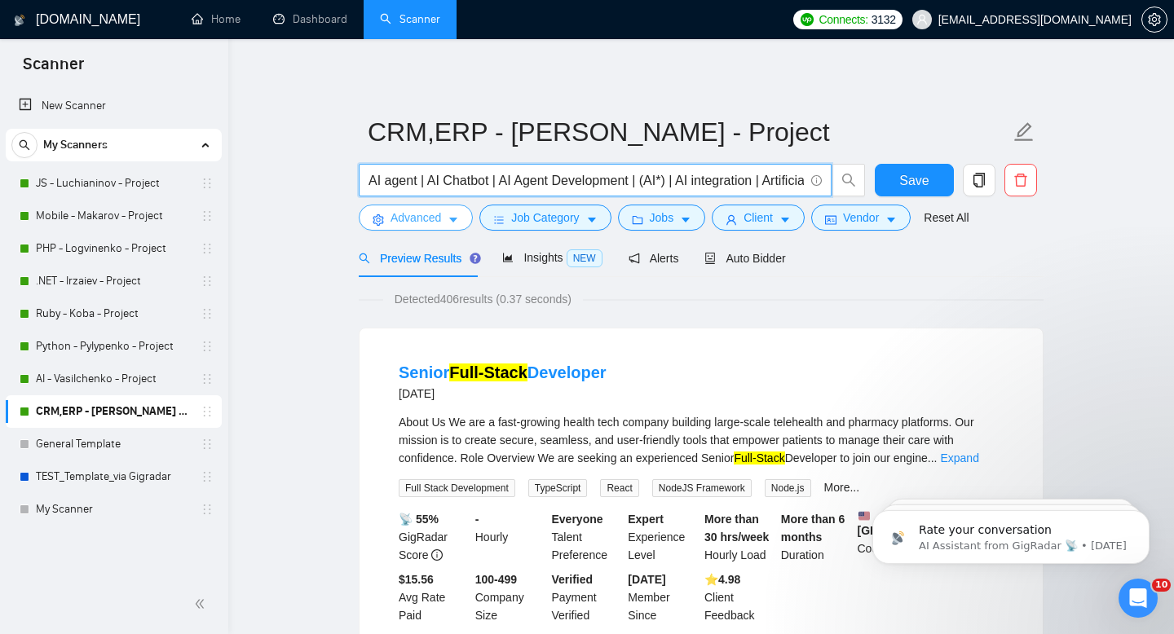
click at [441, 218] on span "Advanced" at bounding box center [416, 218] width 51 height 18
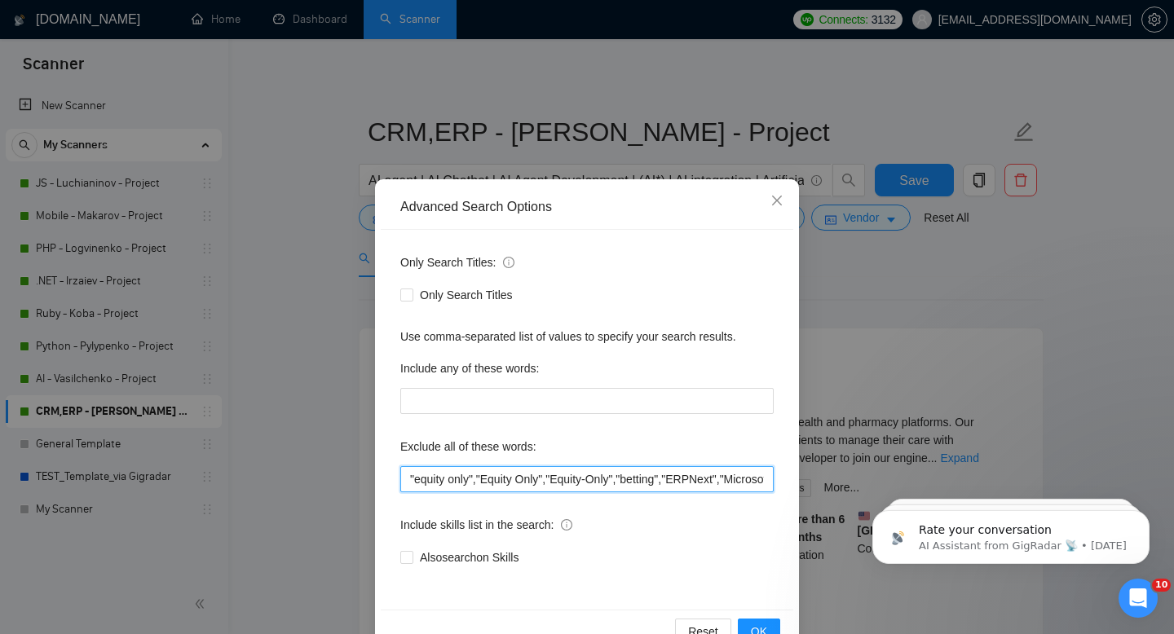
click at [451, 479] on input ""equity only","Equity Only","Equity-Only","betting","ERPNext","Microsoft Dynami…" at bounding box center [586, 479] width 373 height 26
click at [775, 198] on icon "close" at bounding box center [777, 201] width 10 height 10
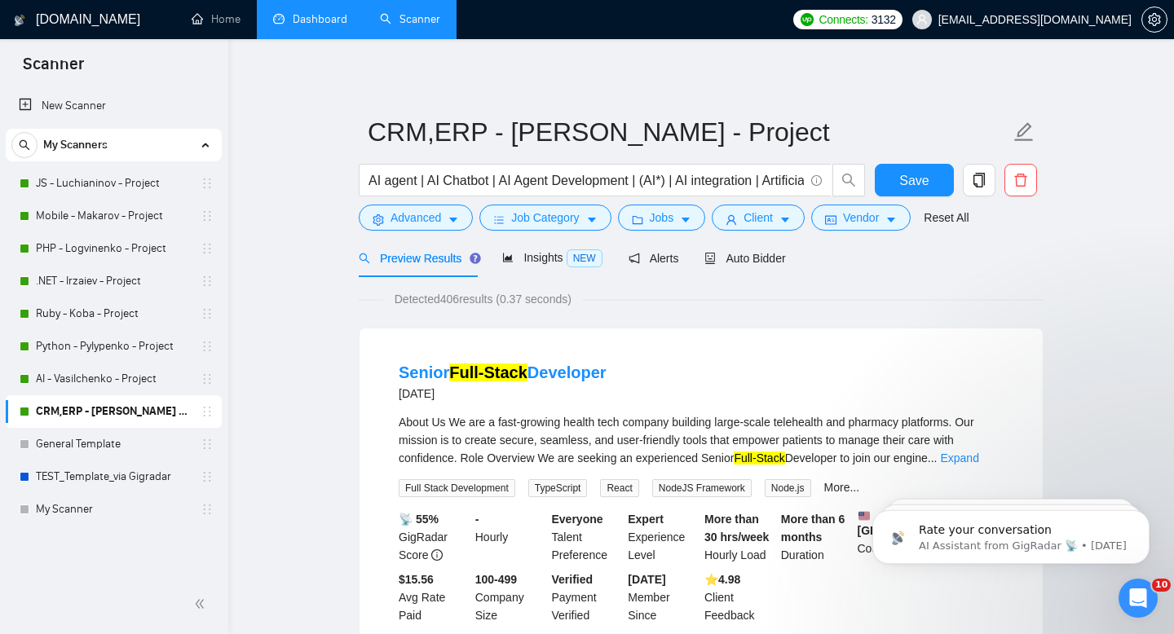
click at [307, 16] on link "Dashboard" at bounding box center [310, 19] width 74 height 14
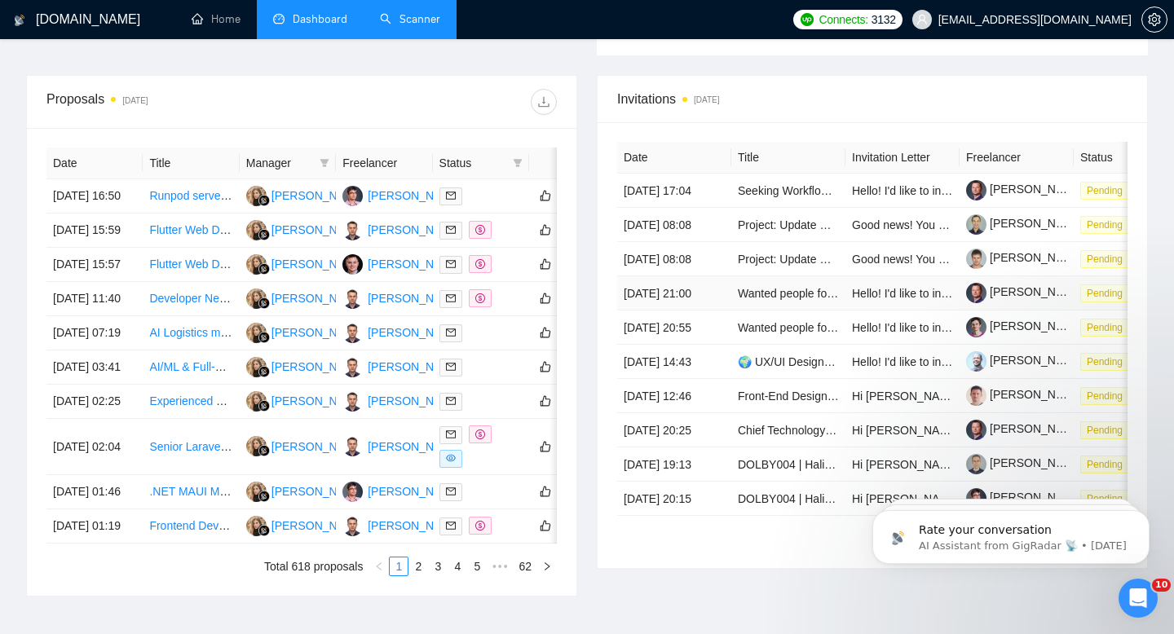
scroll to position [591, 0]
click at [1150, 605] on div "Open Intercom Messenger" at bounding box center [1136, 596] width 54 height 54
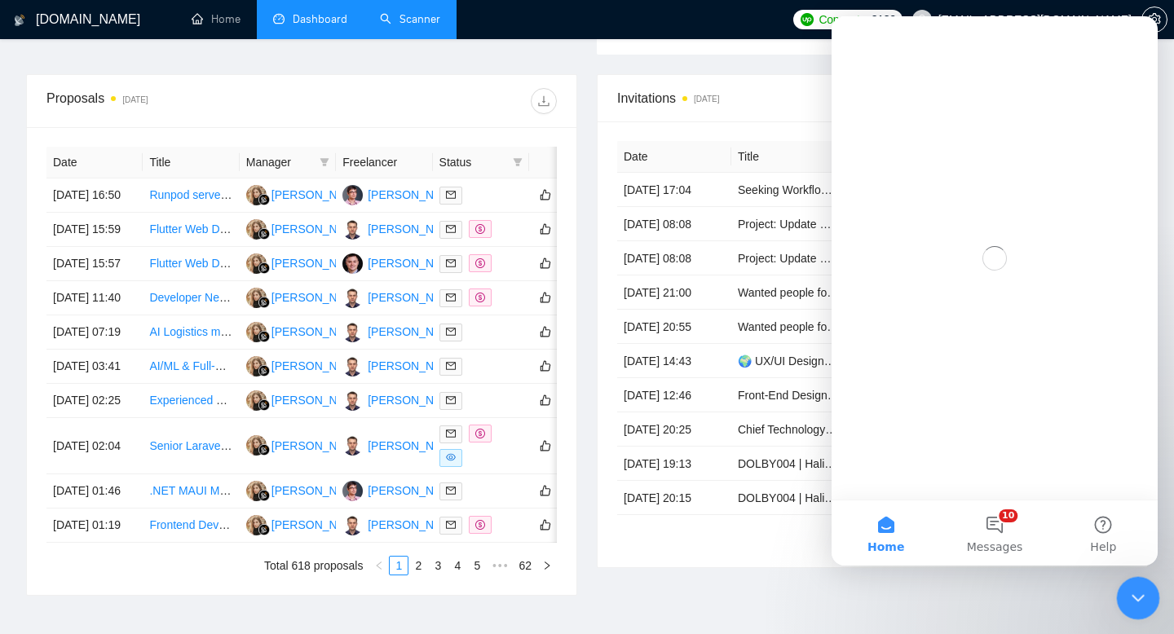
scroll to position [0, 0]
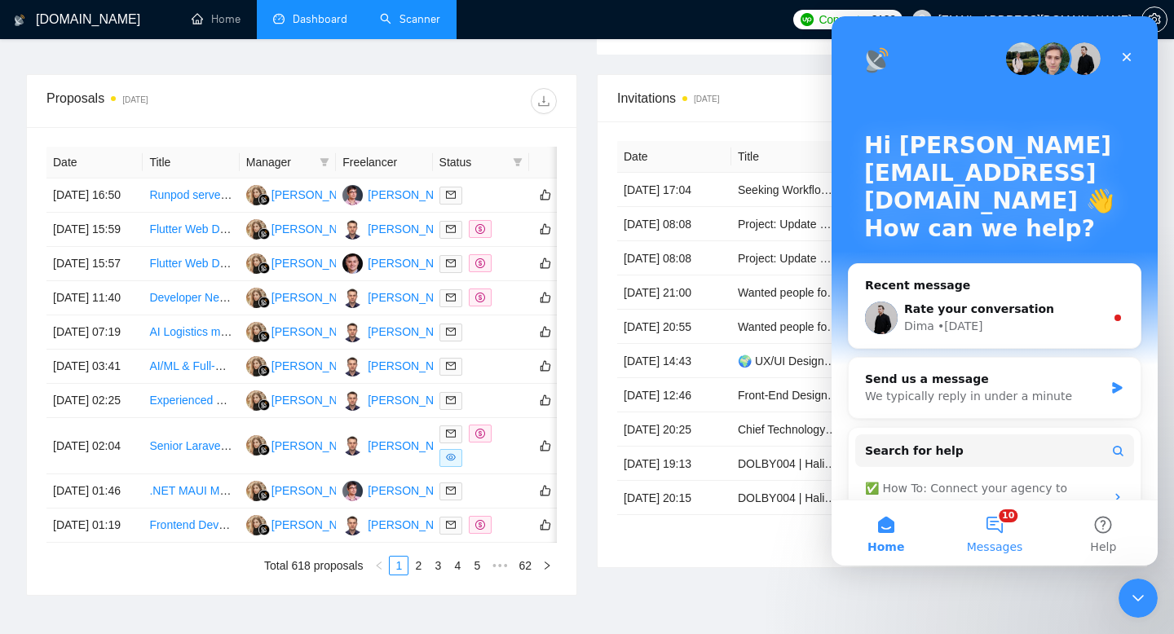
click at [1008, 545] on span "Messages" at bounding box center [995, 546] width 56 height 11
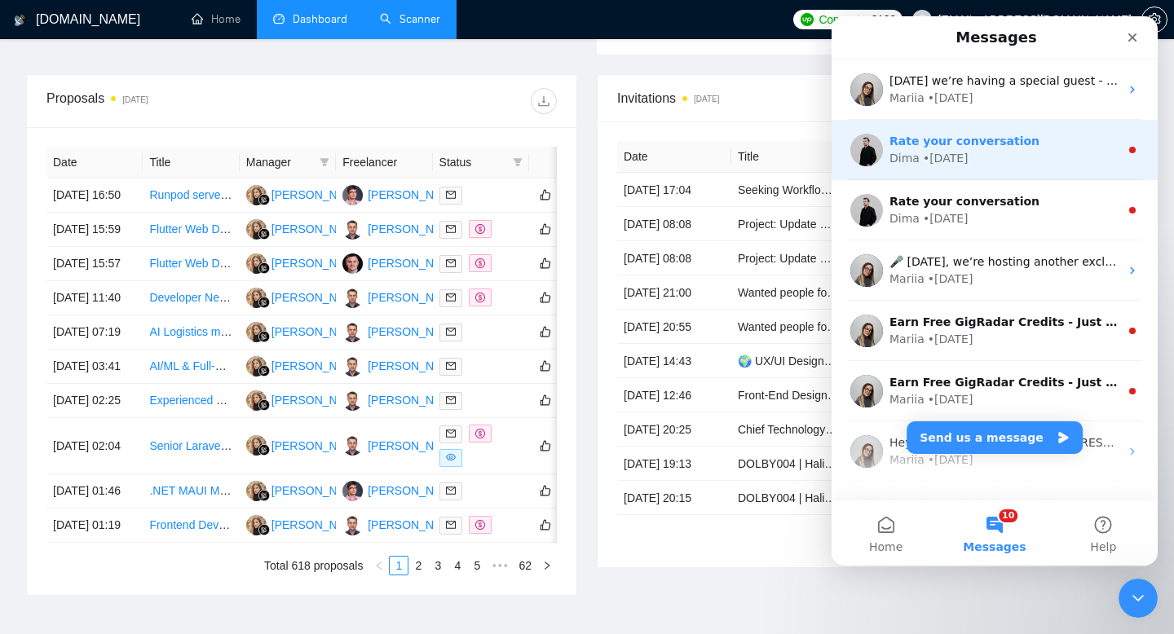
click at [1039, 170] on div "Rate your conversation Dima • [DATE]" at bounding box center [995, 150] width 326 height 60
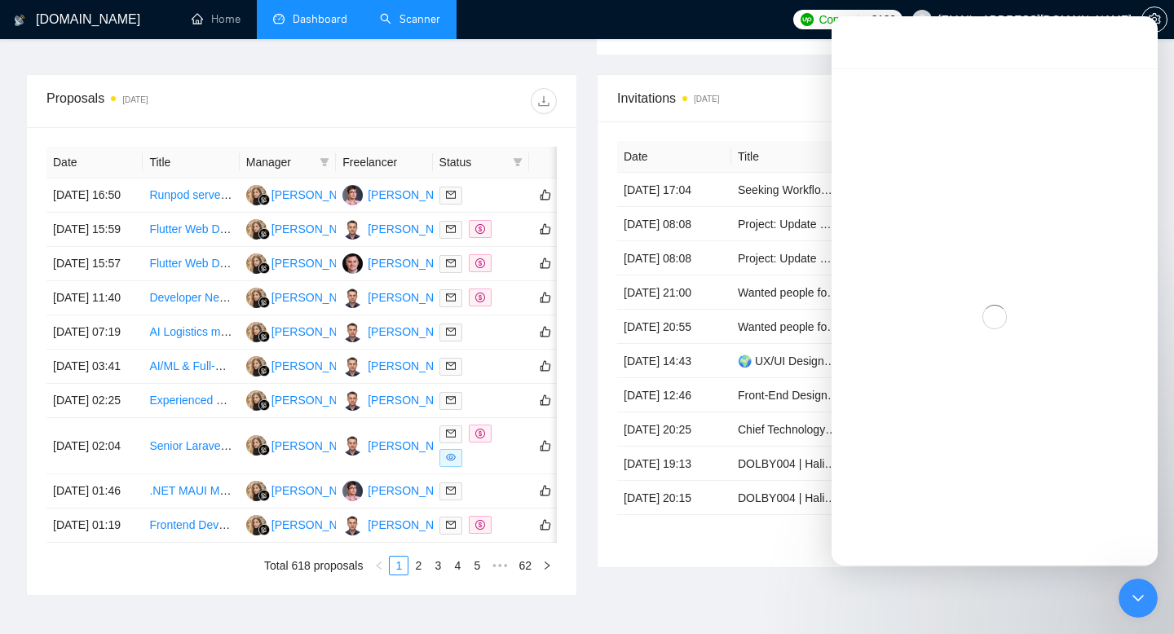
scroll to position [67, 0]
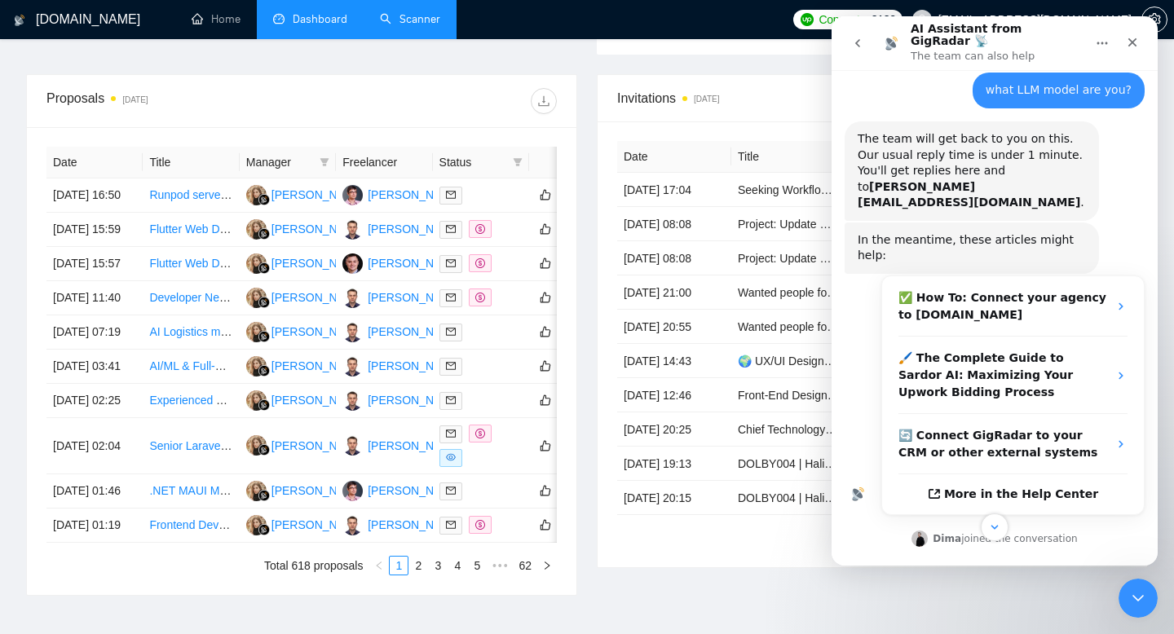
click at [854, 44] on icon "go back" at bounding box center [857, 43] width 13 height 13
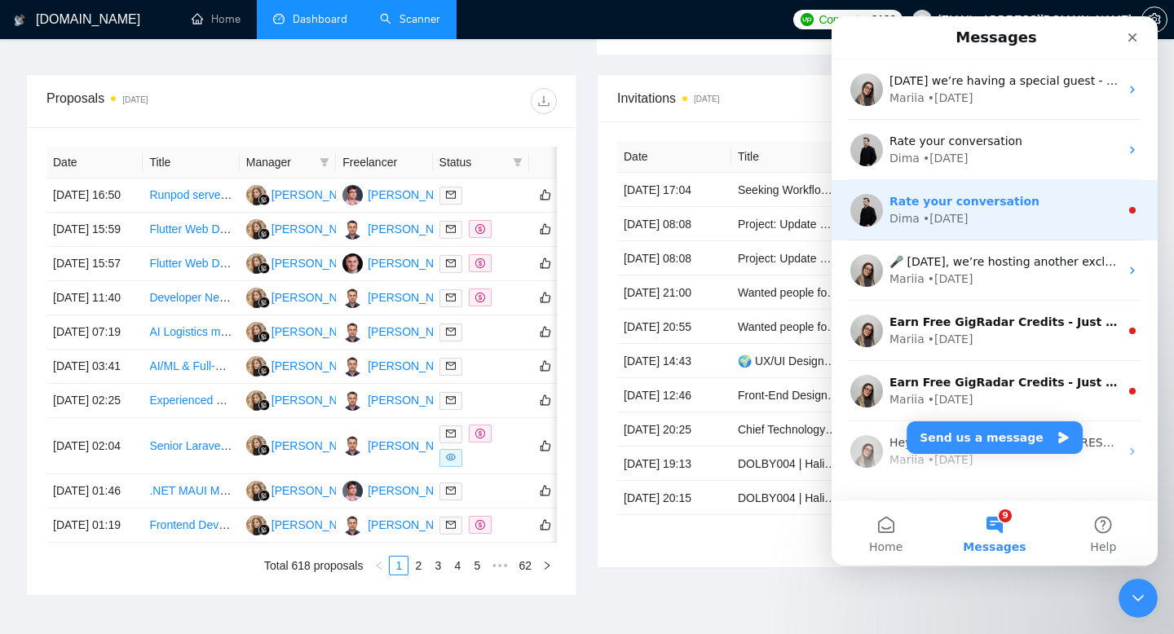
click at [1096, 232] on div "Rate your conversation Dima • [DATE]" at bounding box center [995, 210] width 326 height 60
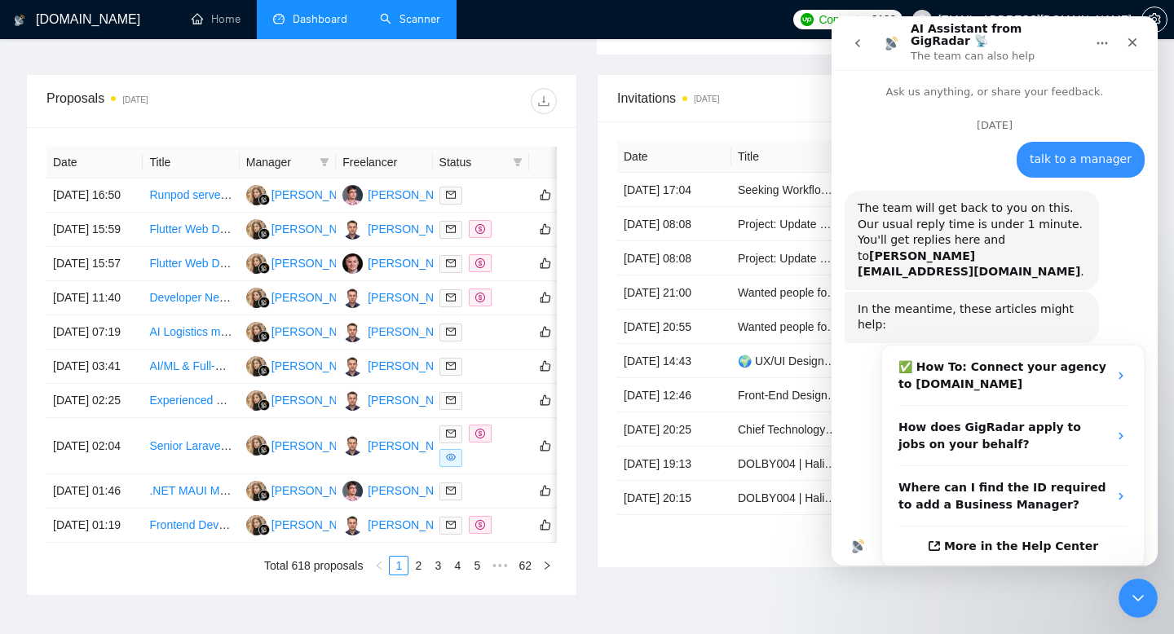
scroll to position [67, 0]
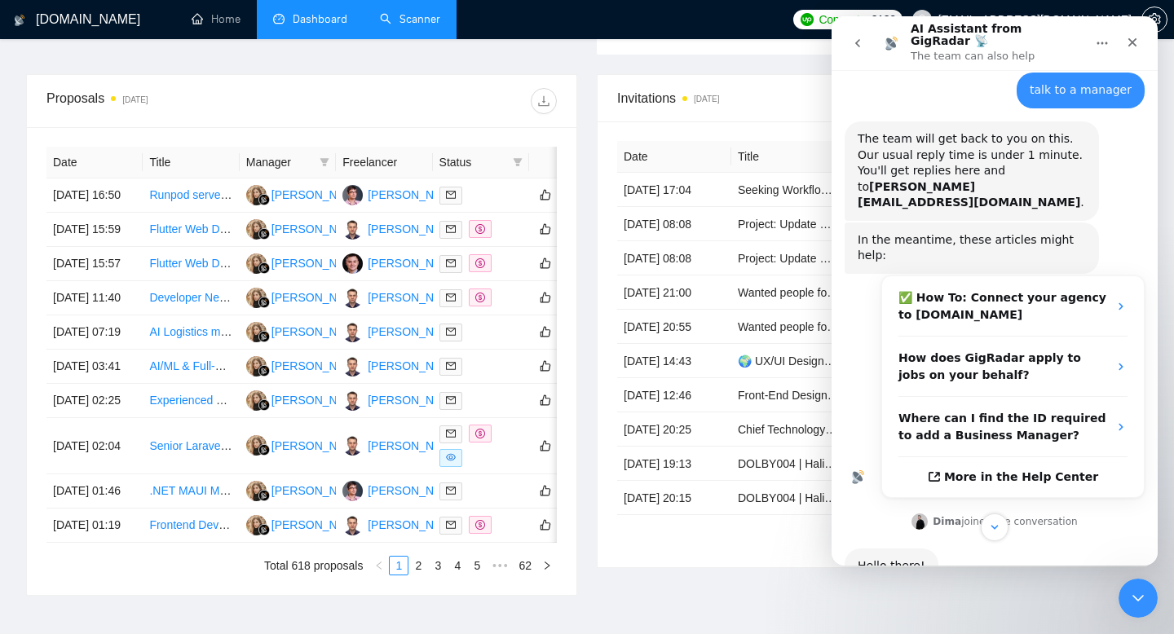
click at [857, 40] on icon "go back" at bounding box center [857, 43] width 13 height 13
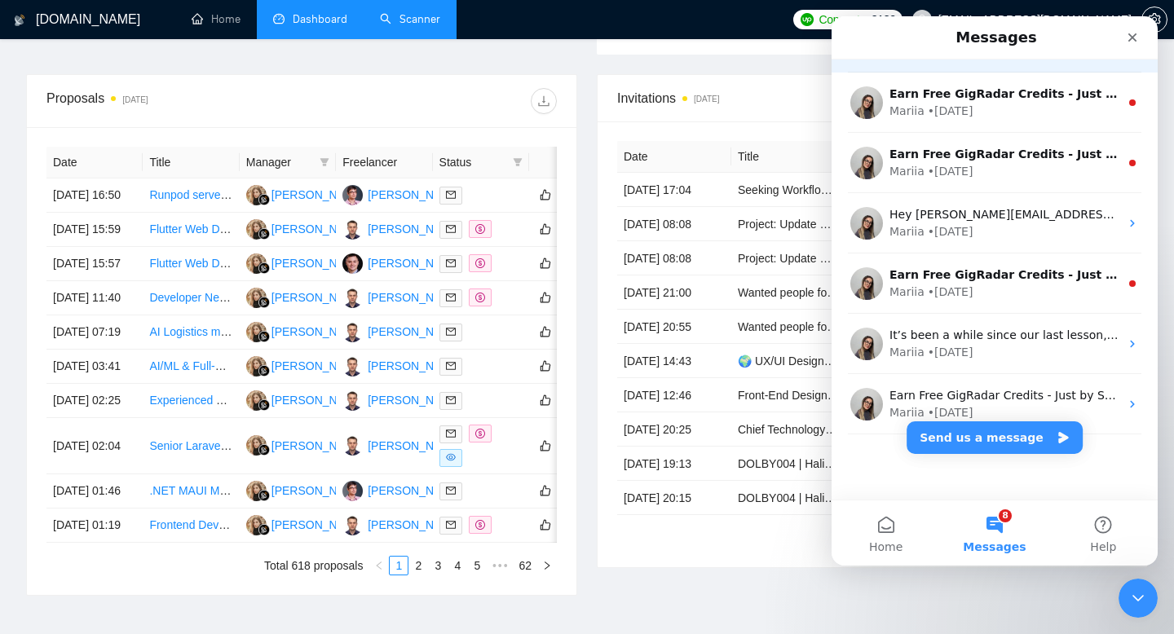
scroll to position [0, 0]
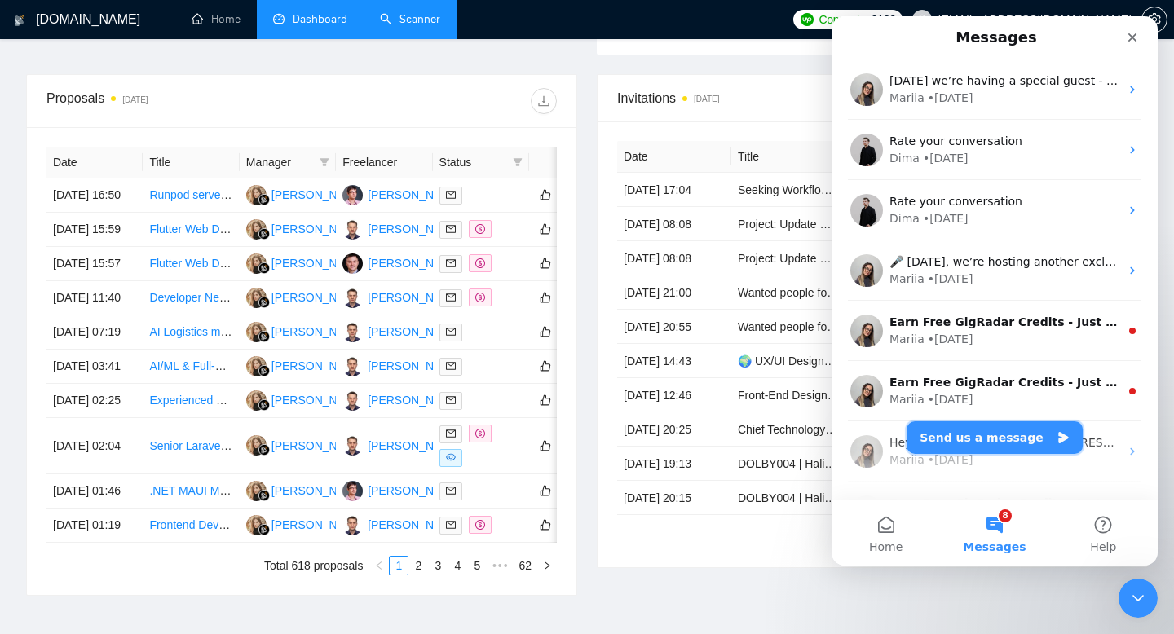
click at [983, 445] on button "Send us a message" at bounding box center [995, 438] width 176 height 33
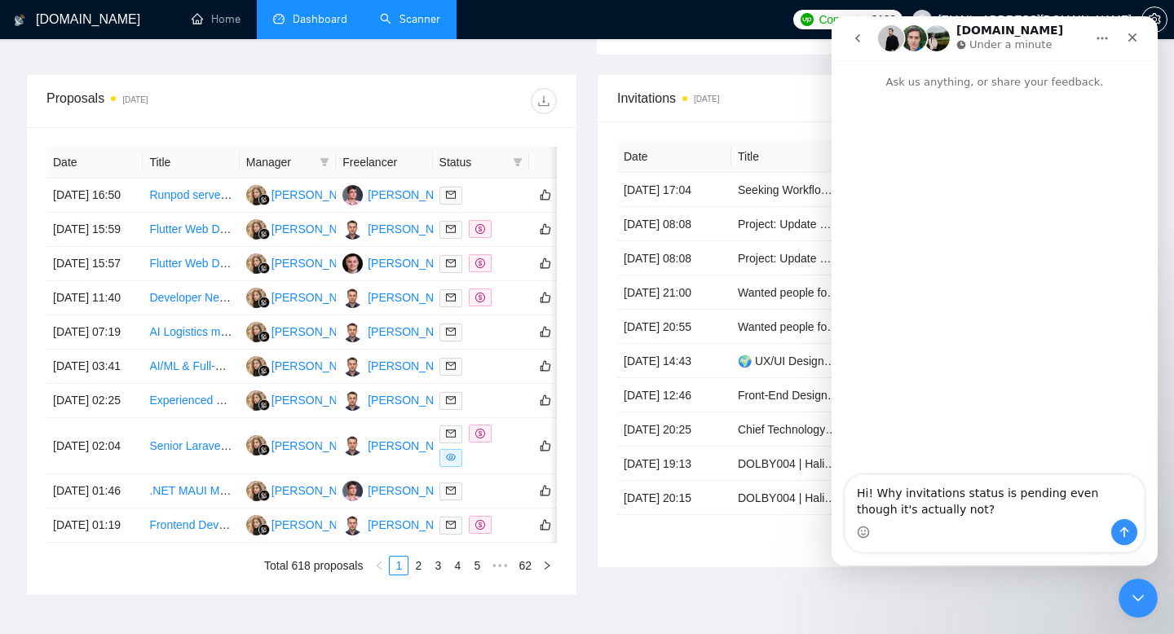
type textarea "Hi! Why invitations status is pending even though it's actually not?"
click at [1126, 532] on icon "Send a message…" at bounding box center [1124, 532] width 13 height 13
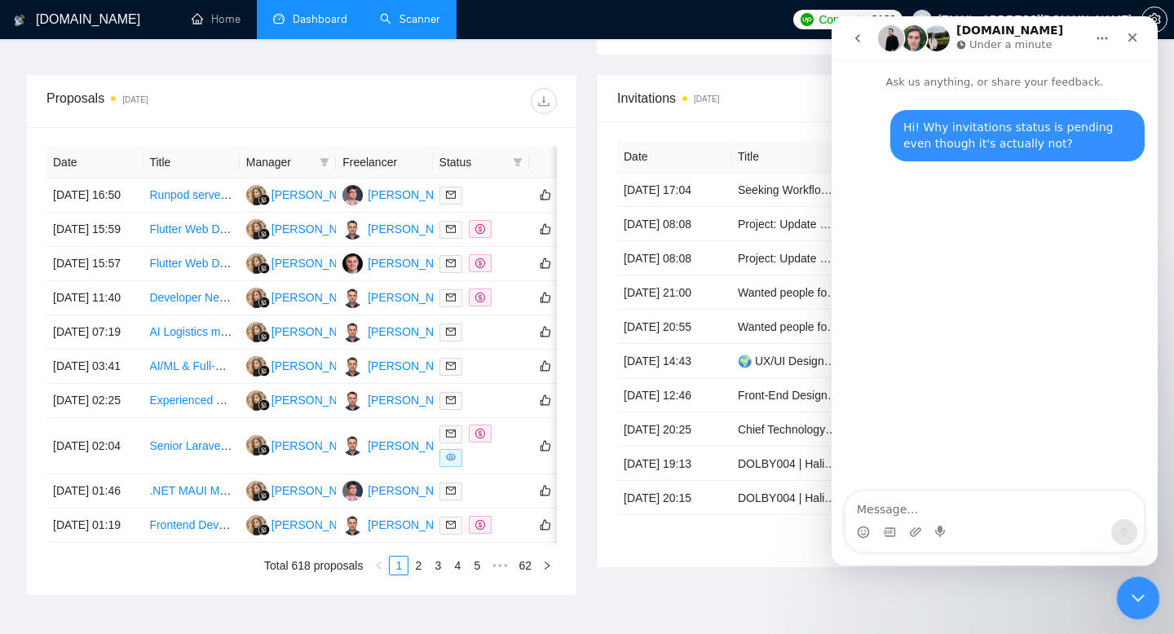
click at [1146, 599] on div "Close Intercom Messenger" at bounding box center [1135, 595] width 39 height 39
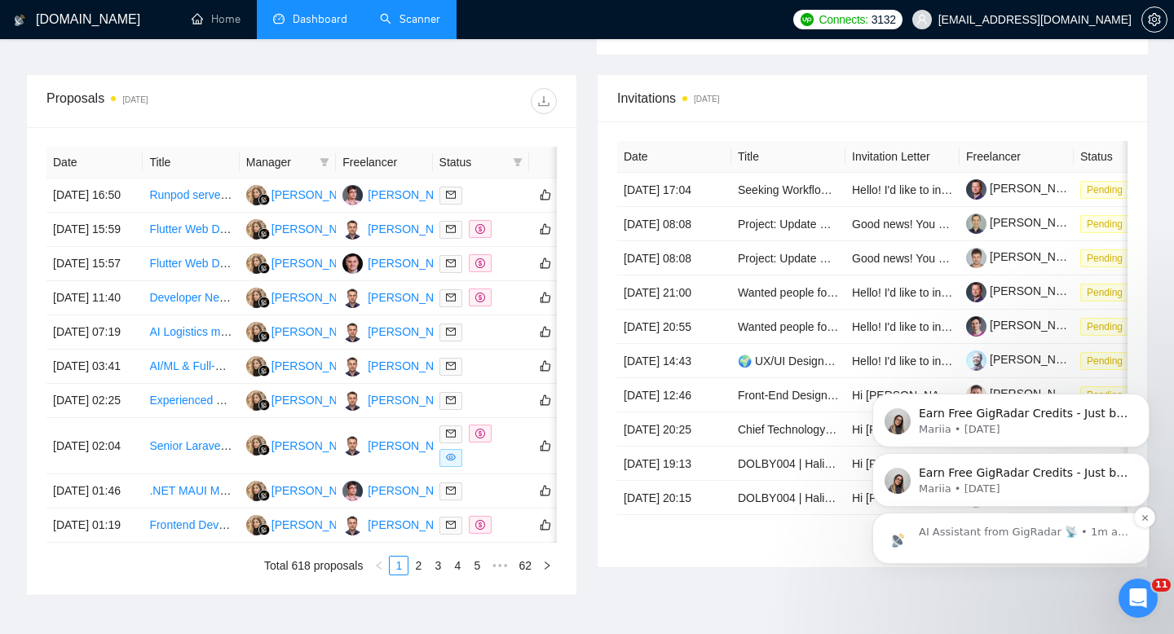
scroll to position [97, 0]
click at [947, 537] on p "AI Assistant from GigRadar 📡 • 1m ago" at bounding box center [1024, 532] width 210 height 15
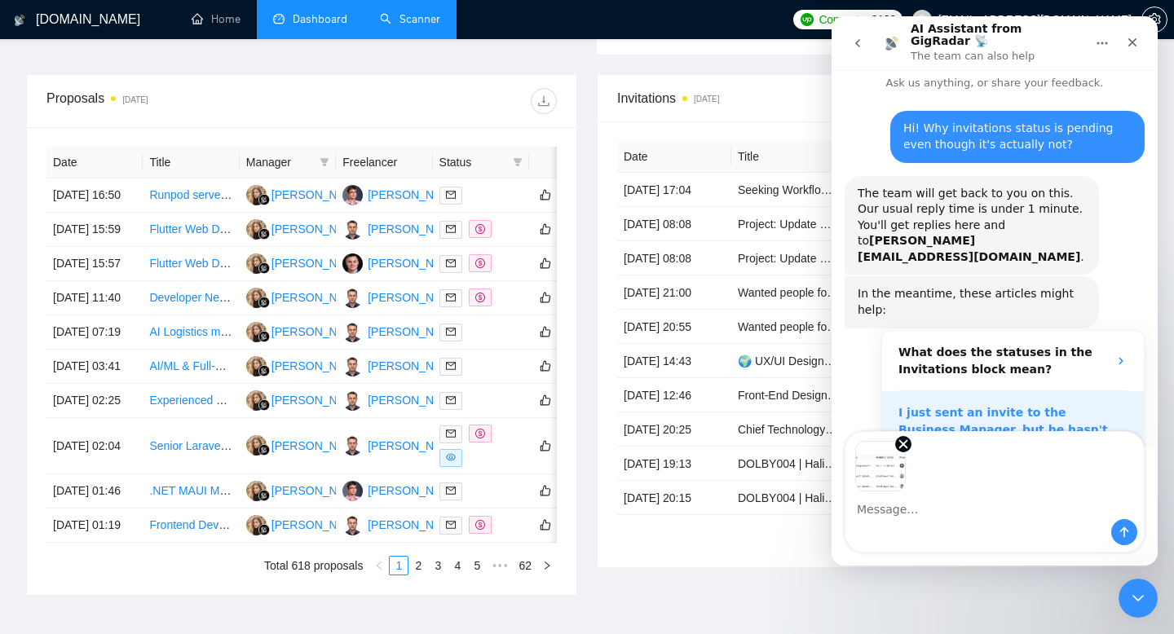
scroll to position [0, 0]
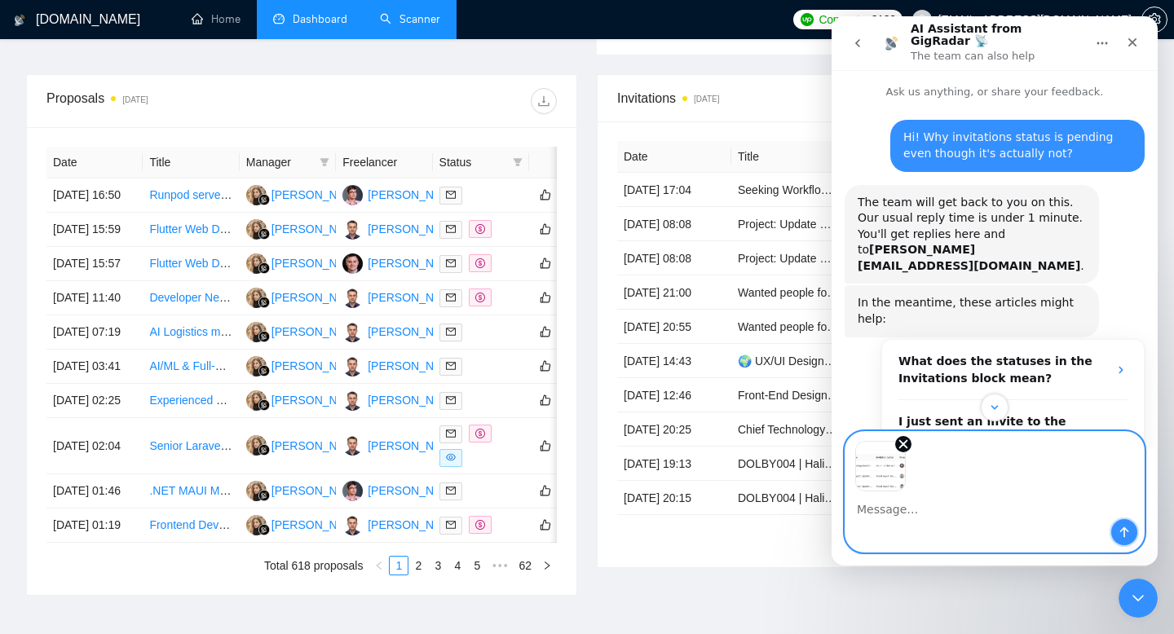
click at [1125, 529] on icon "Send a message…" at bounding box center [1124, 532] width 9 height 11
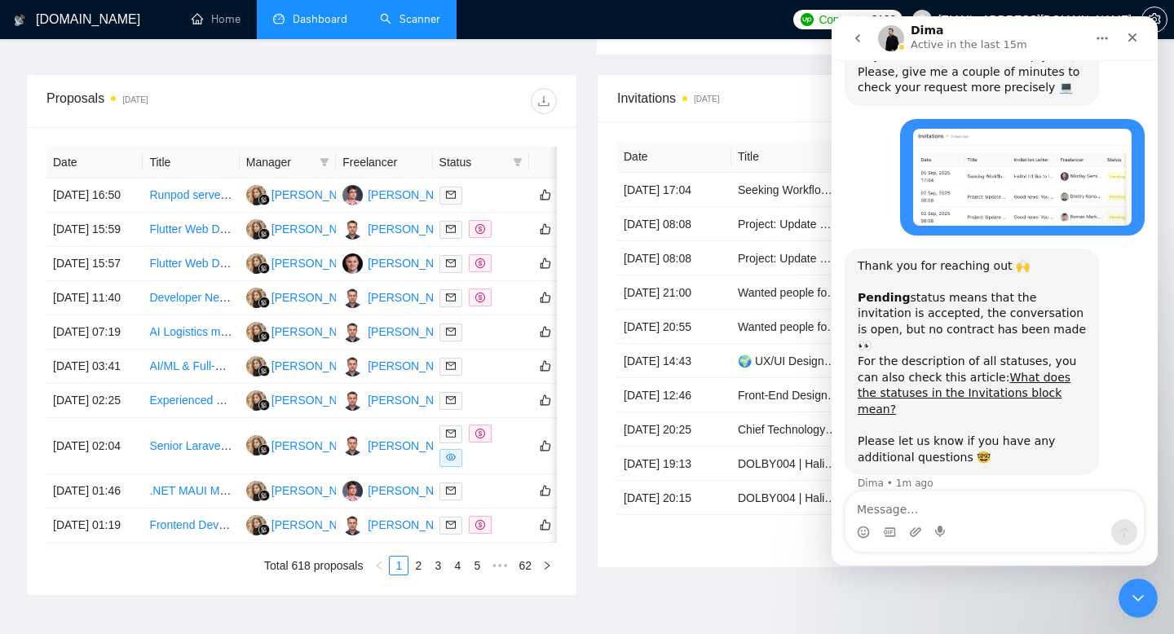
scroll to position [569, 0]
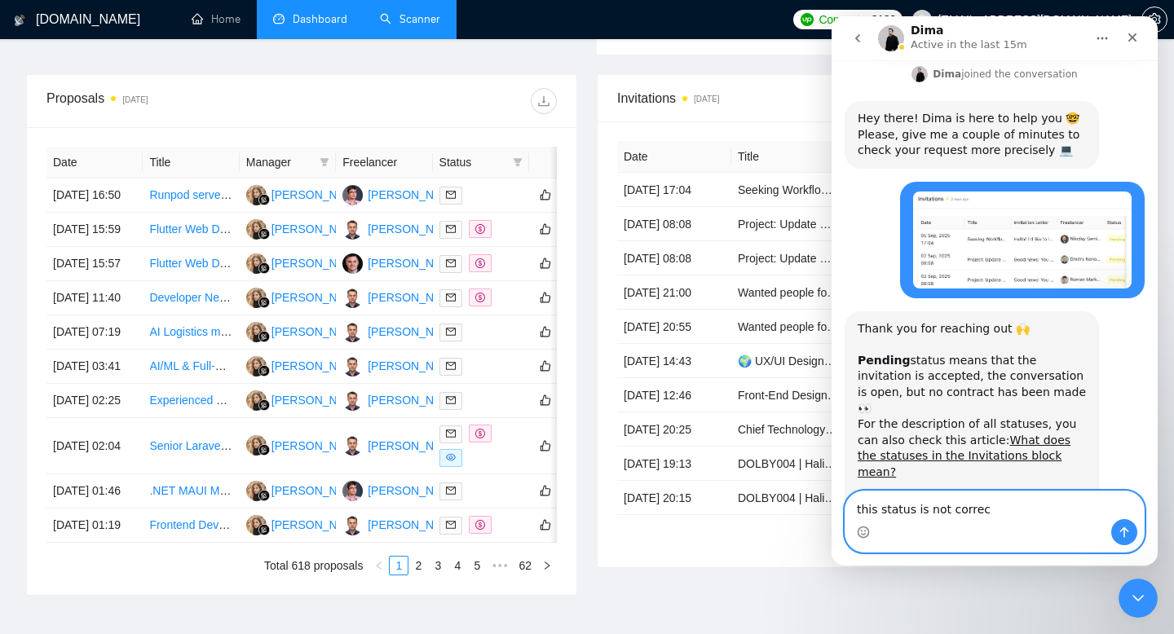
type textarea "this status is not correct"
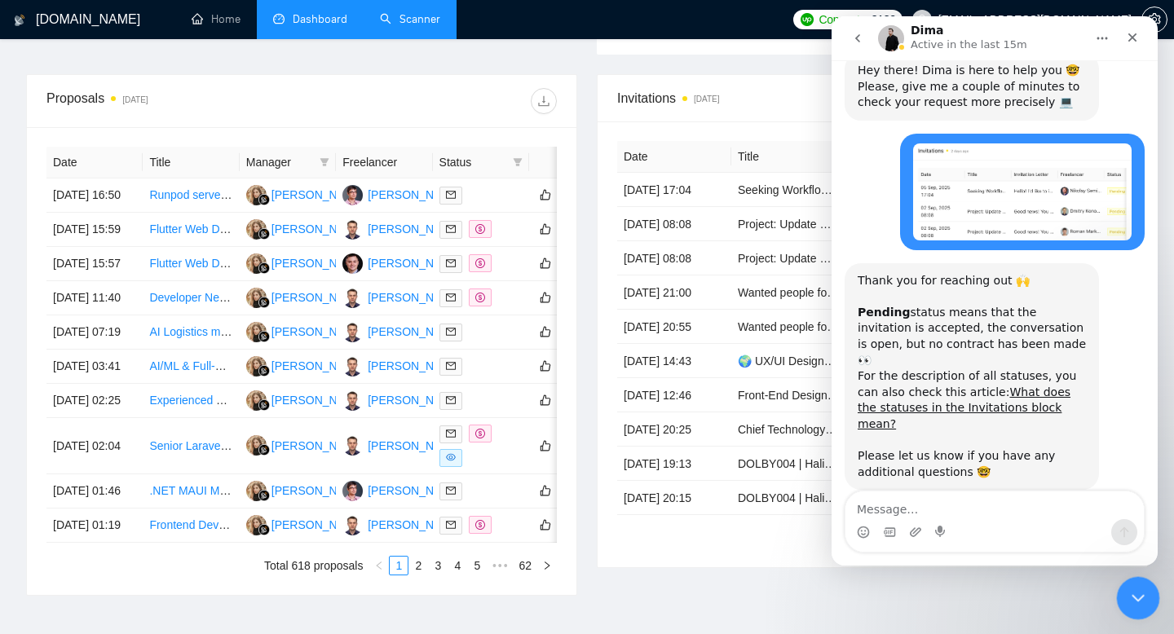
click at [1147, 598] on div "Close Intercom Messenger" at bounding box center [1135, 595] width 39 height 39
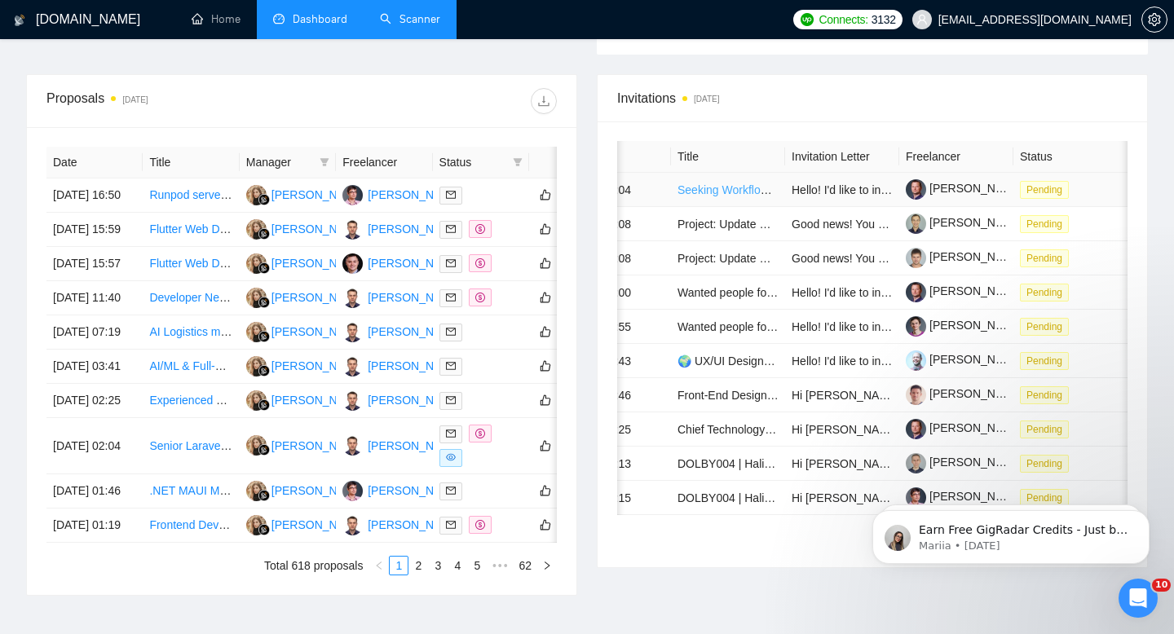
scroll to position [0, 0]
